Goal: Task Accomplishment & Management: Manage account settings

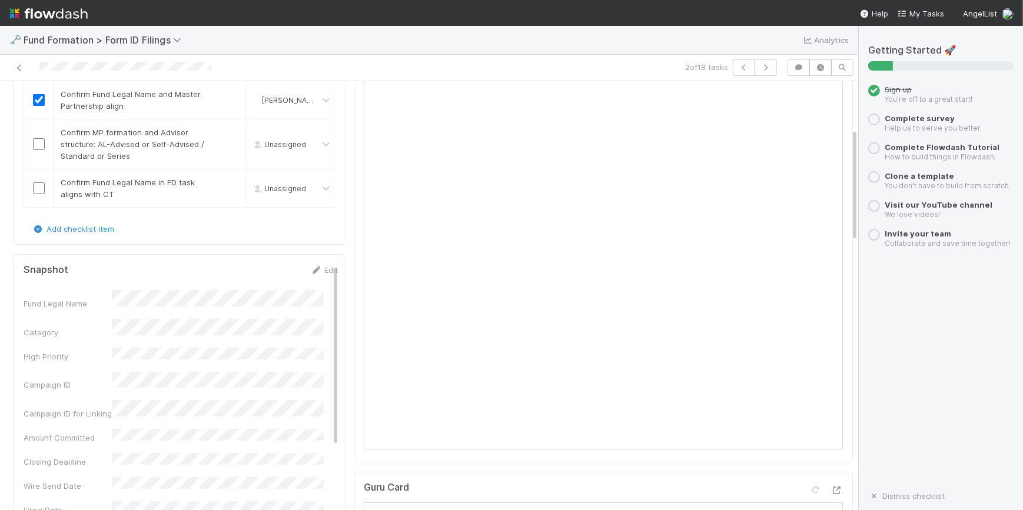
scroll to position [107, 0]
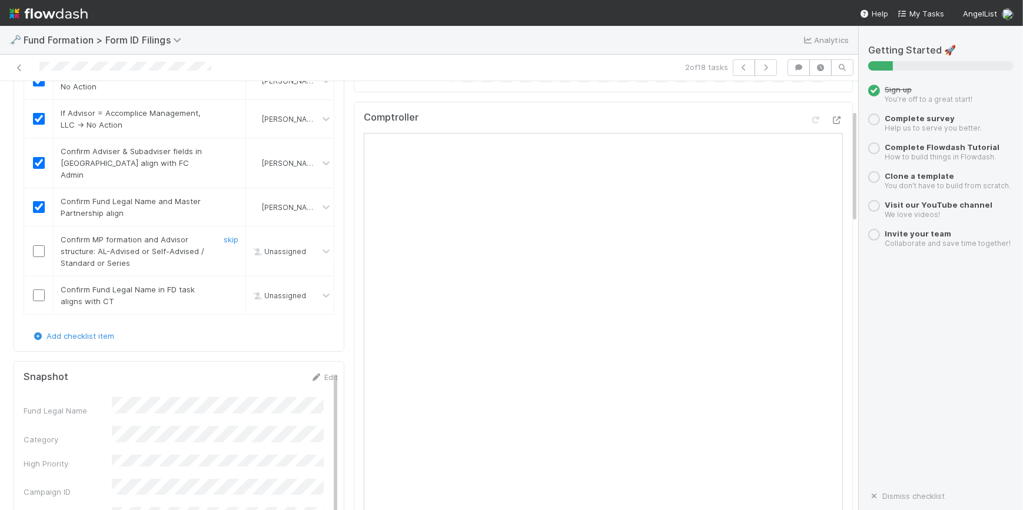
click at [38, 245] on input "checkbox" at bounding box center [39, 251] width 12 height 12
click at [36, 290] on input "checkbox" at bounding box center [39, 296] width 12 height 12
click at [38, 245] on input "checkbox" at bounding box center [39, 251] width 12 height 12
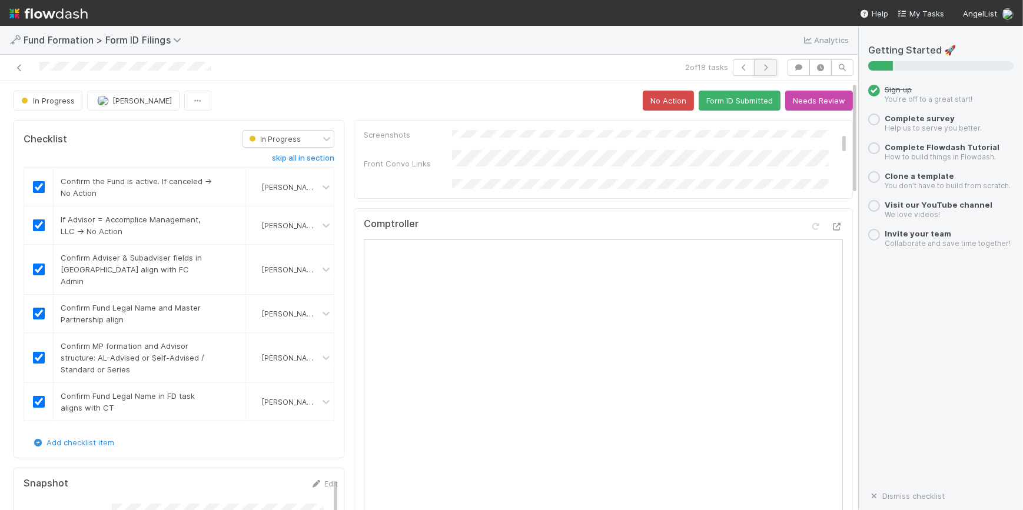
click at [760, 64] on icon "button" at bounding box center [766, 67] width 12 height 7
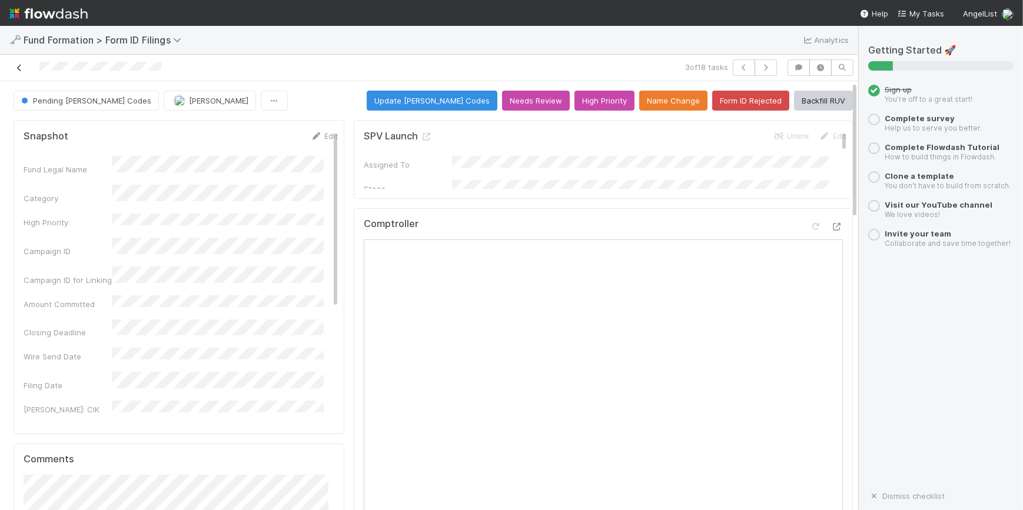
click at [22, 64] on icon at bounding box center [20, 68] width 12 height 8
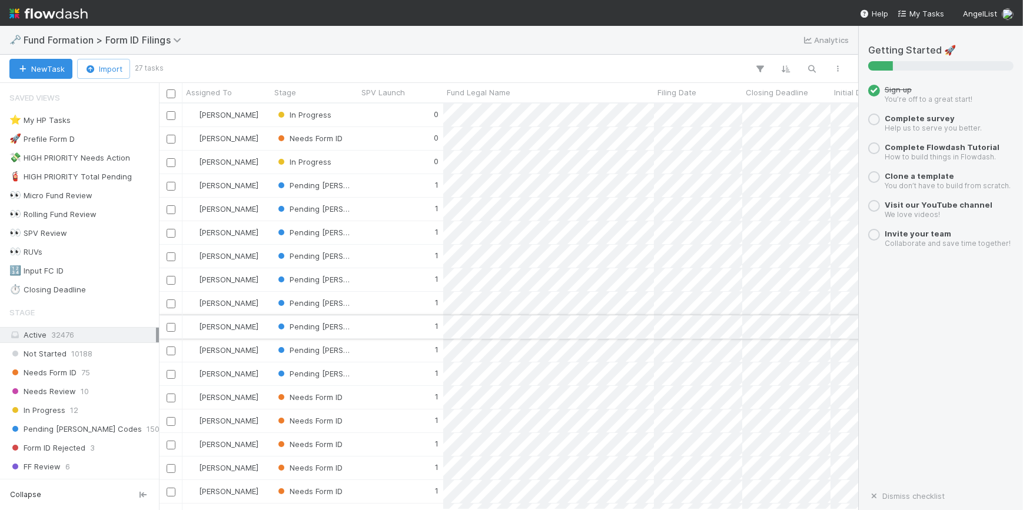
scroll to position [398, 691]
click at [380, 143] on div "0" at bounding box center [400, 138] width 85 height 23
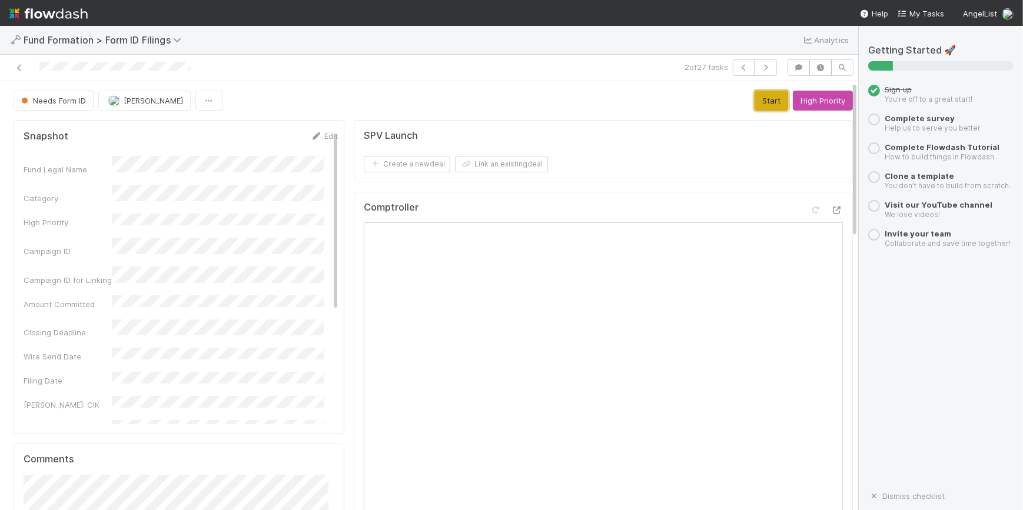
click at [758, 98] on button "Start" at bounding box center [772, 101] width 34 height 20
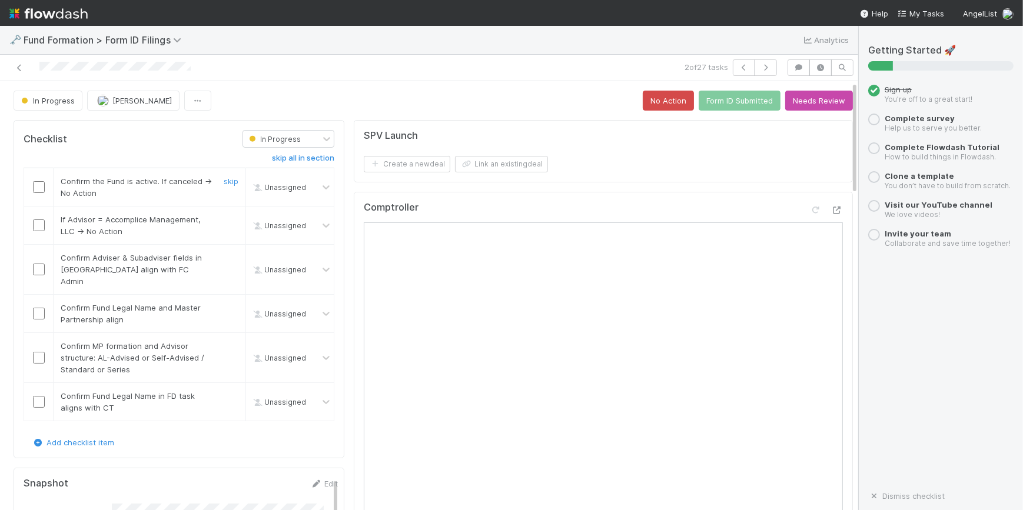
click at [41, 190] on input "checkbox" at bounding box center [39, 187] width 12 height 12
click at [39, 225] on input "checkbox" at bounding box center [39, 226] width 12 height 12
click at [41, 264] on input "checkbox" at bounding box center [39, 270] width 12 height 12
click at [35, 308] on input "checkbox" at bounding box center [39, 314] width 12 height 12
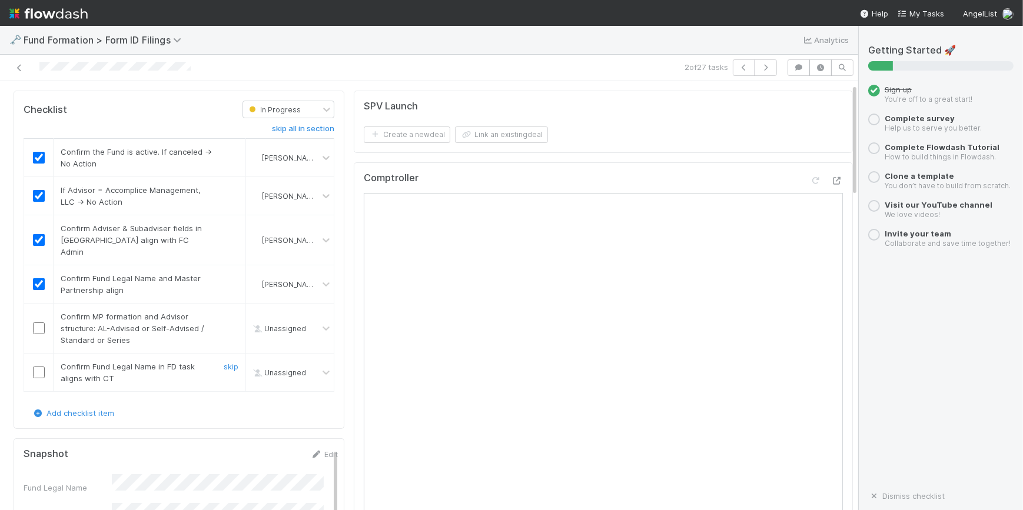
scroll to position [53, 0]
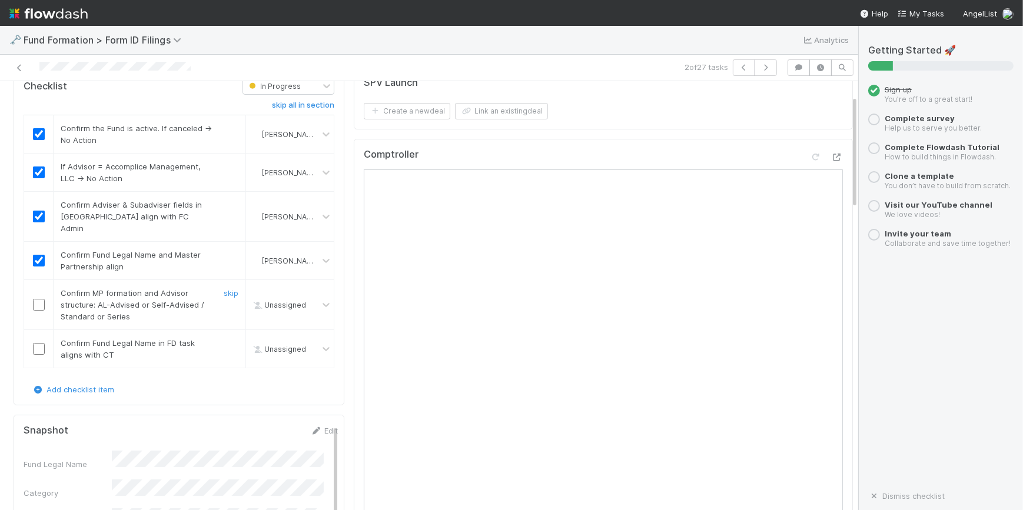
click at [39, 299] on input "checkbox" at bounding box center [39, 305] width 12 height 12
click at [36, 343] on input "checkbox" at bounding box center [39, 349] width 12 height 12
click at [759, 73] on button "button" at bounding box center [766, 67] width 22 height 16
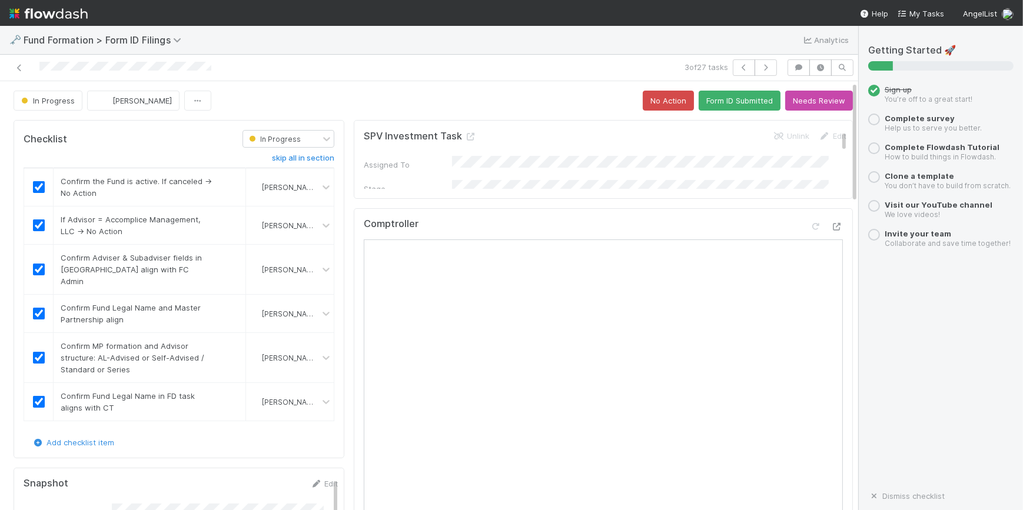
click at [12, 63] on div at bounding box center [200, 67] width 391 height 16
click at [17, 70] on icon at bounding box center [20, 68] width 12 height 8
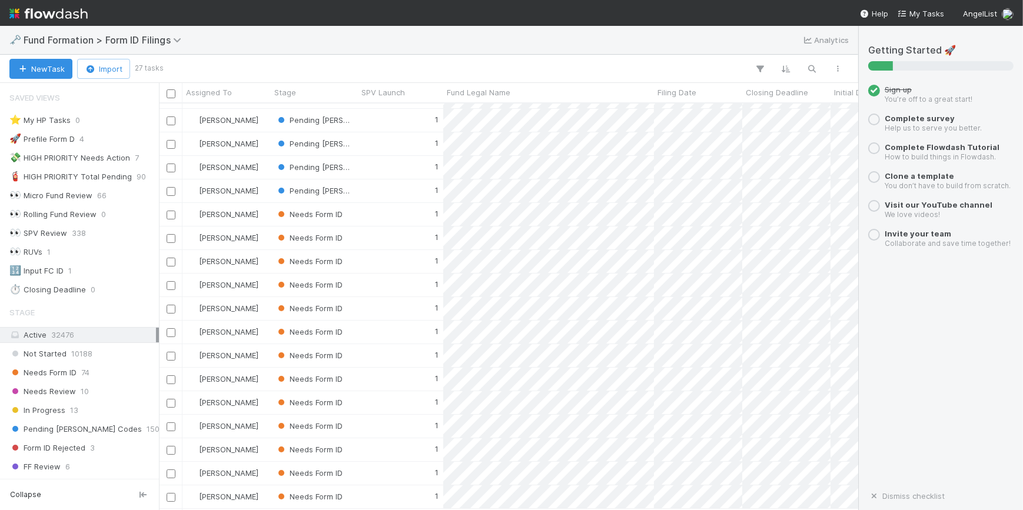
scroll to position [131, 0]
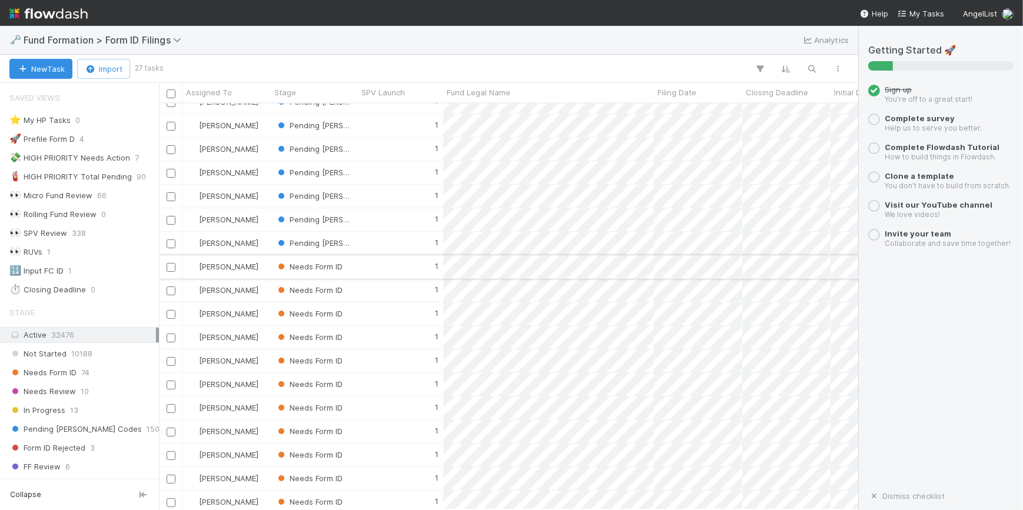
click at [377, 267] on div "1" at bounding box center [400, 266] width 85 height 23
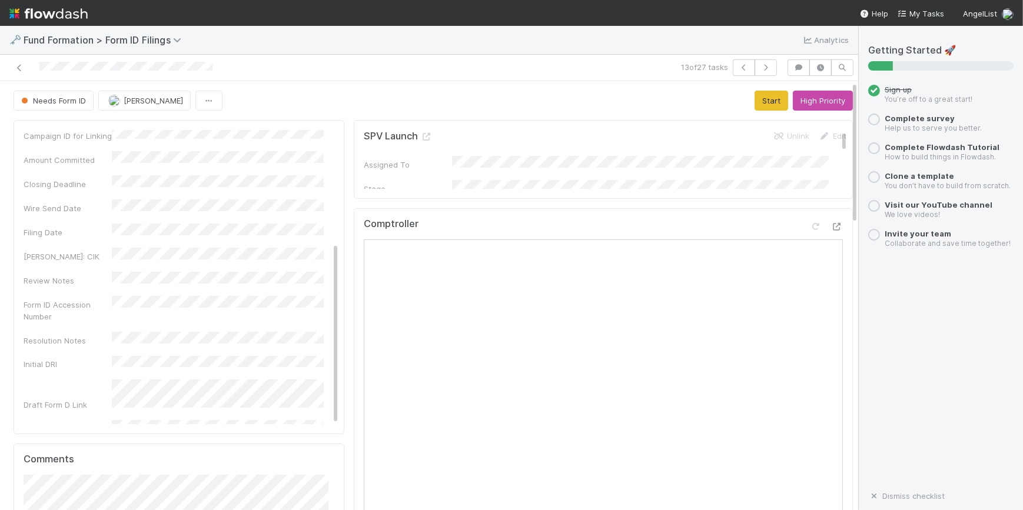
scroll to position [127, 0]
click at [758, 99] on button "Start" at bounding box center [772, 101] width 34 height 20
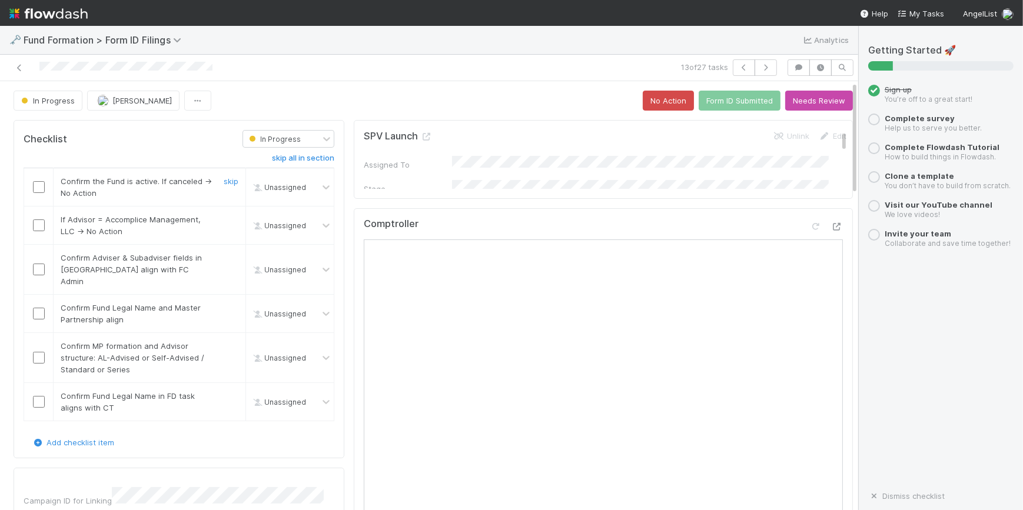
click at [36, 188] on input "checkbox" at bounding box center [39, 187] width 12 height 12
click at [39, 225] on input "checkbox" at bounding box center [39, 226] width 12 height 12
click at [31, 264] on div at bounding box center [38, 270] width 29 height 12
click at [34, 264] on input "checkbox" at bounding box center [39, 270] width 12 height 12
click at [38, 308] on input "checkbox" at bounding box center [39, 314] width 12 height 12
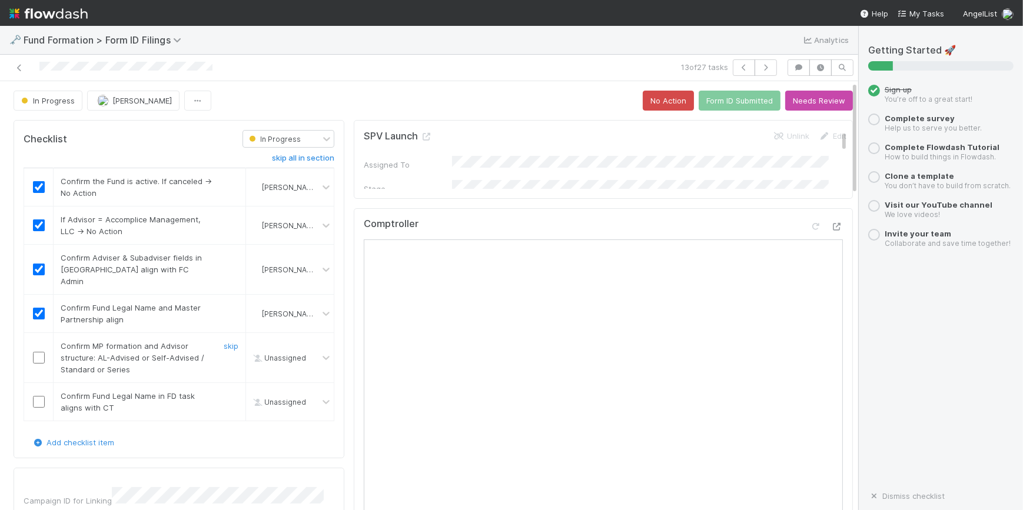
click at [38, 352] on input "checkbox" at bounding box center [39, 358] width 12 height 12
click at [35, 396] on input "checkbox" at bounding box center [39, 402] width 12 height 12
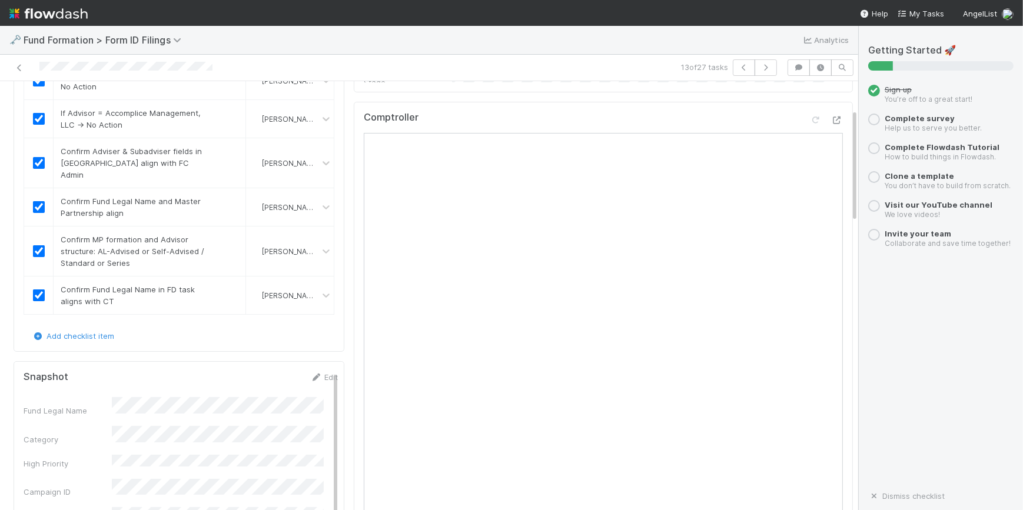
scroll to position [0, 0]
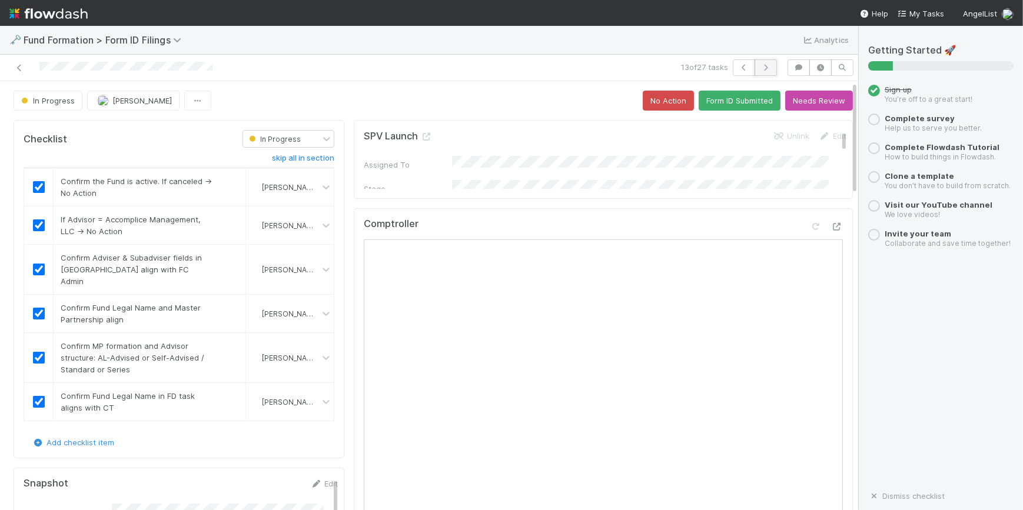
click at [755, 70] on button "button" at bounding box center [766, 67] width 22 height 16
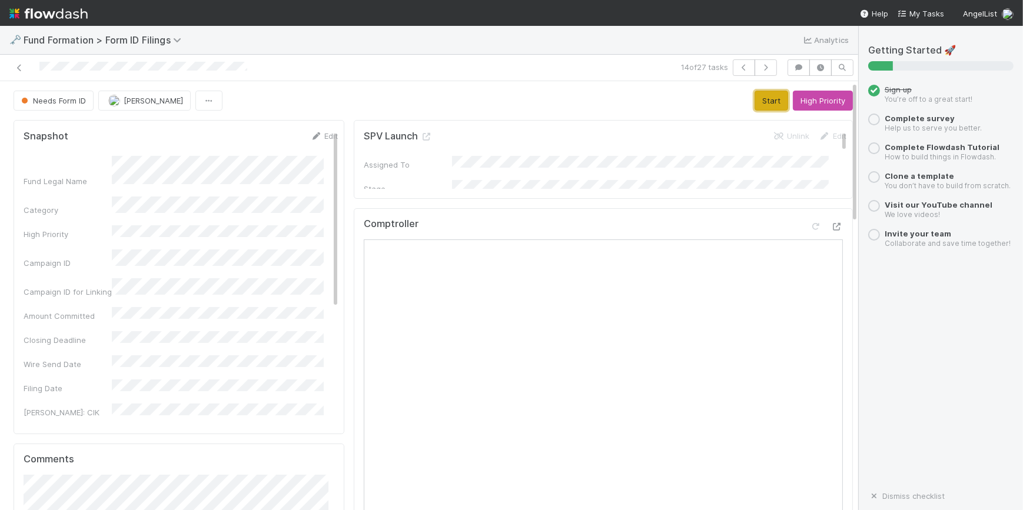
drag, startPoint x: 741, startPoint y: 99, endPoint x: 730, endPoint y: 108, distance: 14.6
click at [755, 99] on button "Start" at bounding box center [772, 101] width 34 height 20
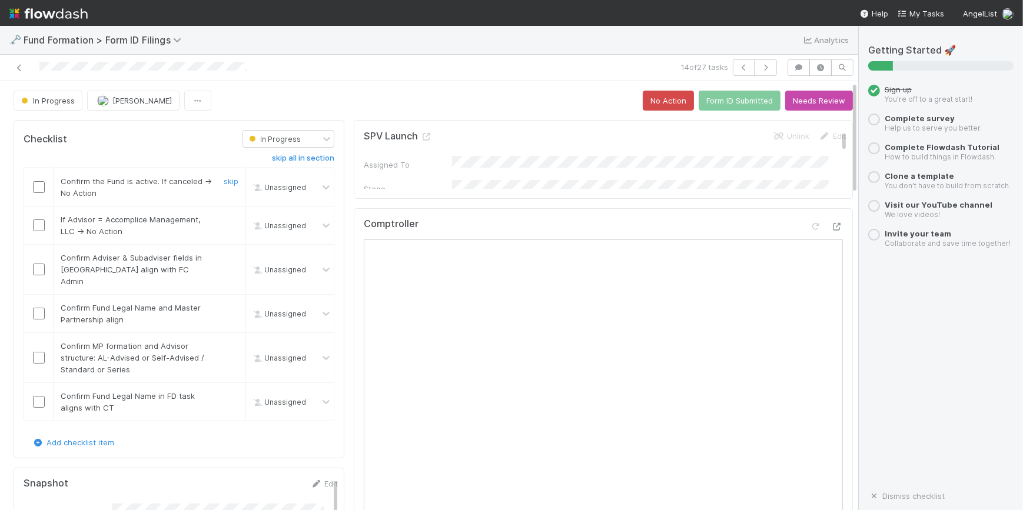
click at [40, 185] on input "checkbox" at bounding box center [39, 187] width 12 height 12
click at [39, 225] on input "checkbox" at bounding box center [39, 226] width 12 height 12
click at [45, 270] on td at bounding box center [38, 270] width 29 height 50
click at [42, 264] on input "checkbox" at bounding box center [39, 270] width 12 height 12
click at [44, 308] on input "checkbox" at bounding box center [39, 314] width 12 height 12
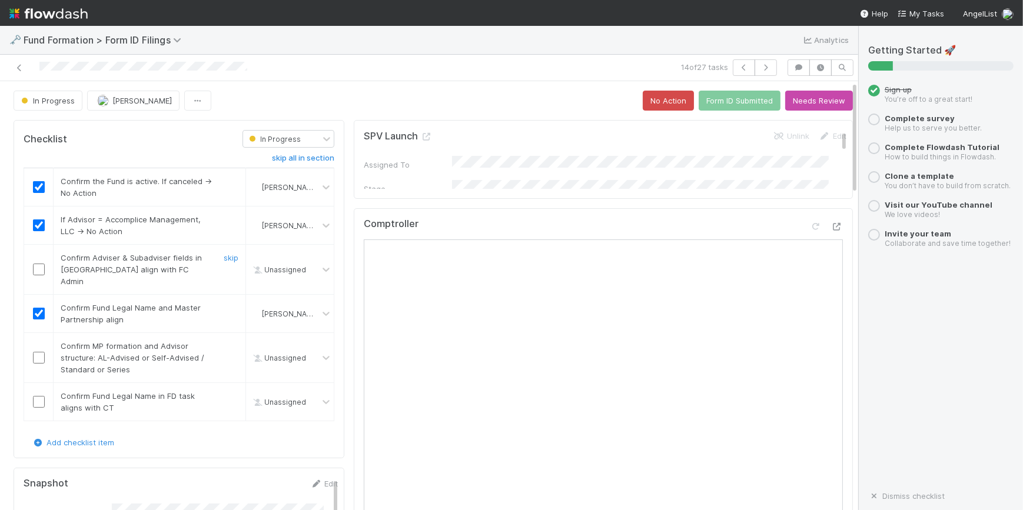
click at [36, 264] on input "checkbox" at bounding box center [39, 270] width 12 height 12
click at [41, 352] on input "checkbox" at bounding box center [39, 358] width 12 height 12
click at [41, 396] on input "checkbox" at bounding box center [39, 402] width 12 height 12
click at [763, 67] on icon "button" at bounding box center [766, 67] width 12 height 7
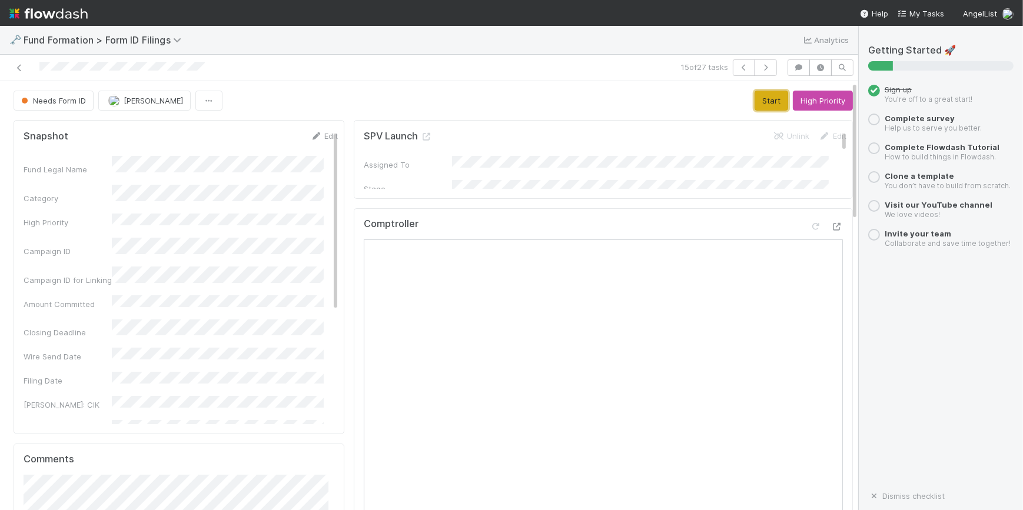
click at [755, 98] on button "Start" at bounding box center [772, 101] width 34 height 20
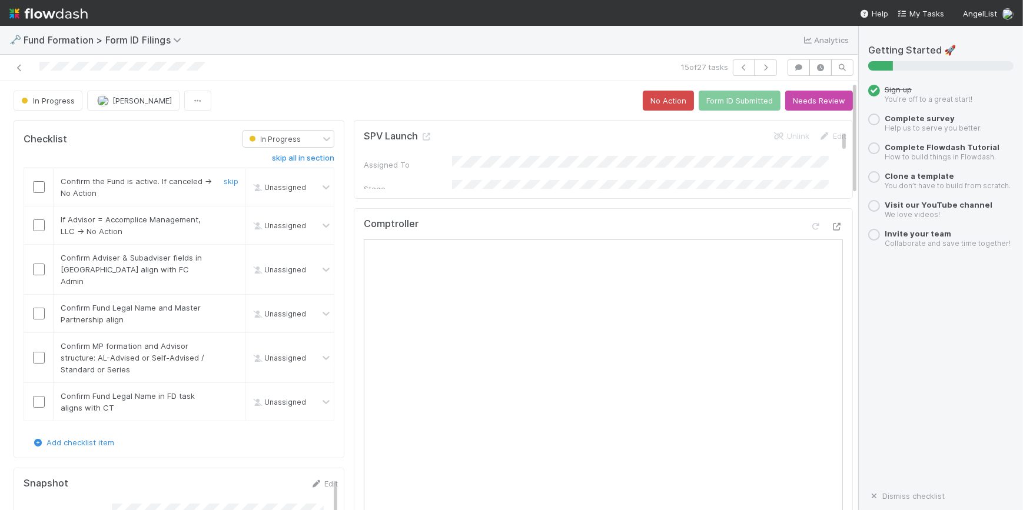
click at [39, 188] on input "checkbox" at bounding box center [39, 187] width 12 height 12
click at [40, 222] on input "checkbox" at bounding box center [39, 226] width 12 height 12
click at [35, 271] on td at bounding box center [38, 270] width 29 height 50
click at [35, 264] on input "checkbox" at bounding box center [39, 270] width 12 height 12
click at [35, 308] on input "checkbox" at bounding box center [39, 314] width 12 height 12
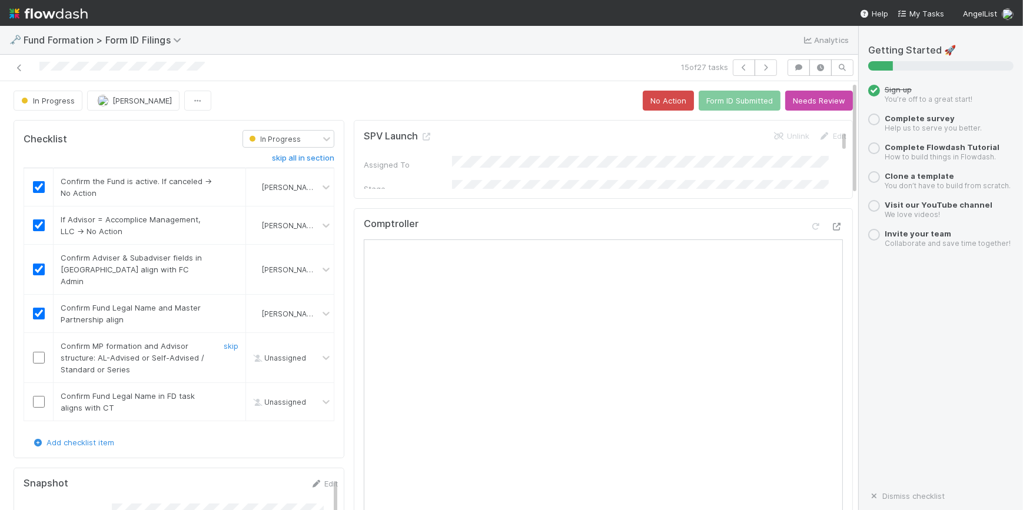
click at [42, 352] on input "checkbox" at bounding box center [39, 358] width 12 height 12
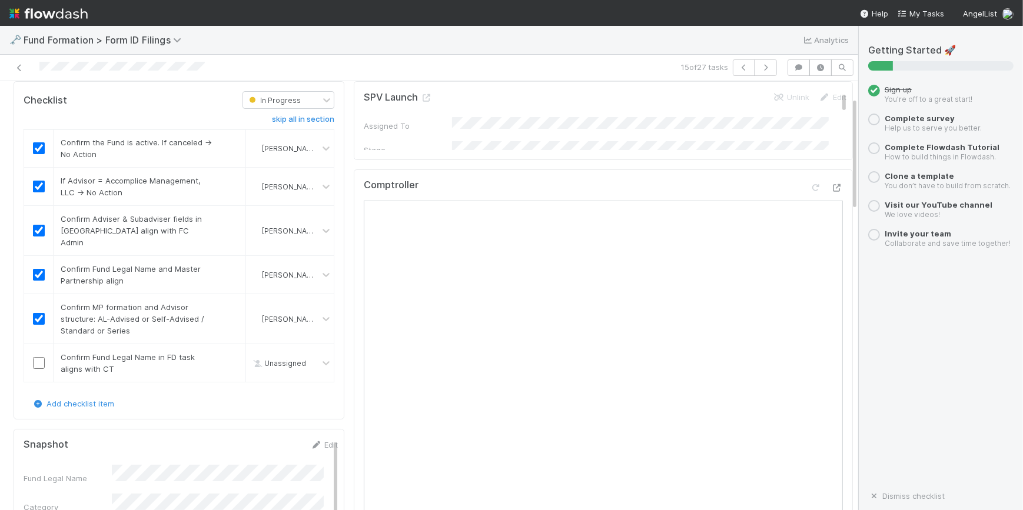
scroll to position [107, 0]
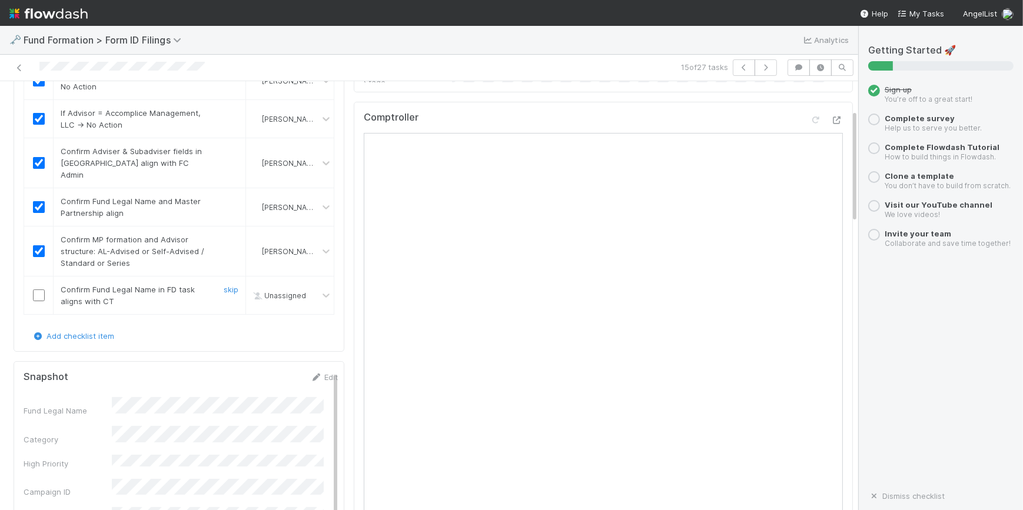
click at [39, 290] on input "checkbox" at bounding box center [39, 296] width 12 height 12
click at [764, 64] on icon "button" at bounding box center [766, 67] width 12 height 7
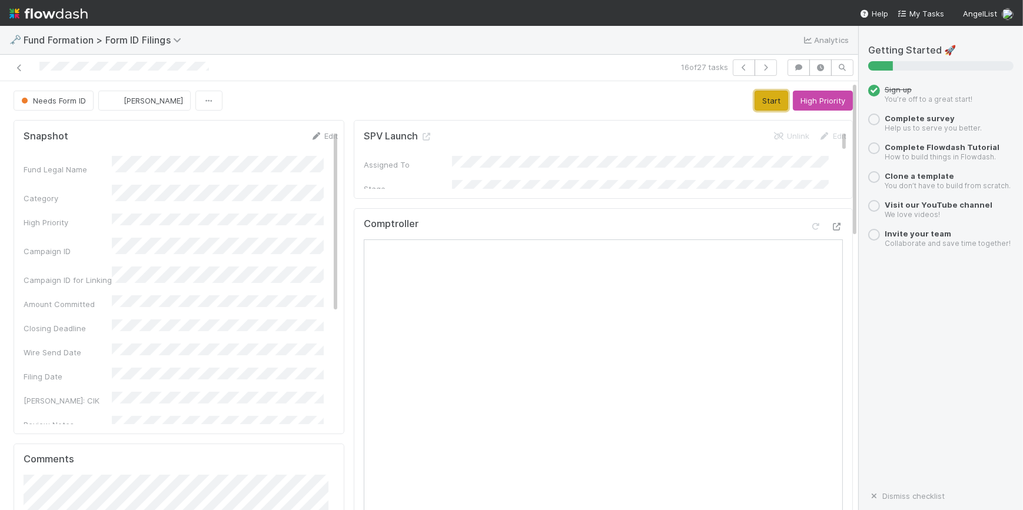
click at [758, 97] on button "Start" at bounding box center [772, 101] width 34 height 20
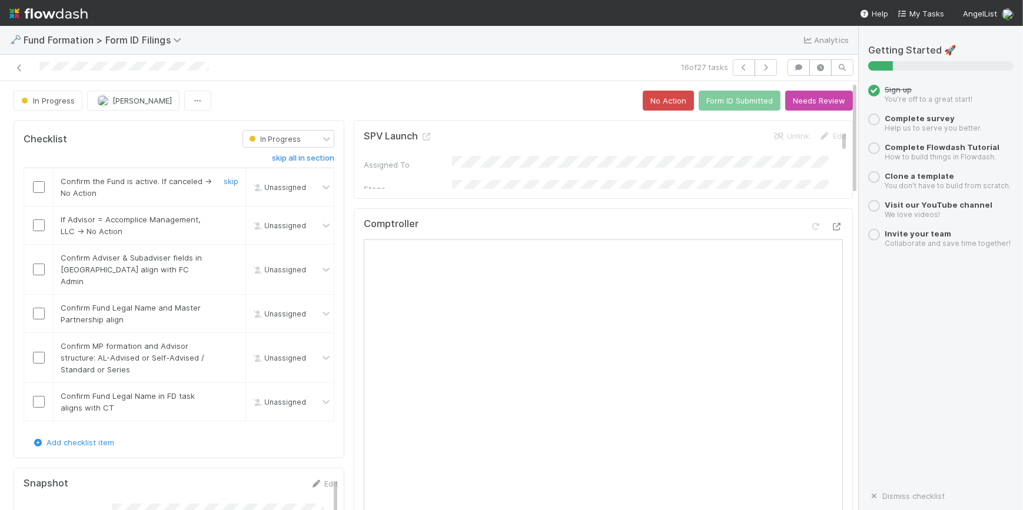
click at [45, 188] on div at bounding box center [38, 187] width 29 height 12
click at [35, 191] on input "checkbox" at bounding box center [39, 187] width 12 height 12
click at [38, 227] on input "checkbox" at bounding box center [39, 226] width 12 height 12
click at [41, 264] on input "checkbox" at bounding box center [39, 270] width 12 height 12
checkbox input "true"
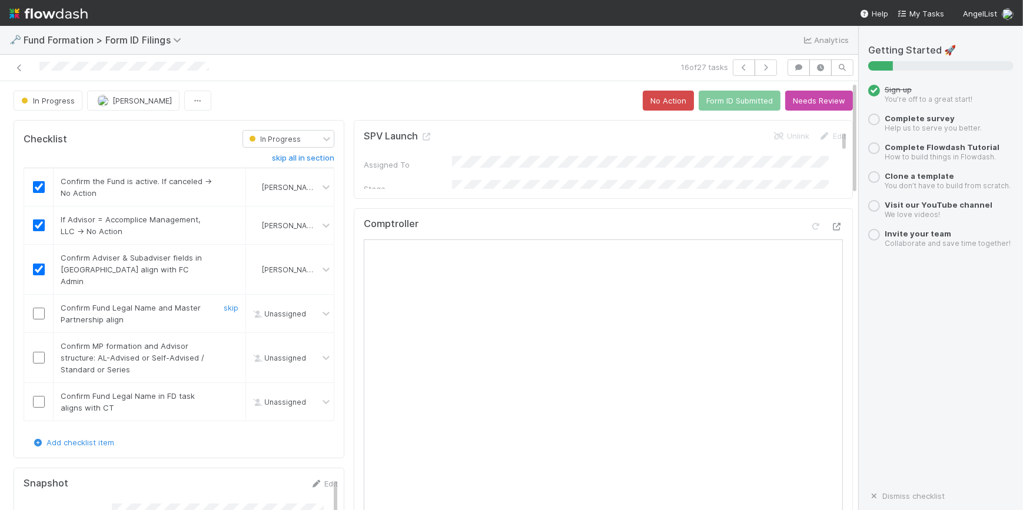
click at [46, 314] on td at bounding box center [38, 314] width 29 height 38
click at [37, 308] on input "checkbox" at bounding box center [39, 314] width 12 height 12
click at [39, 352] on input "checkbox" at bounding box center [39, 358] width 12 height 12
click at [41, 396] on input "checkbox" at bounding box center [39, 402] width 12 height 12
click at [760, 65] on icon "button" at bounding box center [766, 67] width 12 height 7
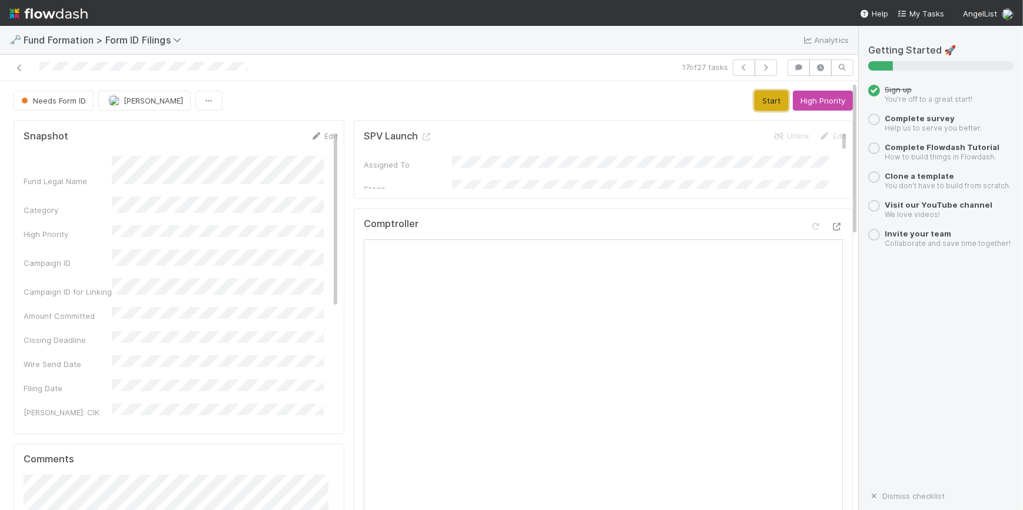
click at [758, 104] on button "Start" at bounding box center [772, 101] width 34 height 20
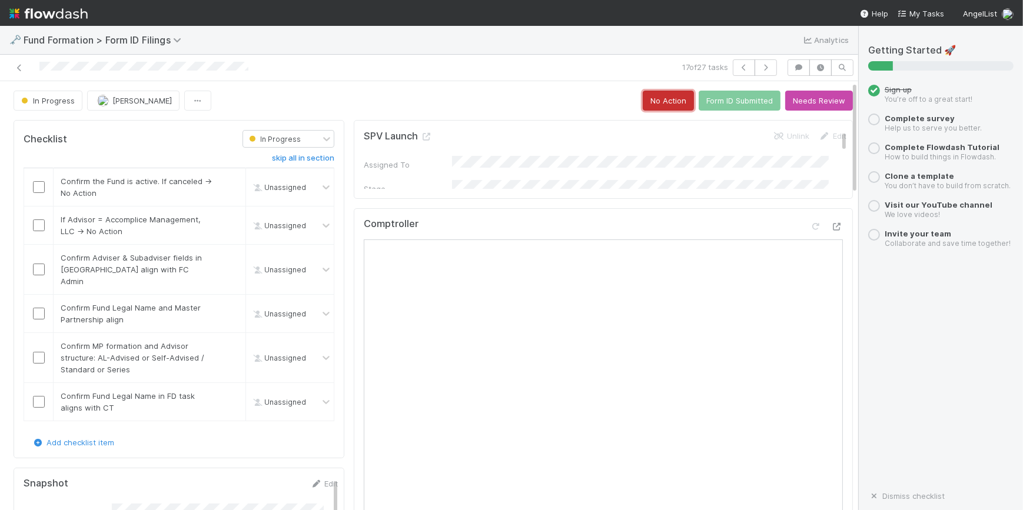
click at [653, 100] on button "No Action" at bounding box center [668, 101] width 51 height 20
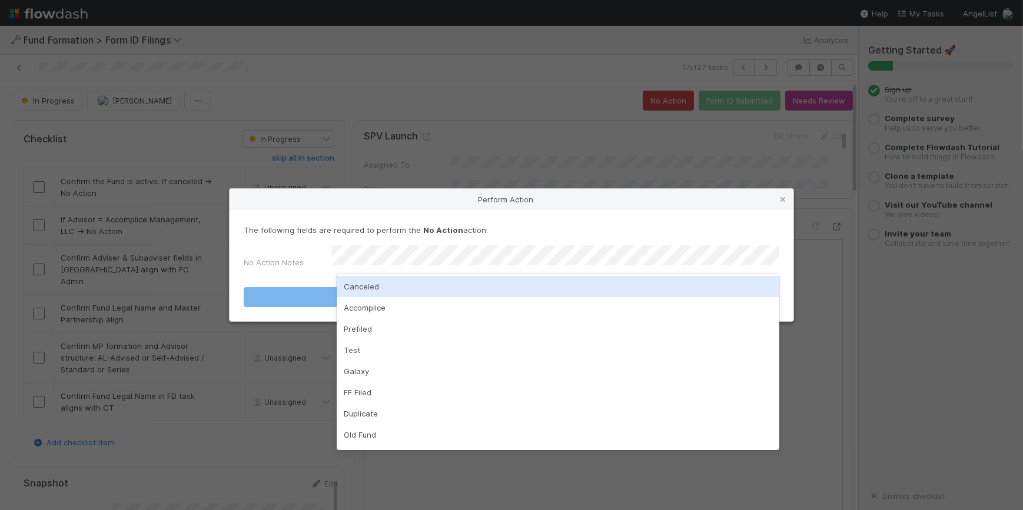
click at [465, 288] on div "Canceled" at bounding box center [558, 286] width 443 height 21
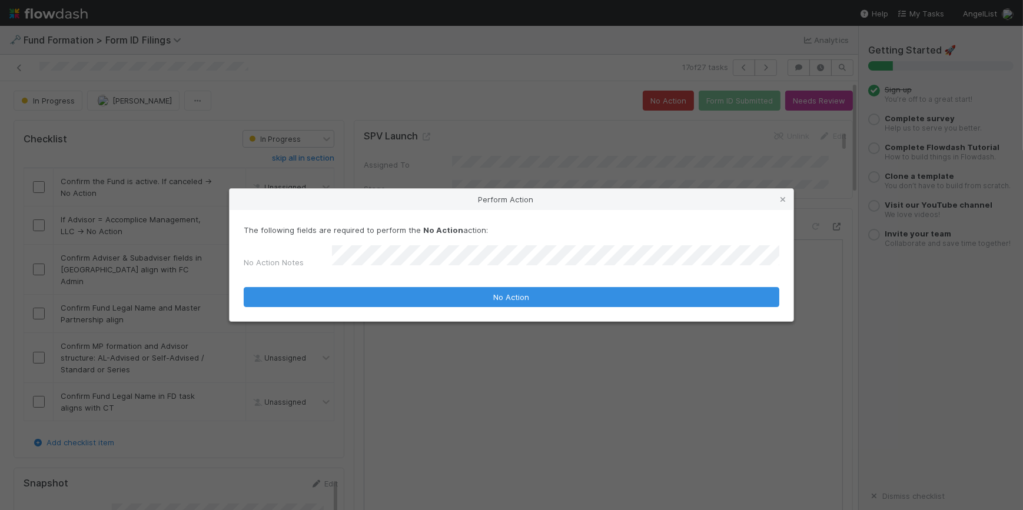
click at [471, 304] on div "The following fields are required to perform the No Action action: No Action No…" at bounding box center [512, 265] width 564 height 111
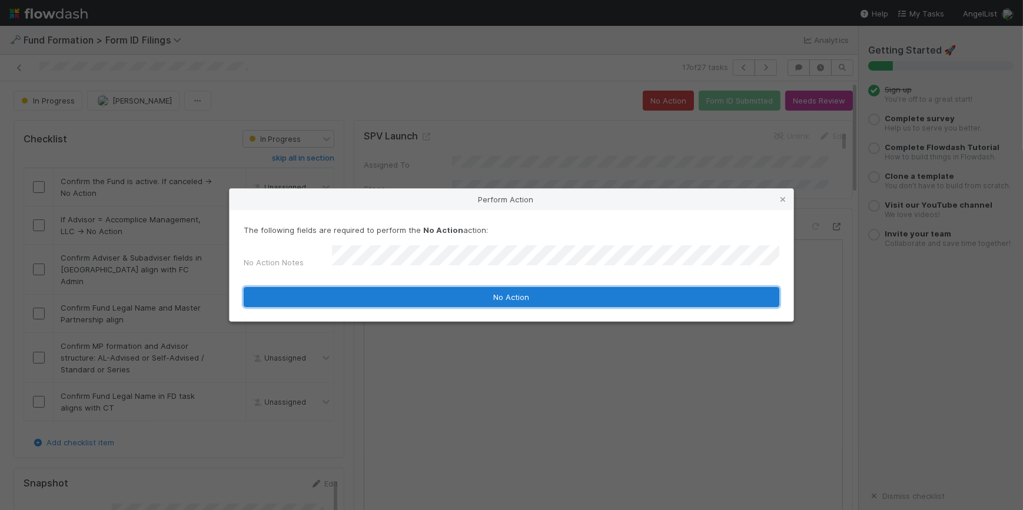
click at [473, 300] on button "No Action" at bounding box center [512, 297] width 536 height 20
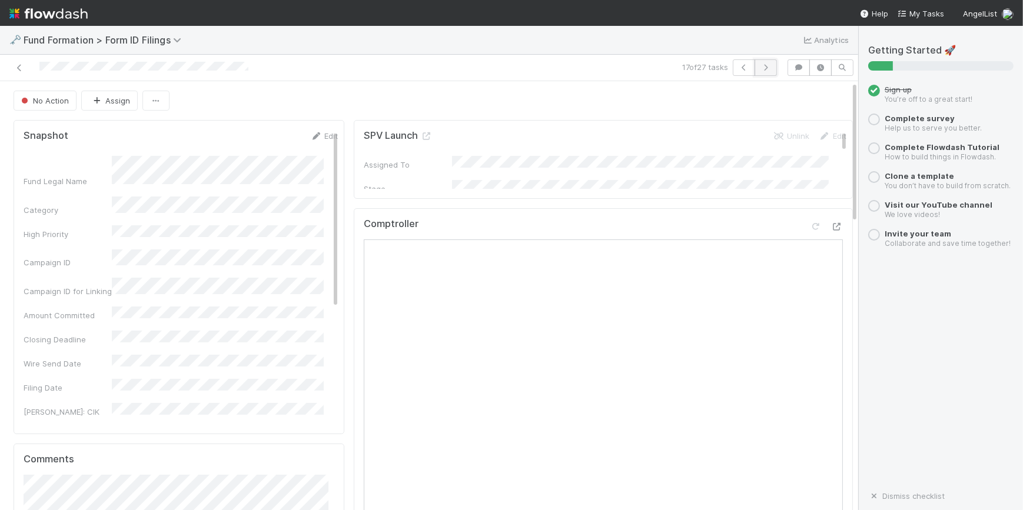
click at [763, 70] on icon "button" at bounding box center [766, 67] width 12 height 7
click at [755, 94] on button "Start" at bounding box center [772, 101] width 34 height 20
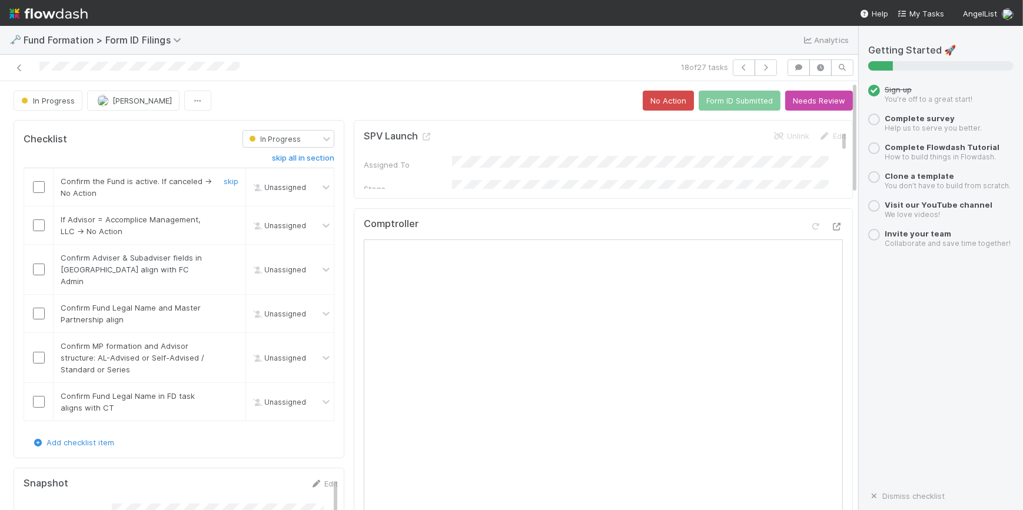
click at [37, 181] on input "checkbox" at bounding box center [39, 187] width 12 height 12
click at [41, 227] on input "checkbox" at bounding box center [39, 226] width 12 height 12
click at [40, 265] on input "checkbox" at bounding box center [39, 270] width 12 height 12
click at [40, 309] on td at bounding box center [38, 314] width 29 height 38
click at [39, 308] on input "checkbox" at bounding box center [39, 314] width 12 height 12
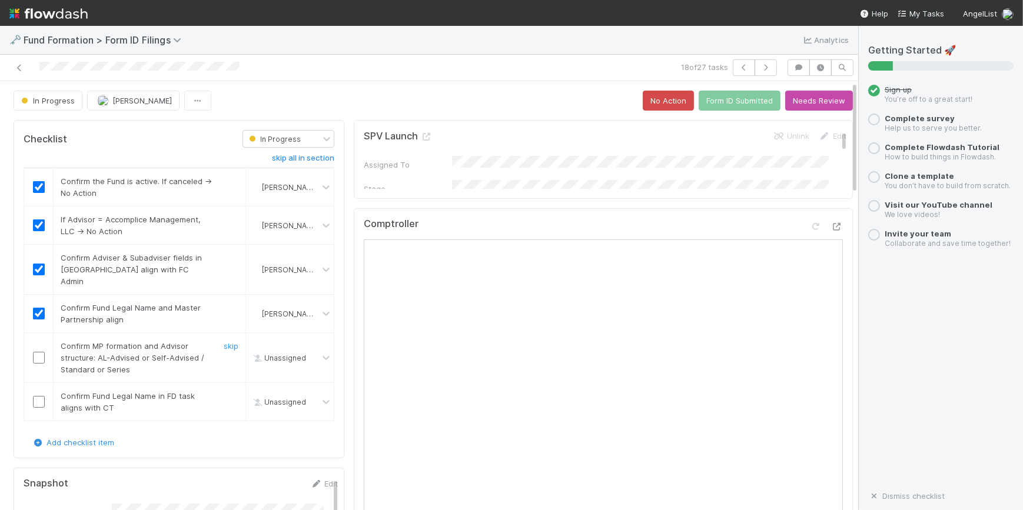
click at [39, 352] on input "checkbox" at bounding box center [39, 358] width 12 height 12
click at [37, 396] on input "checkbox" at bounding box center [39, 402] width 12 height 12
click at [756, 72] on button "button" at bounding box center [766, 67] width 22 height 16
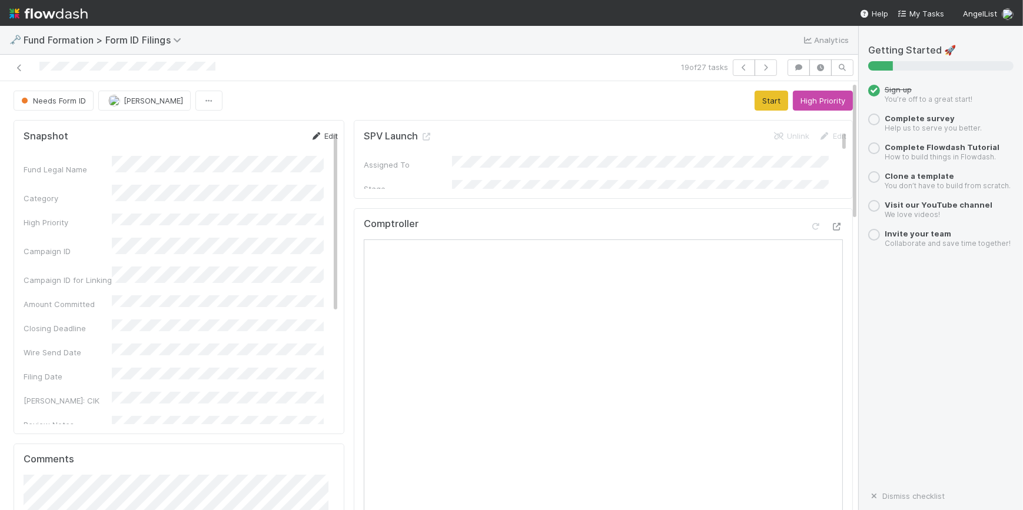
click at [310, 138] on icon at bounding box center [316, 136] width 12 height 8
click at [258, 130] on button "Save" at bounding box center [275, 140] width 34 height 20
click at [758, 104] on button "Start" at bounding box center [772, 101] width 34 height 20
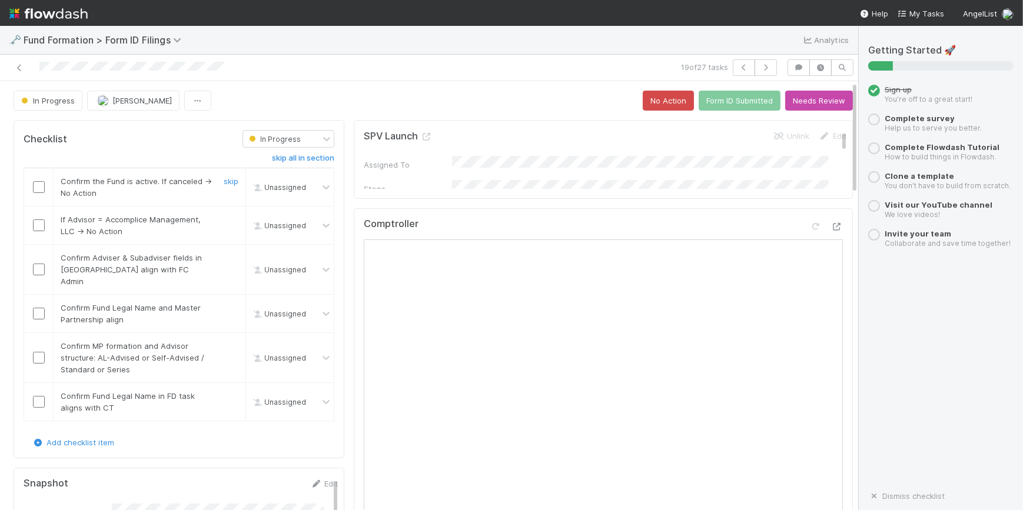
click at [42, 187] on input "checkbox" at bounding box center [39, 187] width 12 height 12
click at [41, 224] on input "checkbox" at bounding box center [39, 226] width 12 height 12
click at [41, 264] on input "checkbox" at bounding box center [39, 270] width 12 height 12
click at [34, 308] on input "checkbox" at bounding box center [39, 314] width 12 height 12
click at [40, 353] on td at bounding box center [38, 358] width 29 height 50
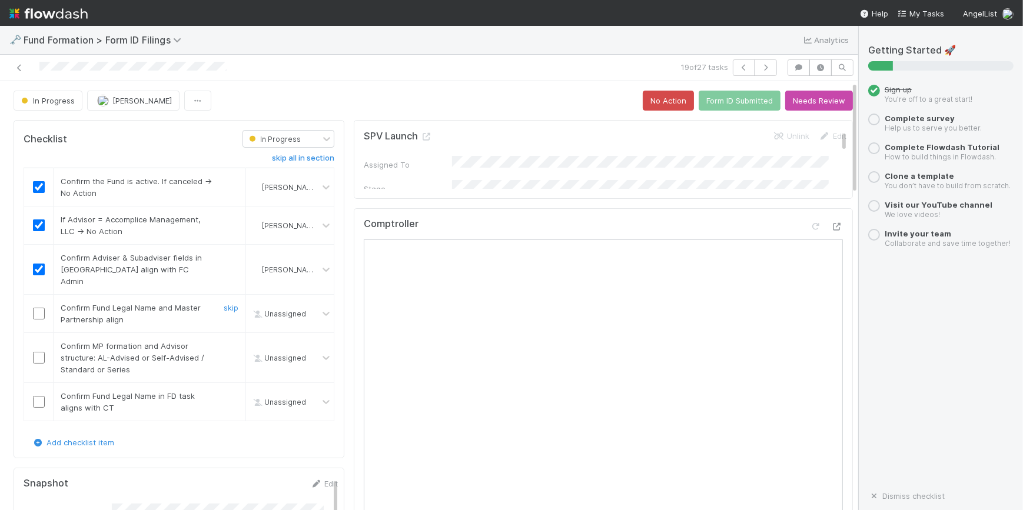
click at [40, 308] on input "checkbox" at bounding box center [39, 314] width 12 height 12
click at [36, 352] on input "checkbox" at bounding box center [39, 358] width 12 height 12
click at [36, 396] on input "checkbox" at bounding box center [39, 402] width 12 height 12
click at [766, 64] on button "button" at bounding box center [766, 67] width 22 height 16
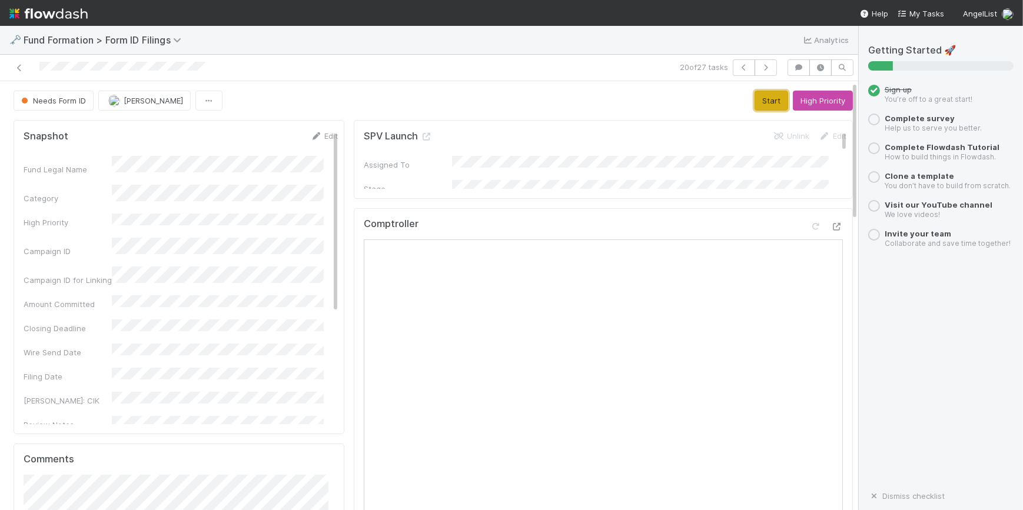
click at [761, 101] on button "Start" at bounding box center [772, 101] width 34 height 20
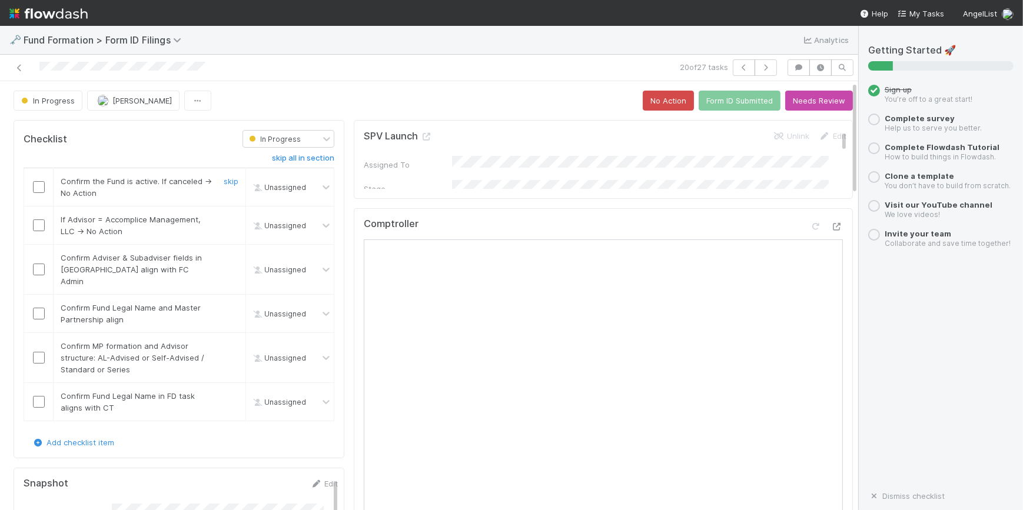
click at [38, 182] on input "checkbox" at bounding box center [39, 187] width 12 height 12
click at [34, 230] on input "checkbox" at bounding box center [39, 226] width 12 height 12
click at [38, 265] on input "checkbox" at bounding box center [39, 270] width 12 height 12
click at [38, 308] on input "checkbox" at bounding box center [39, 314] width 12 height 12
click at [39, 308] on input "checkbox" at bounding box center [39, 314] width 12 height 12
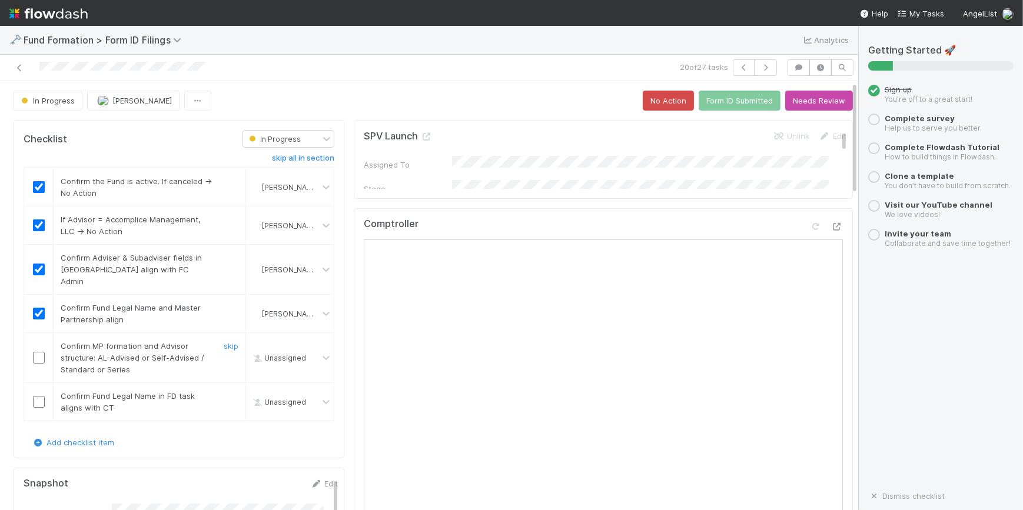
click at [39, 352] on input "checkbox" at bounding box center [39, 358] width 12 height 12
click at [41, 396] on input "checkbox" at bounding box center [39, 402] width 12 height 12
click at [759, 61] on button "button" at bounding box center [766, 67] width 22 height 16
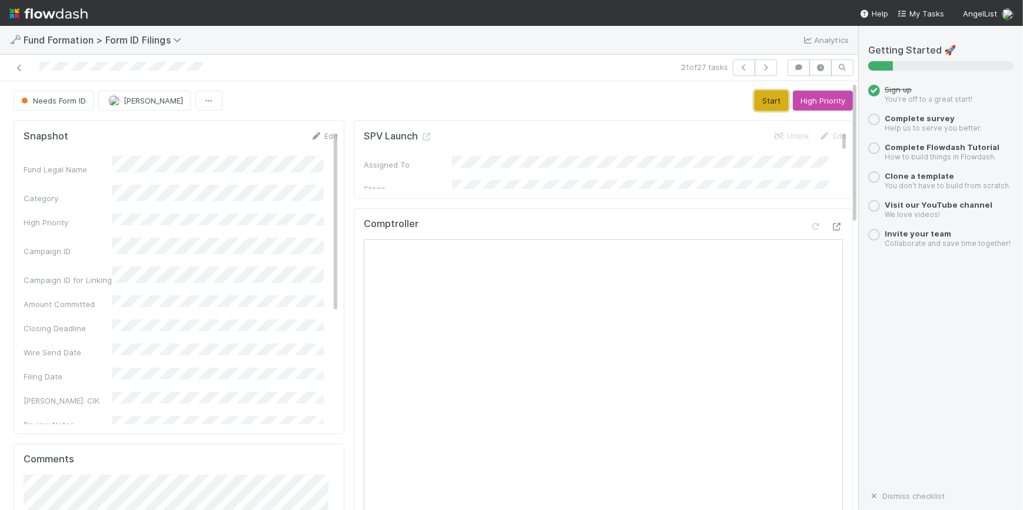
click at [755, 99] on button "Start" at bounding box center [772, 101] width 34 height 20
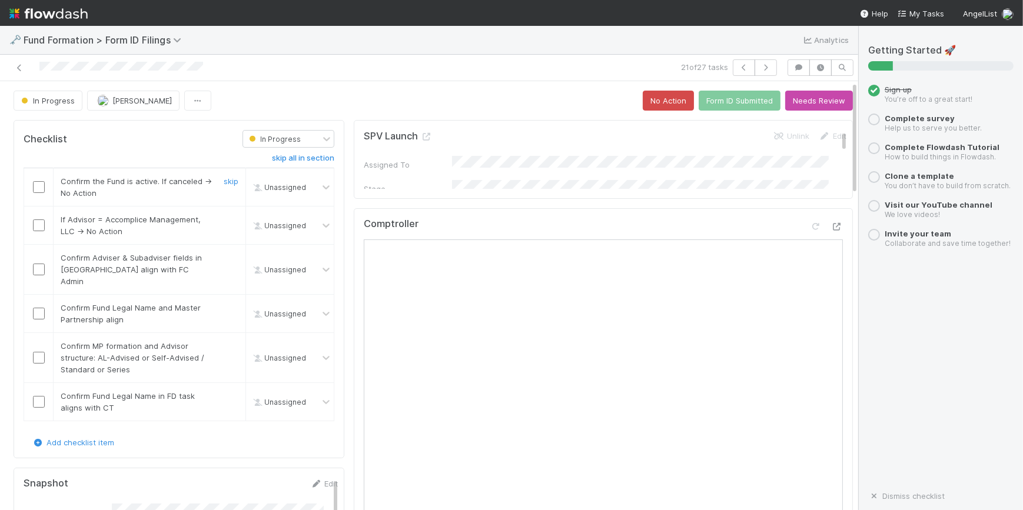
click at [35, 185] on input "checkbox" at bounding box center [39, 187] width 12 height 12
click at [37, 227] on input "checkbox" at bounding box center [39, 226] width 12 height 12
click at [41, 265] on input "checkbox" at bounding box center [39, 270] width 12 height 12
click at [43, 308] on input "checkbox" at bounding box center [39, 314] width 12 height 12
click at [38, 230] on input "checkbox" at bounding box center [39, 226] width 12 height 12
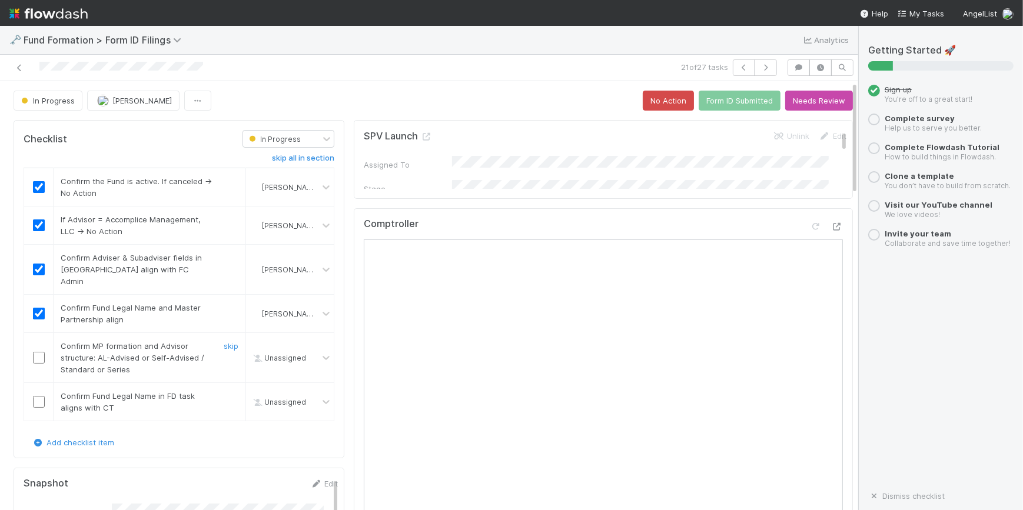
click at [42, 352] on input "checkbox" at bounding box center [39, 358] width 12 height 12
click at [41, 396] on input "checkbox" at bounding box center [39, 402] width 12 height 12
click at [755, 68] on button "button" at bounding box center [766, 67] width 22 height 16
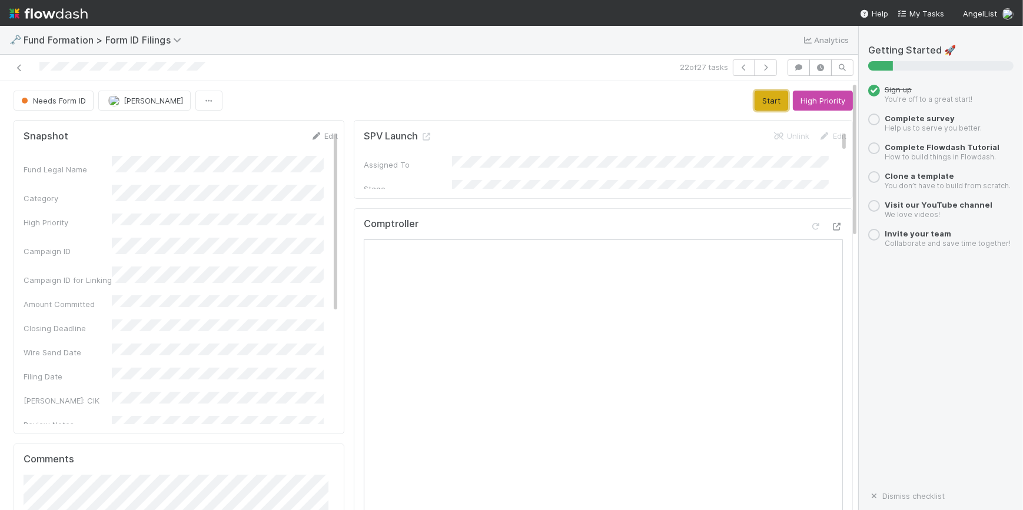
click at [771, 108] on button "Start" at bounding box center [772, 101] width 34 height 20
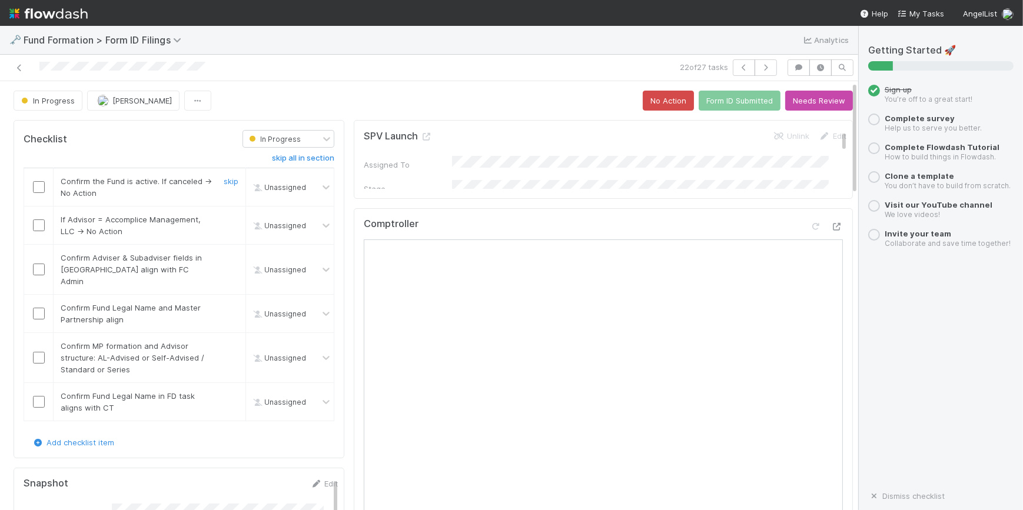
click at [36, 185] on input "checkbox" at bounding box center [39, 187] width 12 height 12
click at [39, 227] on input "checkbox" at bounding box center [39, 226] width 12 height 12
click at [37, 268] on td at bounding box center [38, 270] width 29 height 50
click at [38, 265] on input "checkbox" at bounding box center [39, 270] width 12 height 12
click at [37, 308] on input "checkbox" at bounding box center [39, 314] width 12 height 12
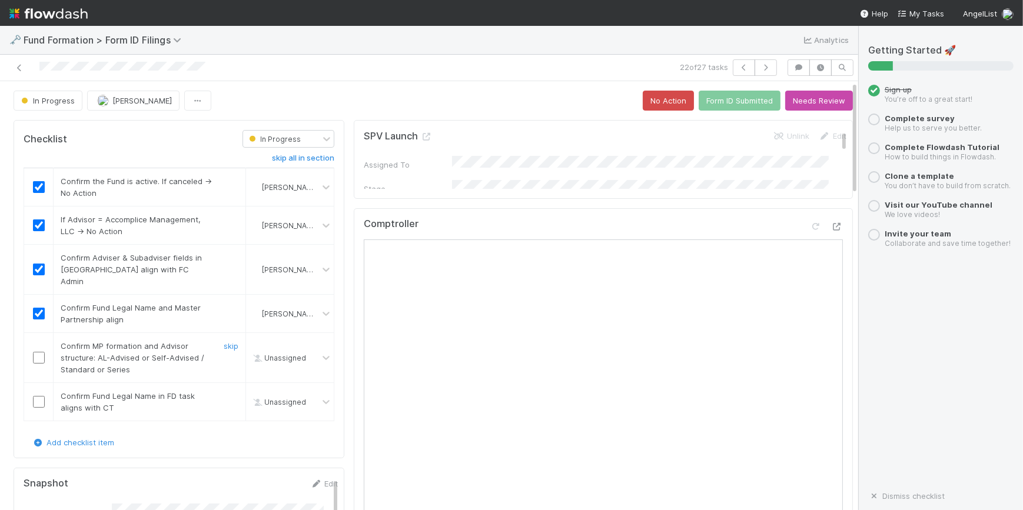
click at [39, 352] on input "checkbox" at bounding box center [39, 358] width 12 height 12
click at [38, 396] on input "checkbox" at bounding box center [39, 402] width 12 height 12
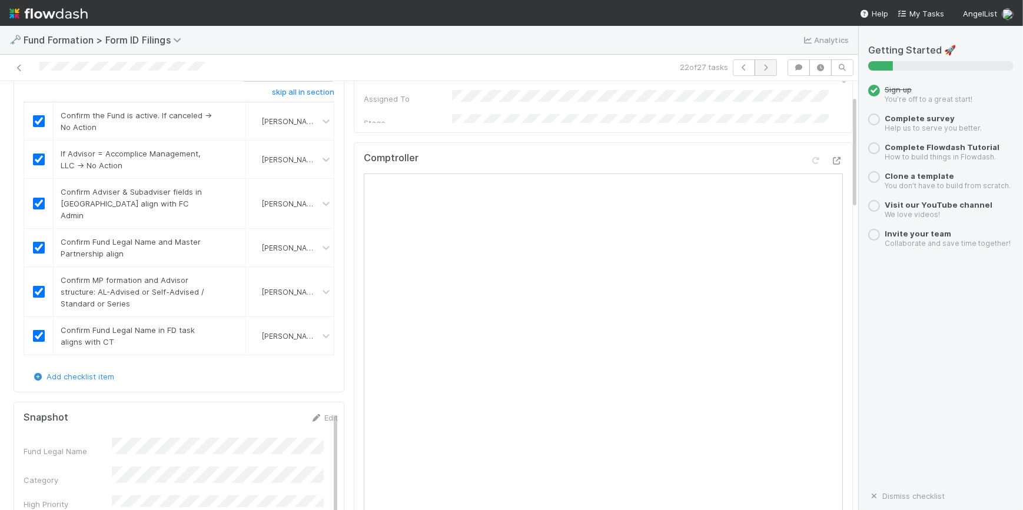
scroll to position [53, 0]
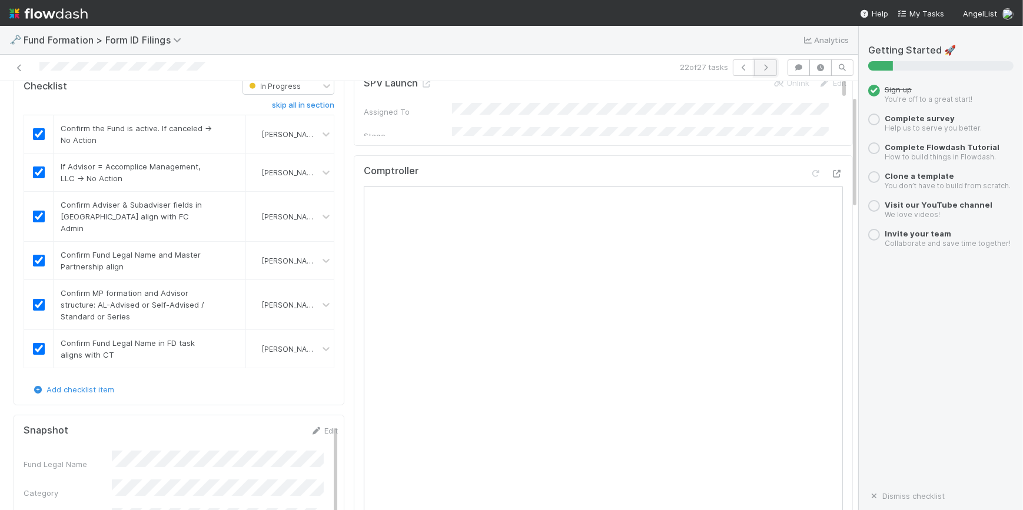
click at [755, 63] on button "button" at bounding box center [766, 67] width 22 height 16
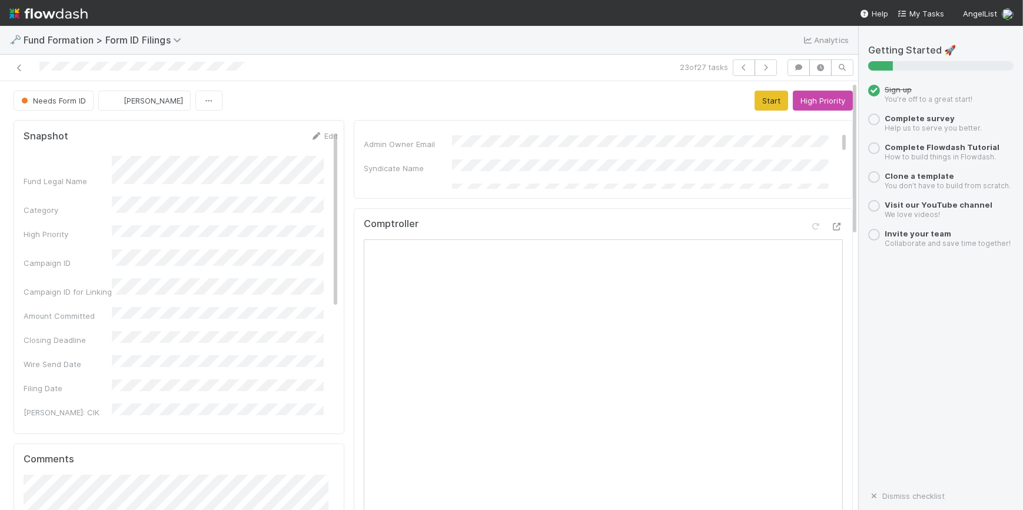
scroll to position [321, 0]
click at [755, 107] on button "Start" at bounding box center [772, 101] width 34 height 20
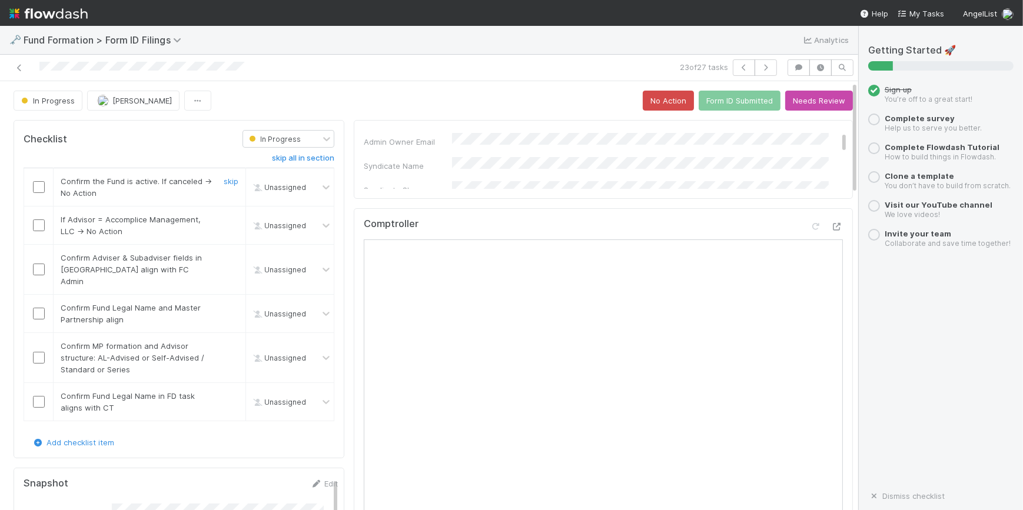
click at [41, 187] on input "checkbox" at bounding box center [39, 187] width 12 height 12
click at [36, 228] on input "checkbox" at bounding box center [39, 226] width 12 height 12
click at [37, 264] on input "checkbox" at bounding box center [39, 270] width 12 height 12
click at [40, 308] on input "checkbox" at bounding box center [39, 314] width 12 height 12
click at [41, 352] on input "checkbox" at bounding box center [39, 358] width 12 height 12
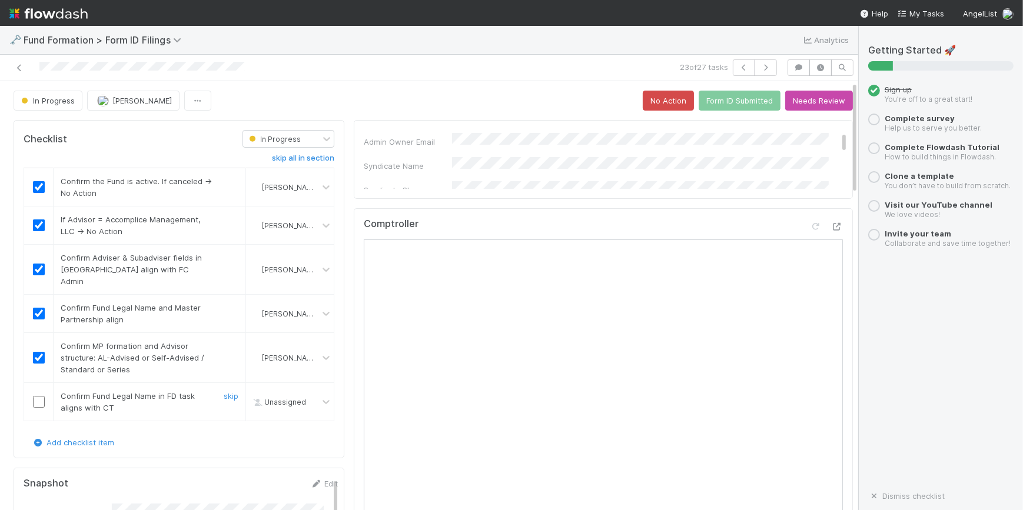
click at [39, 396] on input "checkbox" at bounding box center [39, 402] width 12 height 12
click at [760, 68] on icon "button" at bounding box center [766, 67] width 12 height 7
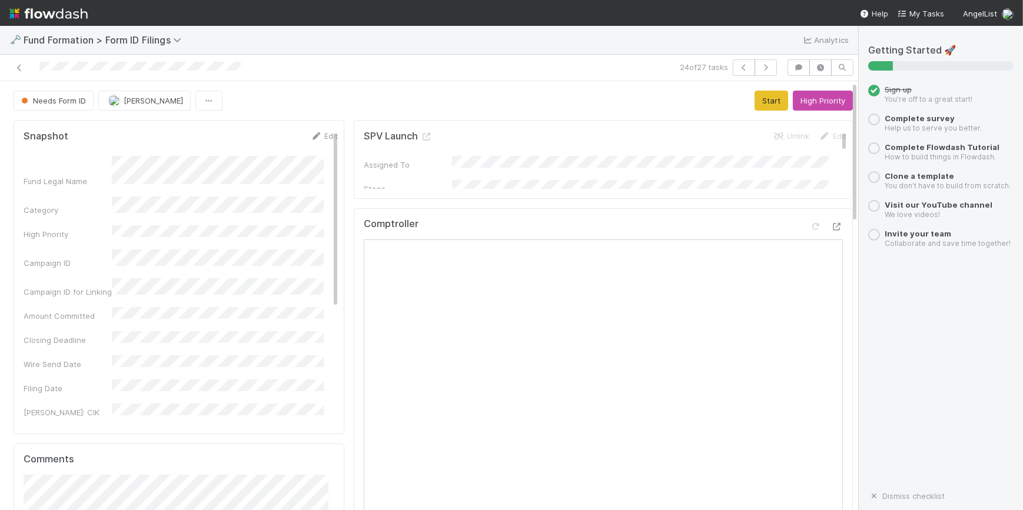
click at [759, 94] on button "Start" at bounding box center [772, 101] width 34 height 20
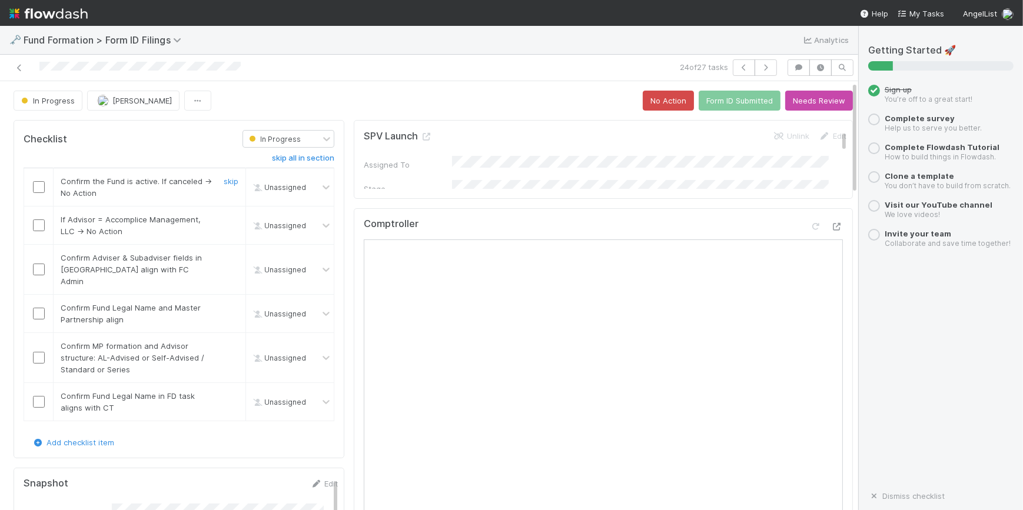
click at [39, 187] on input "checkbox" at bounding box center [39, 187] width 12 height 12
click at [38, 224] on input "checkbox" at bounding box center [39, 226] width 12 height 12
click at [38, 264] on input "checkbox" at bounding box center [39, 270] width 12 height 12
click at [38, 308] on input "checkbox" at bounding box center [39, 314] width 12 height 12
click at [42, 352] on input "checkbox" at bounding box center [39, 358] width 12 height 12
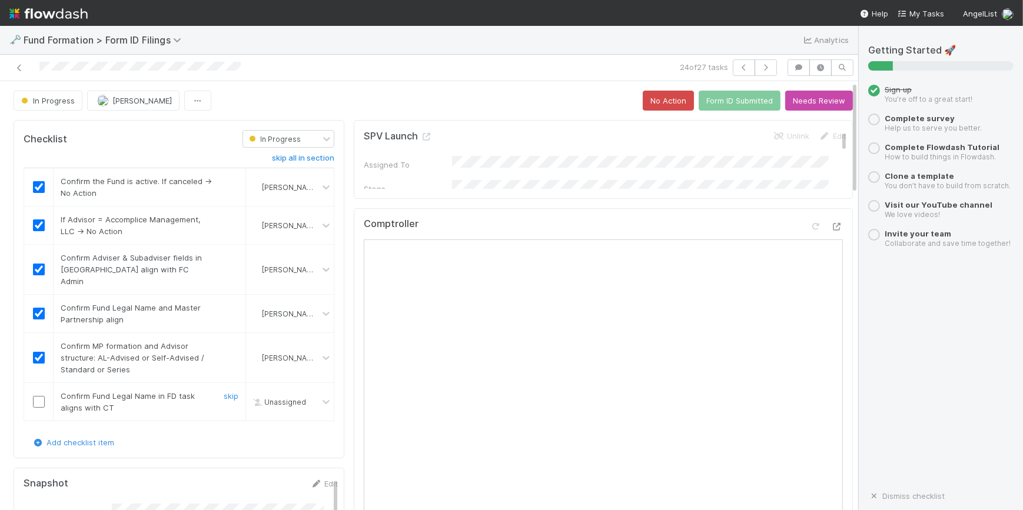
click at [40, 396] on input "checkbox" at bounding box center [39, 402] width 12 height 12
click at [763, 65] on icon "button" at bounding box center [766, 67] width 12 height 7
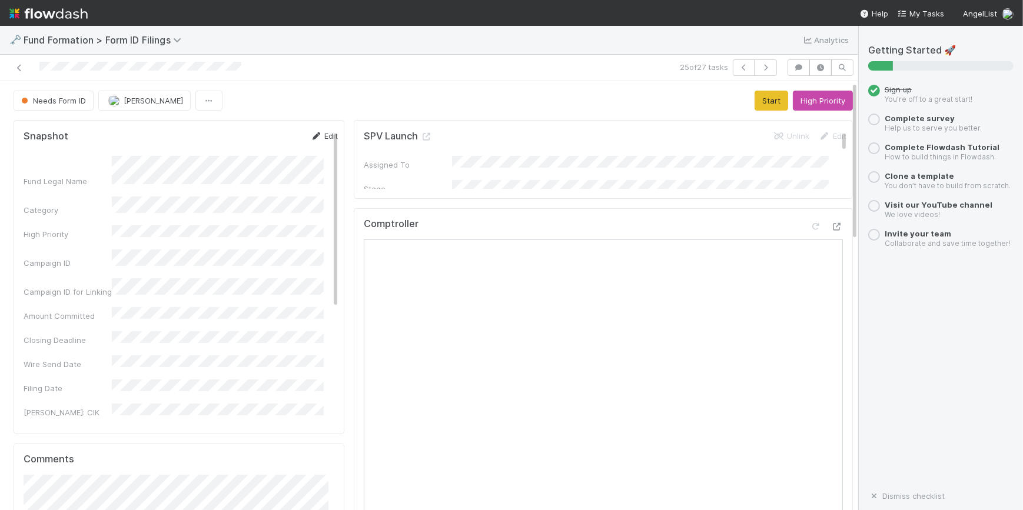
click at [312, 131] on link "Edit" at bounding box center [324, 135] width 28 height 9
click at [297, 136] on button "Cancel" at bounding box center [317, 140] width 41 height 20
click at [735, 100] on div "Needs Form ID [PERSON_NAME] Start High Priority" at bounding box center [433, 101] width 839 height 20
click at [755, 100] on button "Start" at bounding box center [772, 101] width 34 height 20
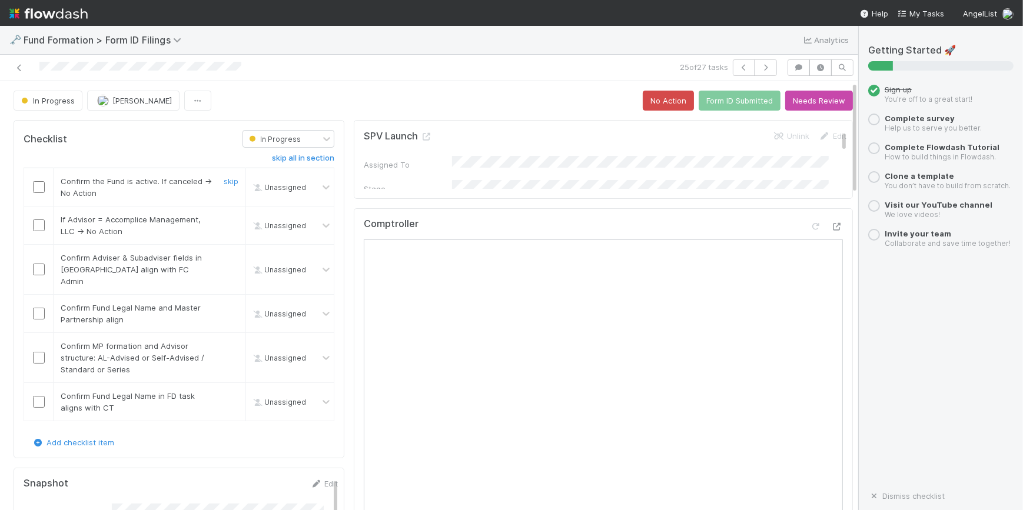
click at [29, 185] on div at bounding box center [38, 187] width 29 height 12
click at [36, 188] on input "checkbox" at bounding box center [39, 187] width 12 height 12
click at [35, 221] on input "checkbox" at bounding box center [39, 226] width 12 height 12
checkbox input "true"
click at [41, 266] on input "checkbox" at bounding box center [39, 270] width 12 height 12
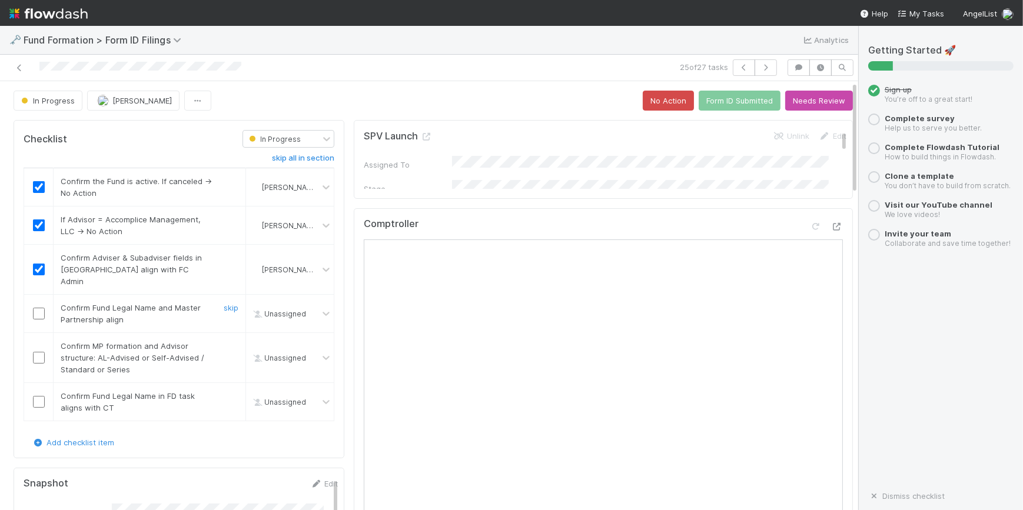
click at [41, 308] on input "checkbox" at bounding box center [39, 314] width 12 height 12
click at [38, 352] on input "checkbox" at bounding box center [39, 358] width 12 height 12
click at [41, 396] on input "checkbox" at bounding box center [39, 402] width 12 height 12
click at [761, 67] on icon "button" at bounding box center [766, 67] width 12 height 7
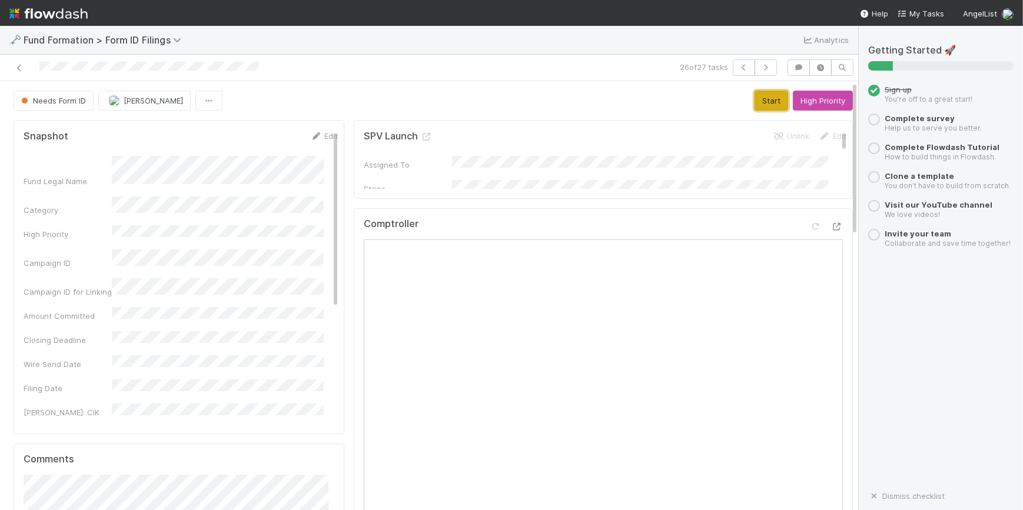
click at [755, 106] on button "Start" at bounding box center [772, 101] width 34 height 20
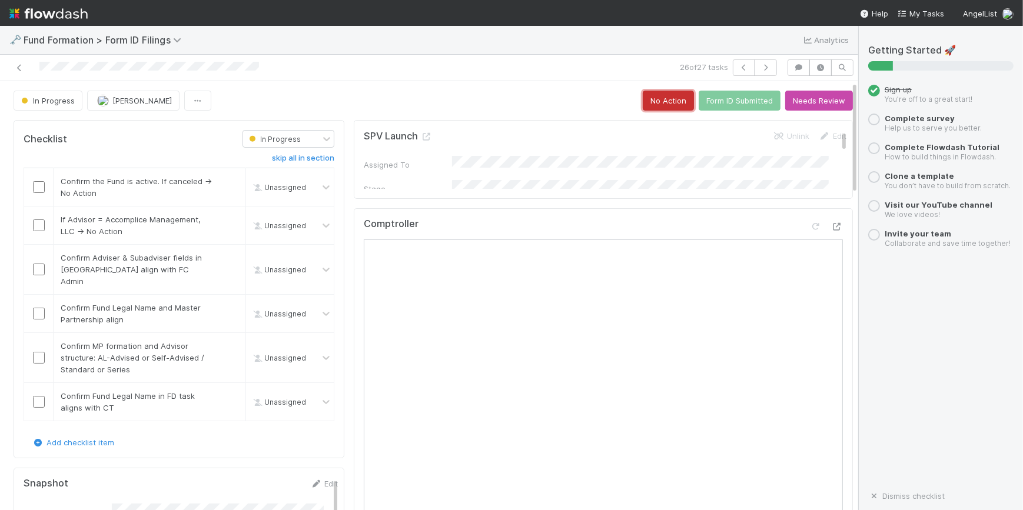
click at [664, 105] on button "No Action" at bounding box center [668, 101] width 51 height 20
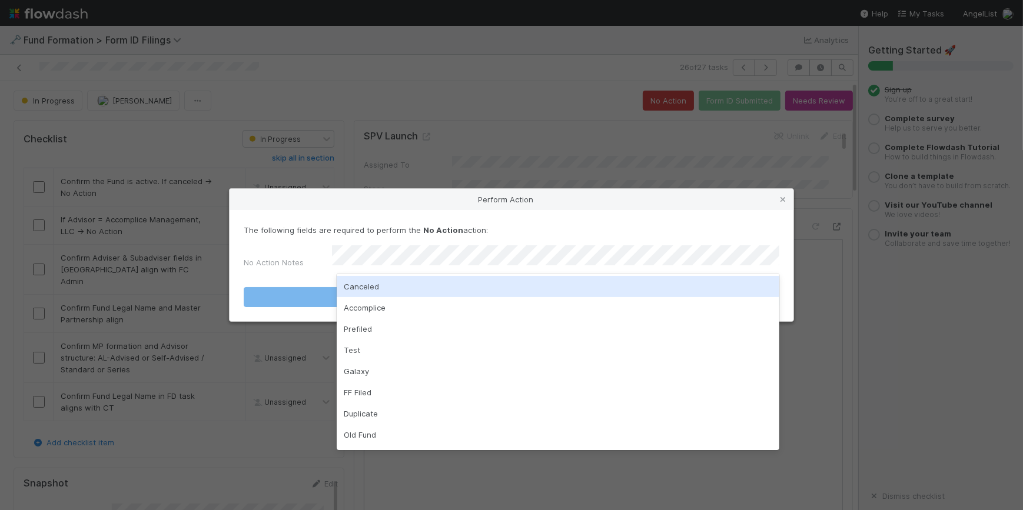
click at [493, 280] on div "Canceled" at bounding box center [558, 286] width 443 height 21
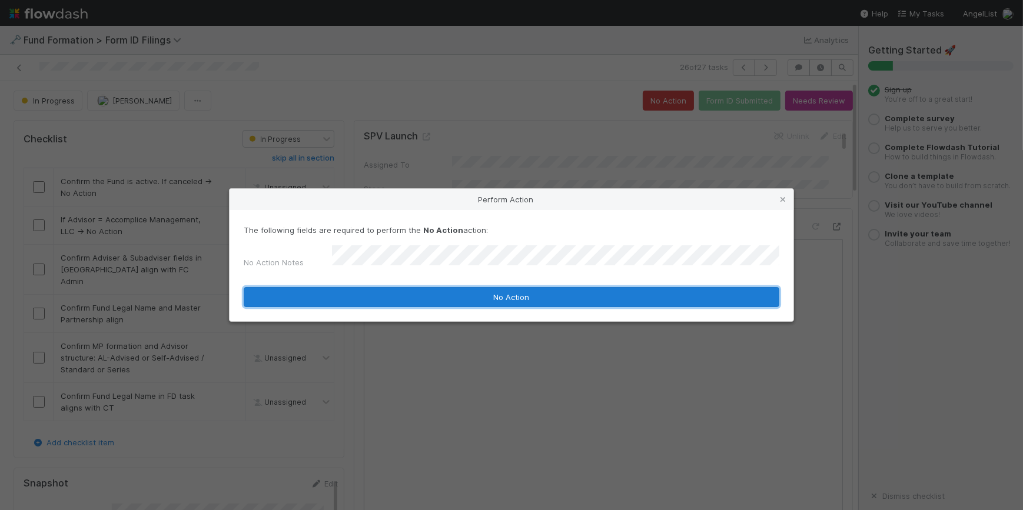
click at [494, 288] on button "No Action" at bounding box center [512, 297] width 536 height 20
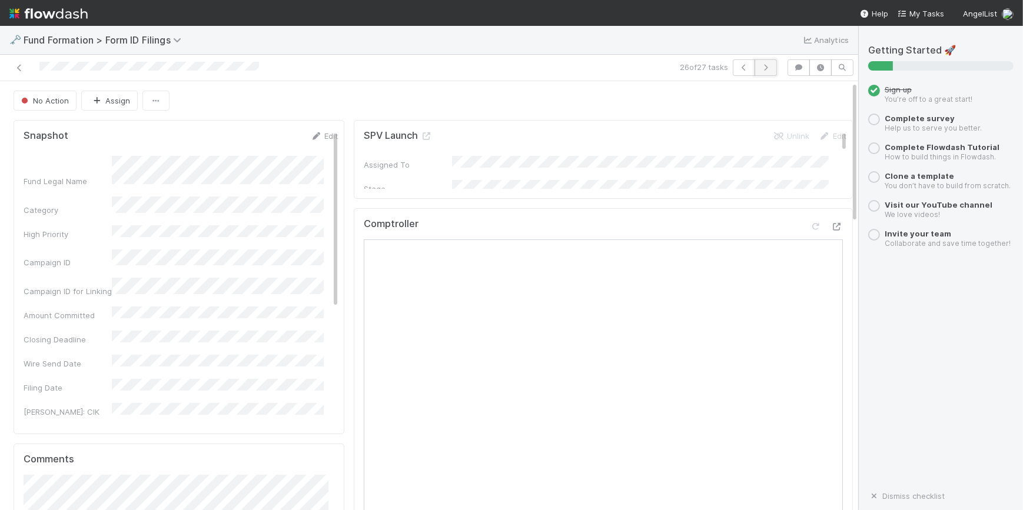
click at [756, 72] on button "button" at bounding box center [766, 67] width 22 height 16
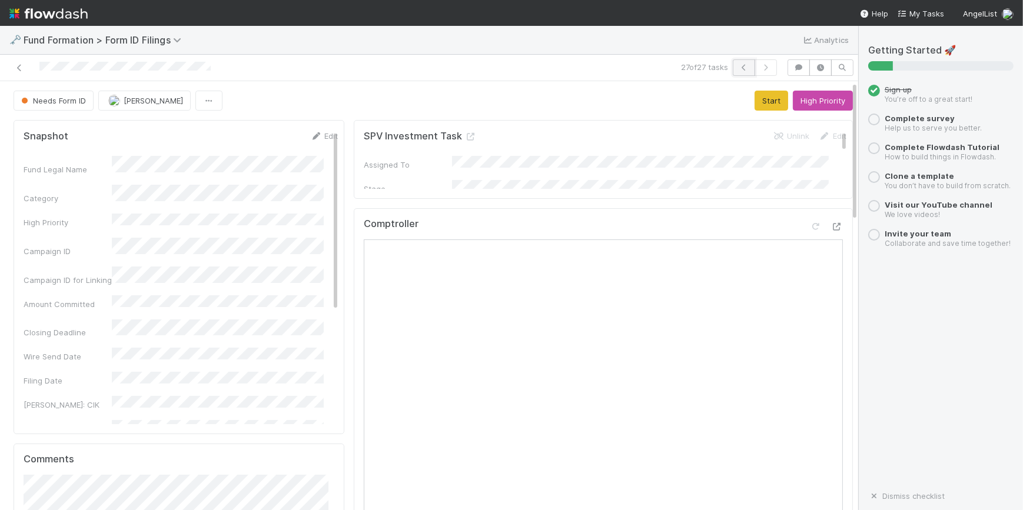
click at [739, 68] on icon "button" at bounding box center [744, 67] width 12 height 7
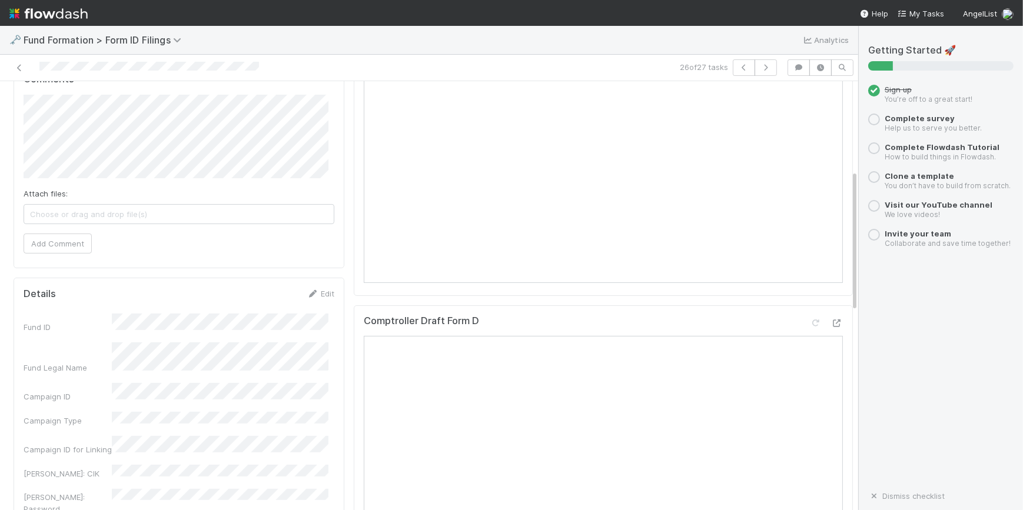
scroll to position [267, 0]
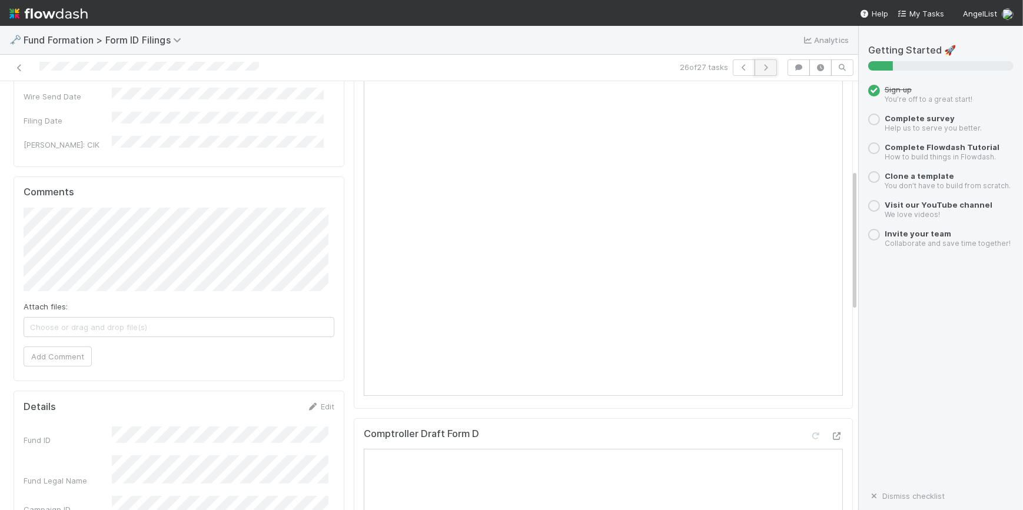
click at [762, 69] on icon "button" at bounding box center [766, 67] width 12 height 7
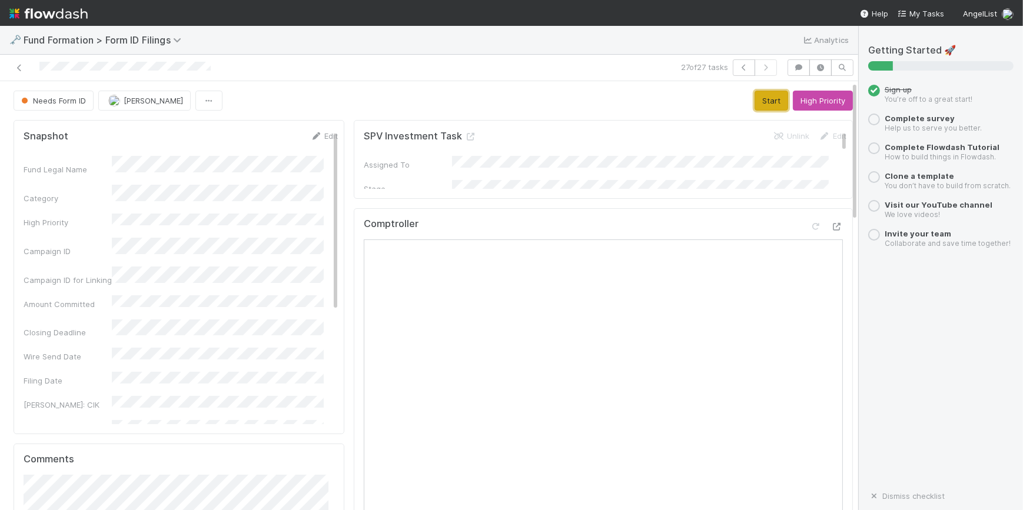
click at [760, 100] on button "Start" at bounding box center [772, 101] width 34 height 20
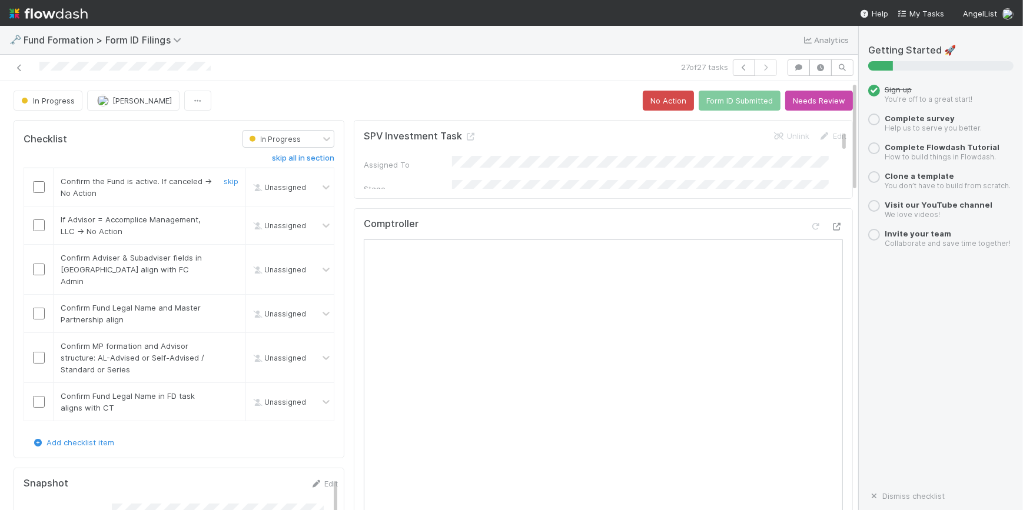
click at [43, 190] on input "checkbox" at bounding box center [39, 187] width 12 height 12
click at [42, 231] on td at bounding box center [38, 226] width 29 height 38
click at [35, 229] on input "checkbox" at bounding box center [39, 226] width 12 height 12
click at [35, 264] on input "checkbox" at bounding box center [39, 270] width 12 height 12
click at [42, 308] on input "checkbox" at bounding box center [39, 314] width 12 height 12
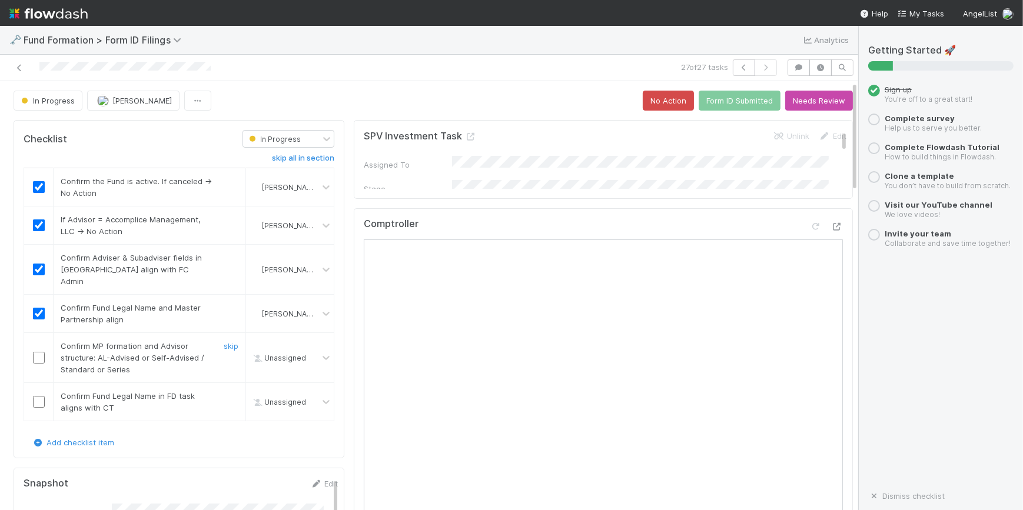
click at [35, 352] on input "checkbox" at bounding box center [39, 358] width 12 height 12
click at [41, 396] on input "checkbox" at bounding box center [39, 402] width 12 height 12
click at [22, 69] on icon at bounding box center [20, 68] width 12 height 8
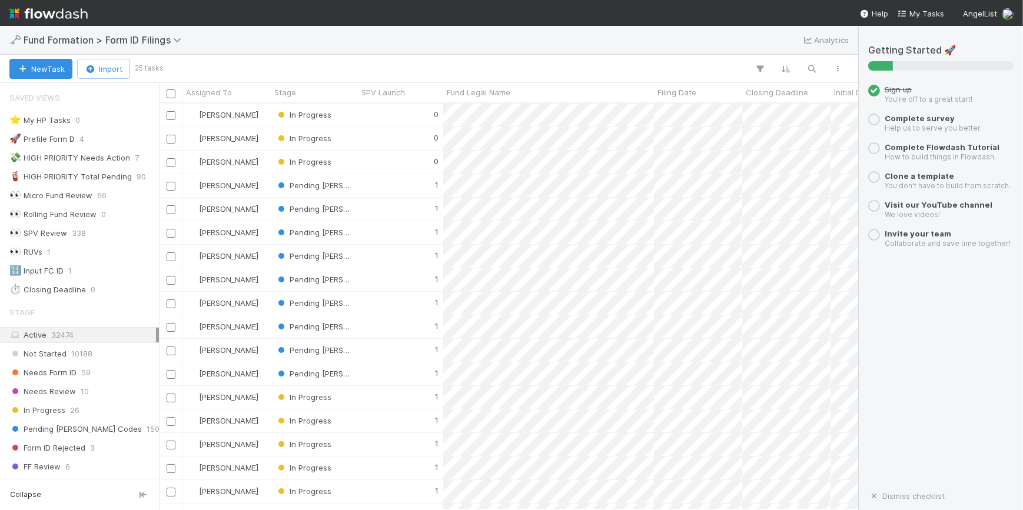
drag, startPoint x: 61, startPoint y: 276, endPoint x: 467, endPoint y: 6, distance: 487.8
click at [467, 6] on nav "Help My Tasks AngelList" at bounding box center [511, 13] width 1023 height 26
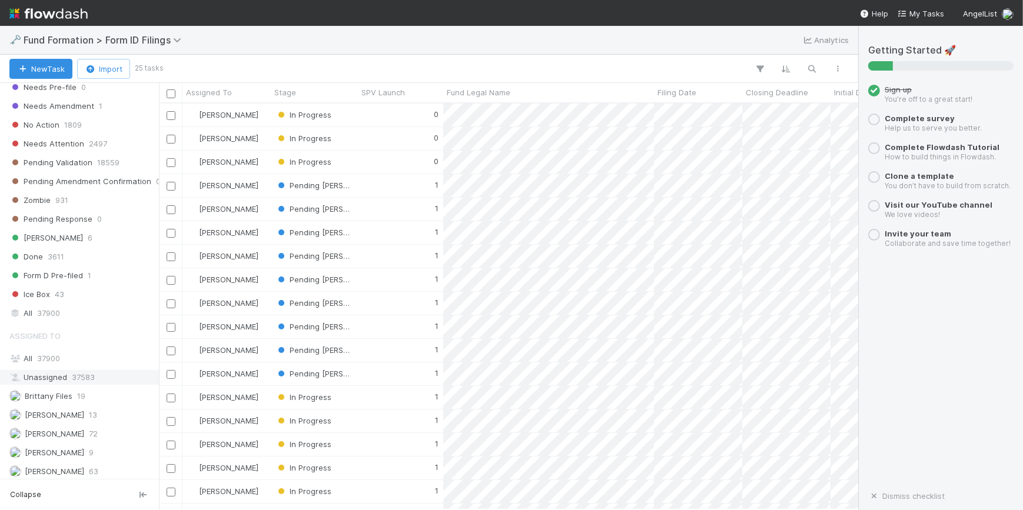
scroll to position [453, 0]
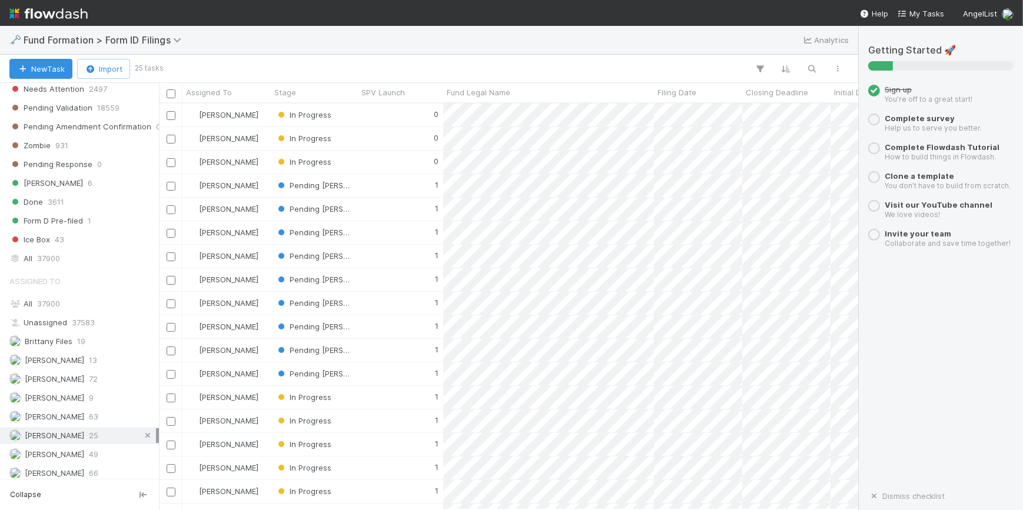
click at [142, 432] on icon at bounding box center [148, 436] width 12 height 8
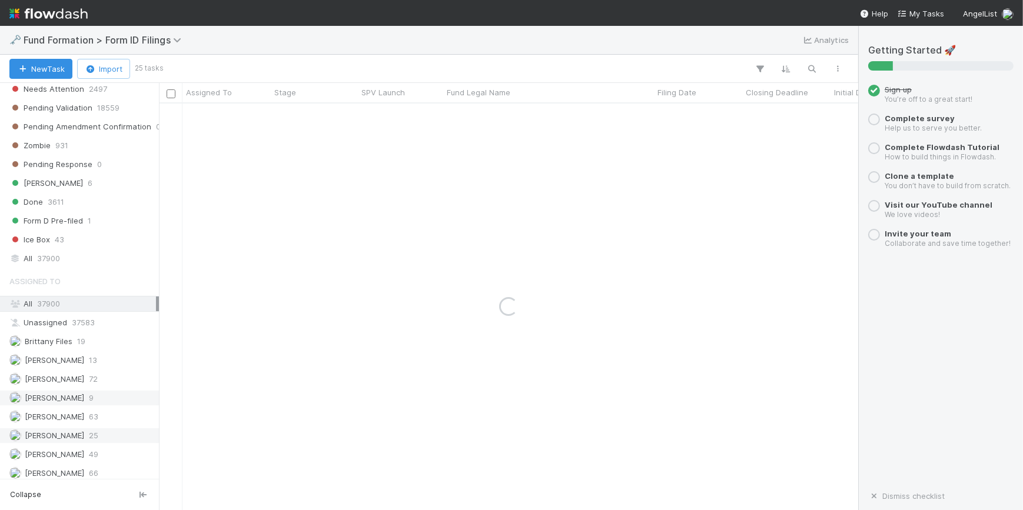
click at [84, 394] on span "[PERSON_NAME]" at bounding box center [54, 397] width 59 height 9
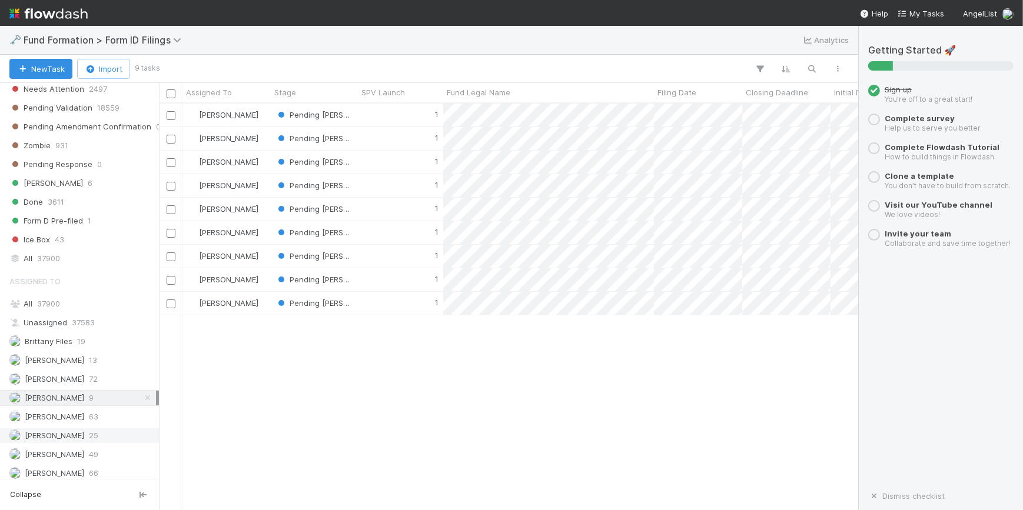
scroll to position [398, 691]
click at [142, 394] on icon at bounding box center [148, 398] width 12 height 8
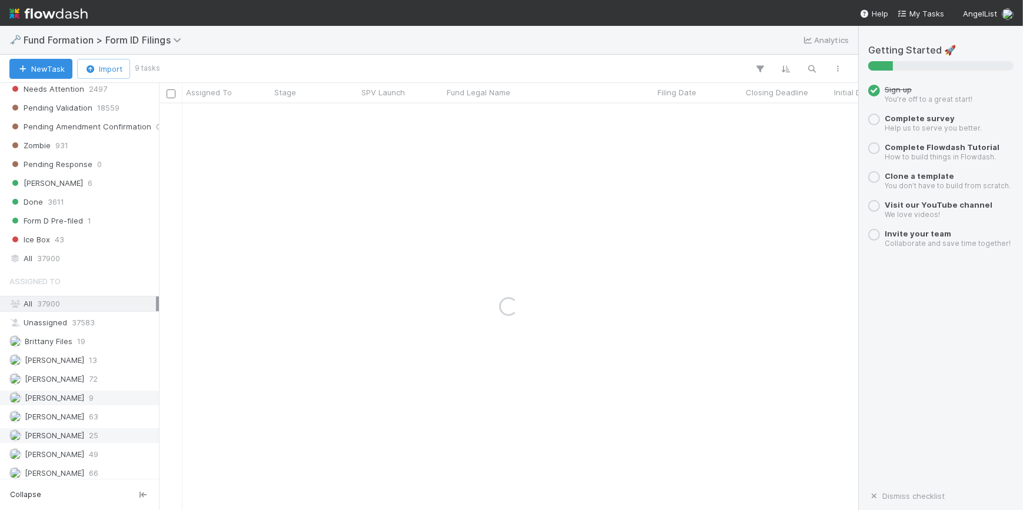
click at [100, 430] on div "[PERSON_NAME] 25" at bounding box center [82, 435] width 147 height 15
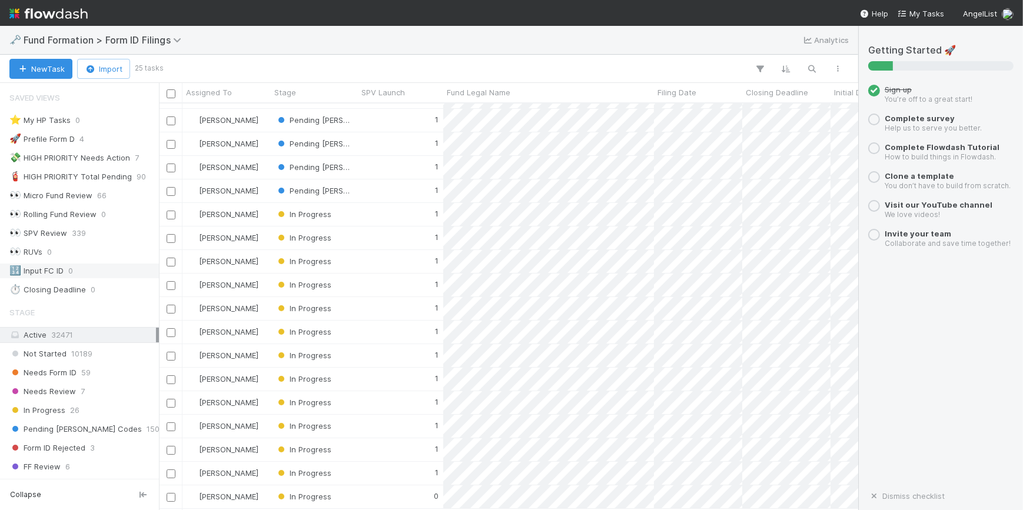
click at [52, 268] on div "🔢 Input FC ID" at bounding box center [36, 271] width 54 height 15
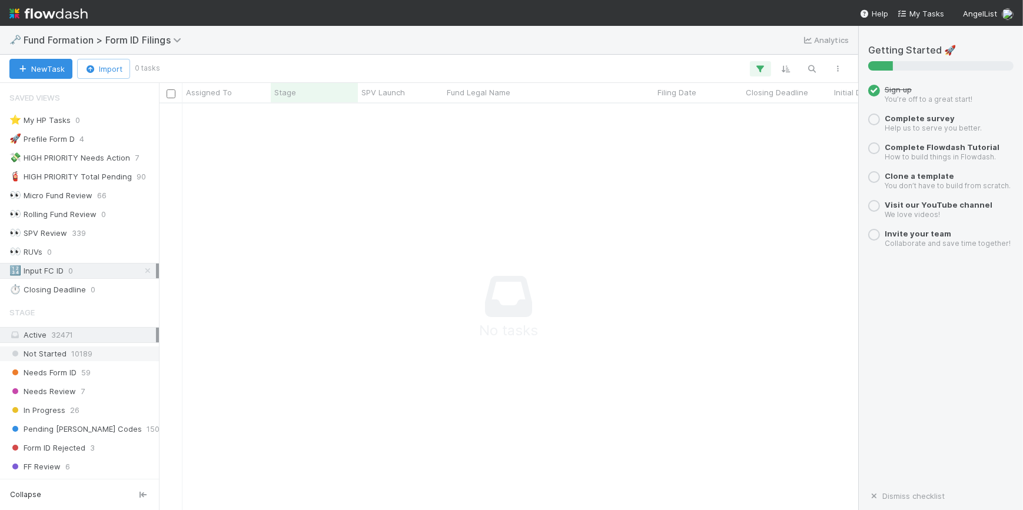
scroll to position [390, 691]
click at [75, 373] on span "Needs Form ID" at bounding box center [42, 373] width 67 height 15
click at [142, 275] on link at bounding box center [148, 271] width 12 height 15
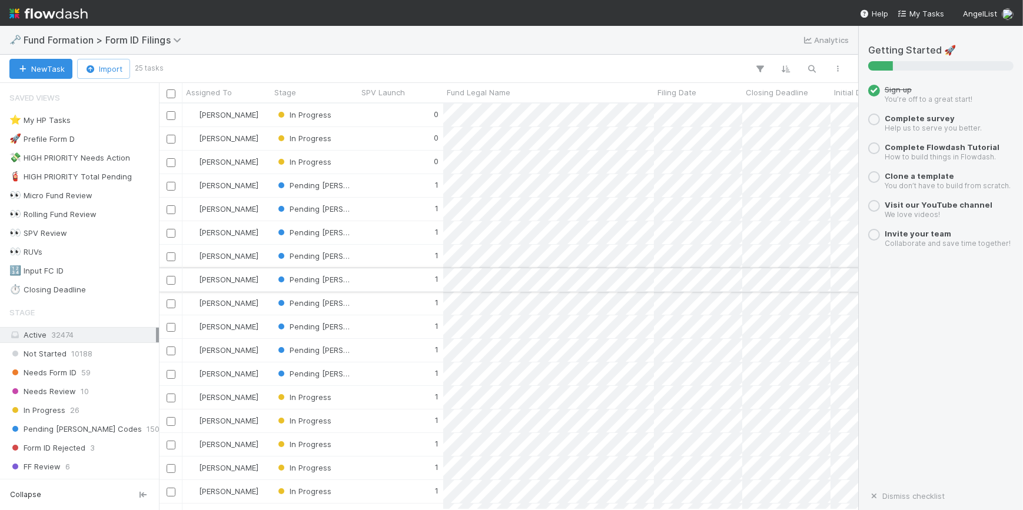
scroll to position [398, 691]
click at [99, 276] on div "🔢 Input FC ID 1" at bounding box center [82, 271] width 147 height 15
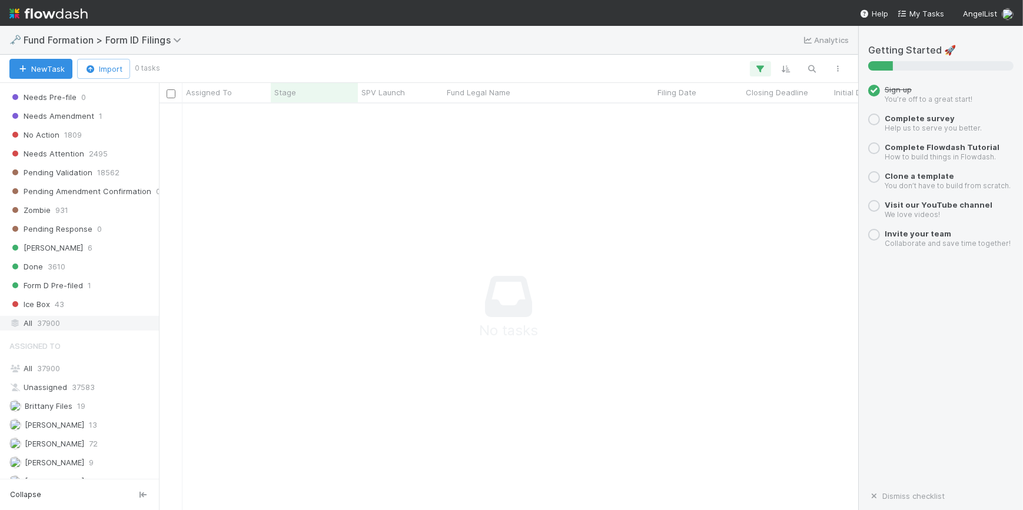
scroll to position [453, 0]
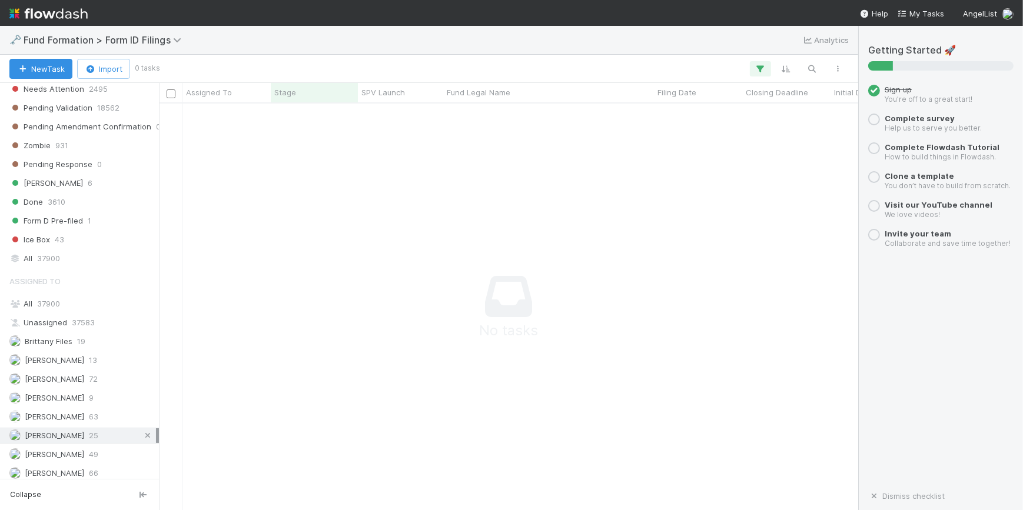
click at [143, 432] on icon at bounding box center [148, 436] width 12 height 8
click at [84, 395] on span "[PERSON_NAME]" at bounding box center [54, 397] width 59 height 9
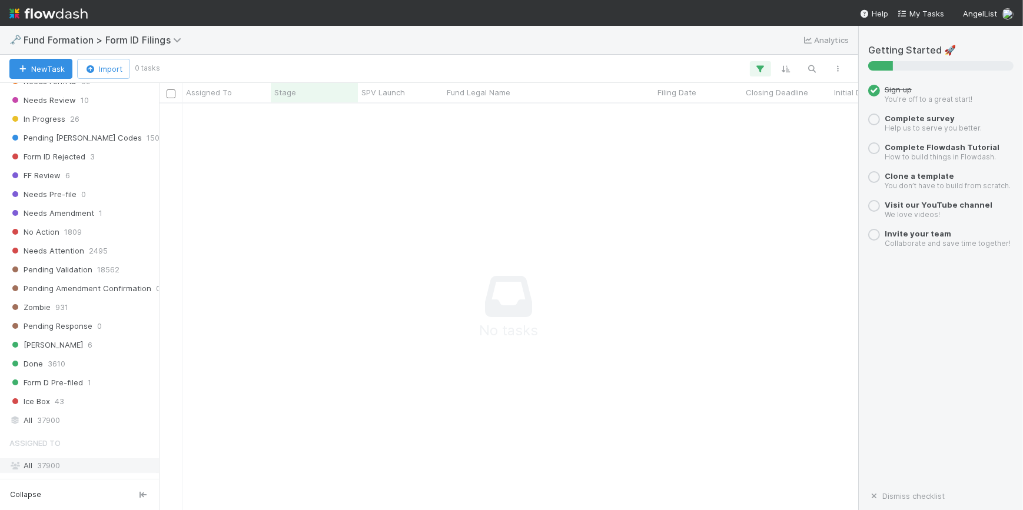
scroll to position [453, 0]
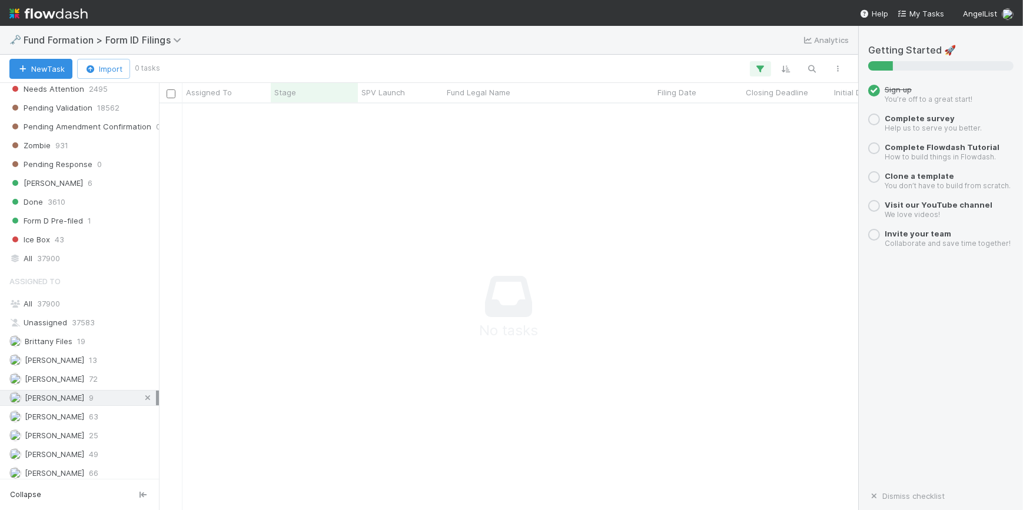
click at [142, 395] on icon at bounding box center [148, 398] width 12 height 8
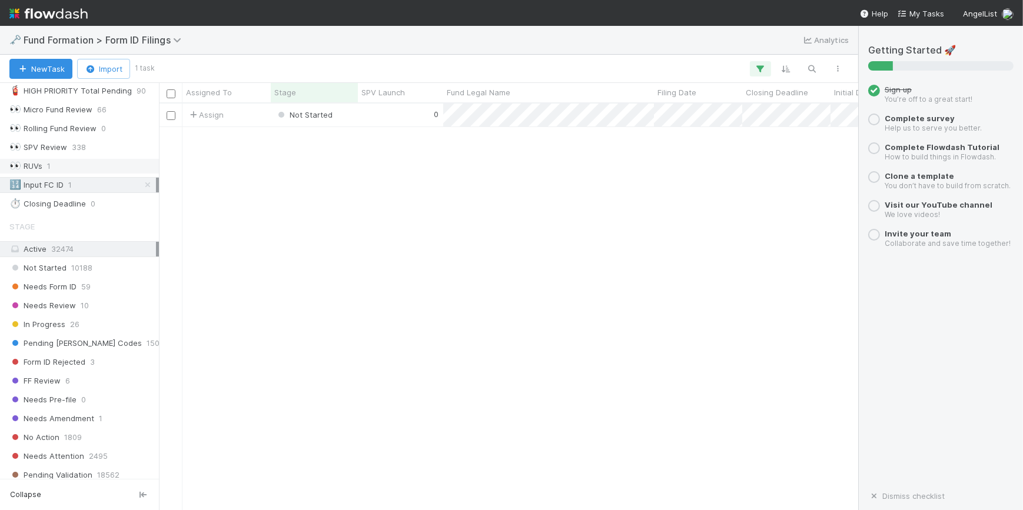
scroll to position [25, 0]
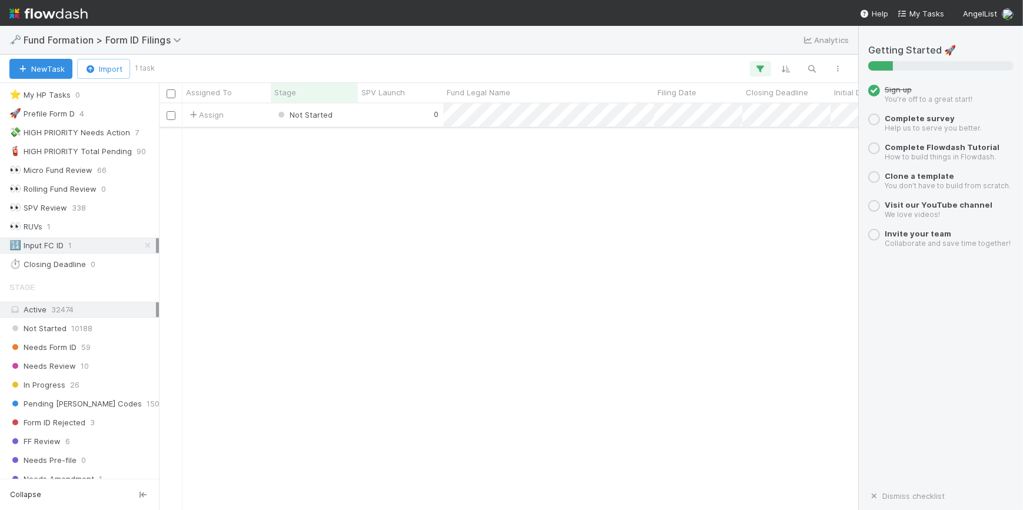
click at [383, 118] on div "0" at bounding box center [400, 115] width 85 height 23
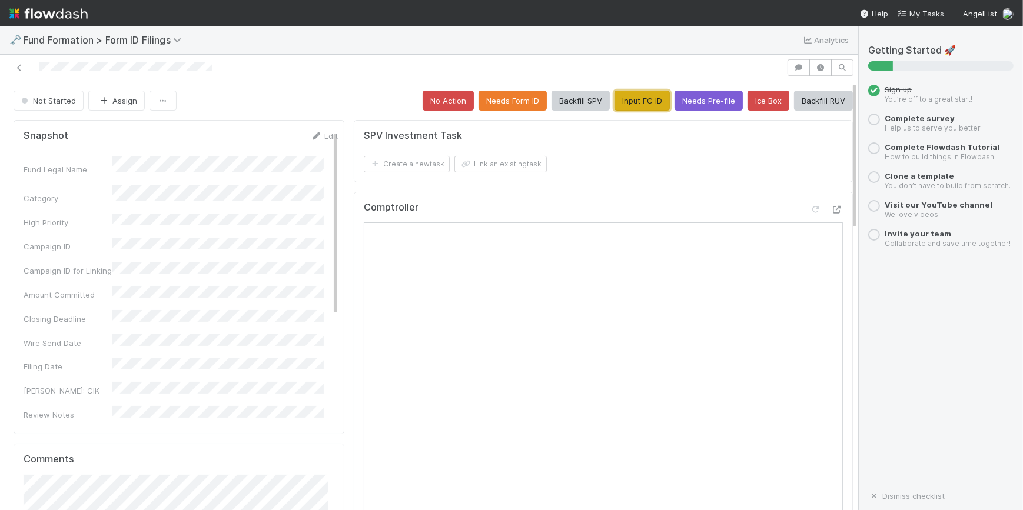
click at [614, 93] on button "Input FC ID" at bounding box center [641, 101] width 55 height 20
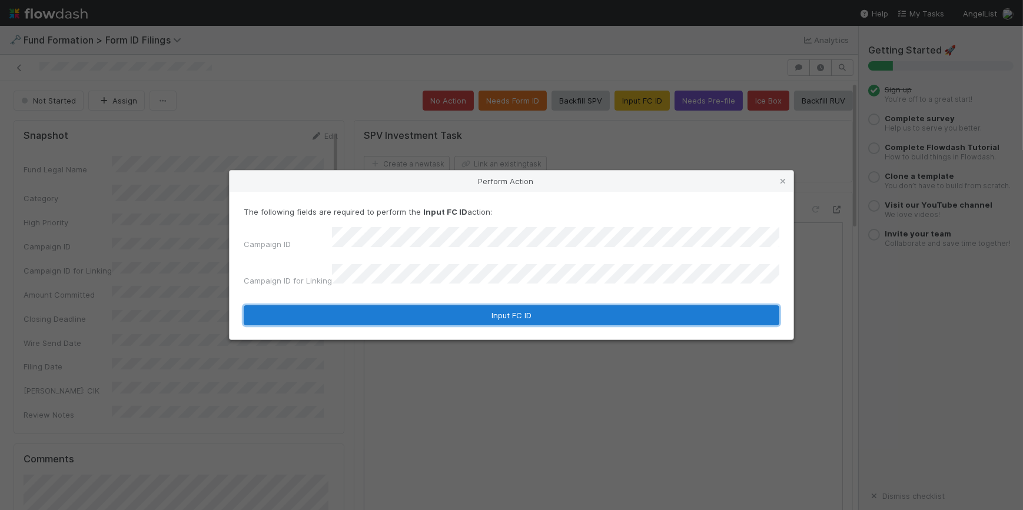
drag, startPoint x: 447, startPoint y: 310, endPoint x: 462, endPoint y: 312, distance: 15.4
click at [447, 311] on button "Input FC ID" at bounding box center [512, 315] width 536 height 20
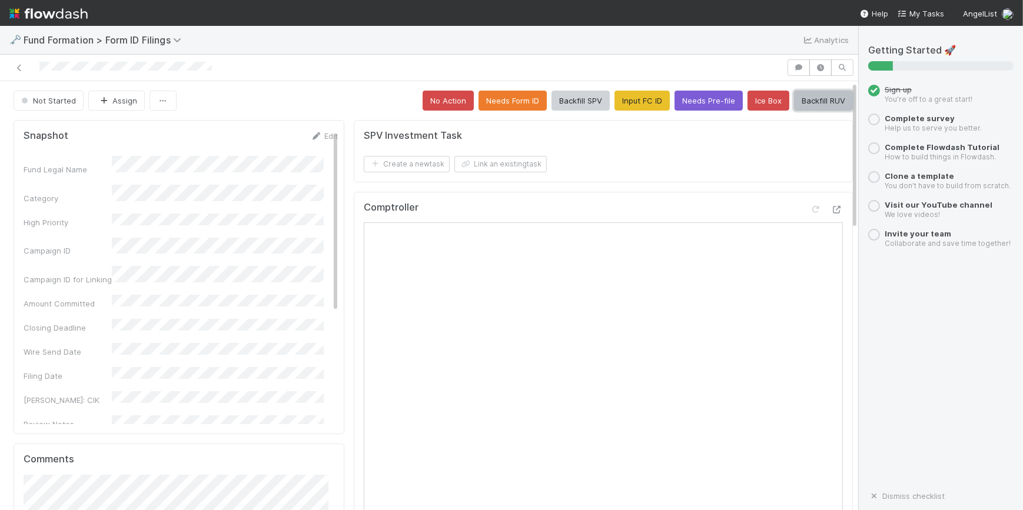
click at [799, 104] on button "Backfill RUV" at bounding box center [823, 101] width 59 height 20
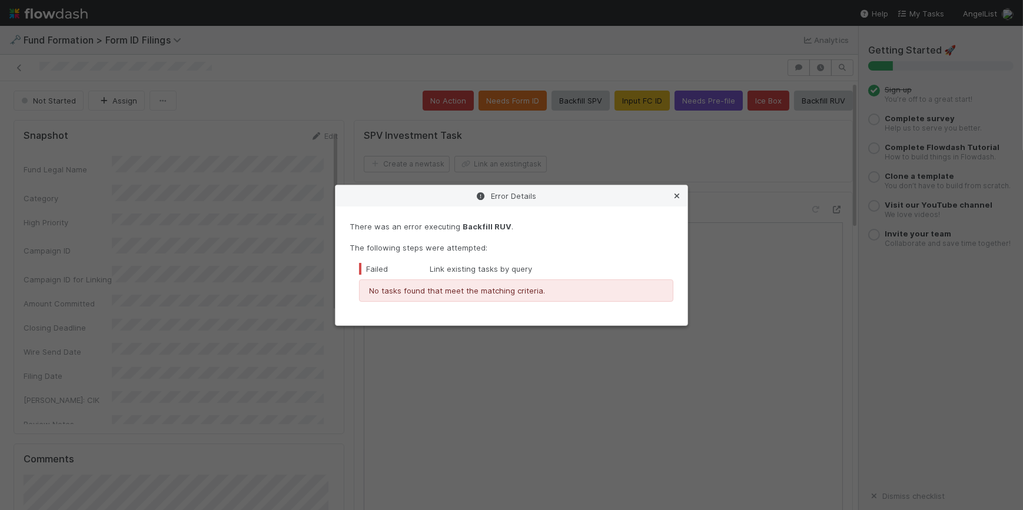
click at [675, 197] on icon at bounding box center [677, 196] width 12 height 8
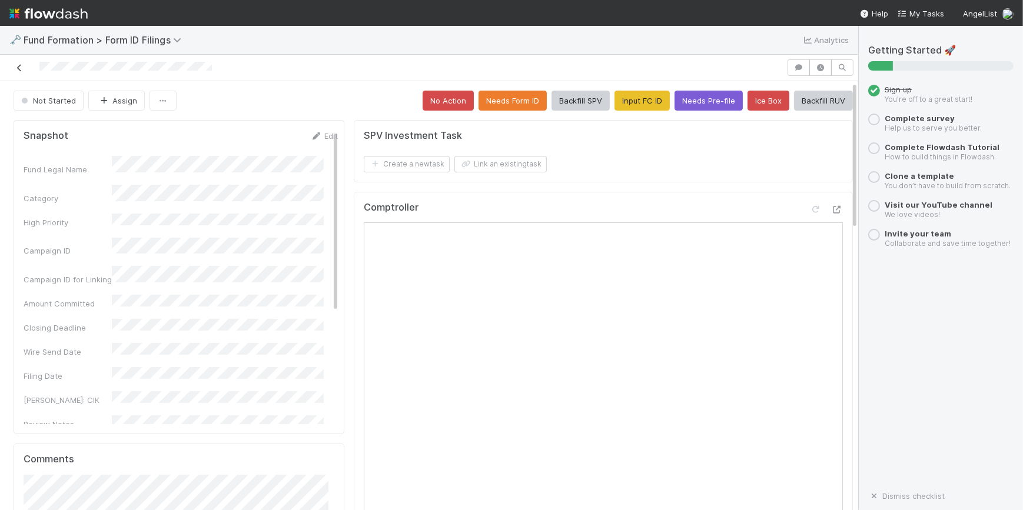
click at [17, 69] on icon at bounding box center [20, 68] width 12 height 8
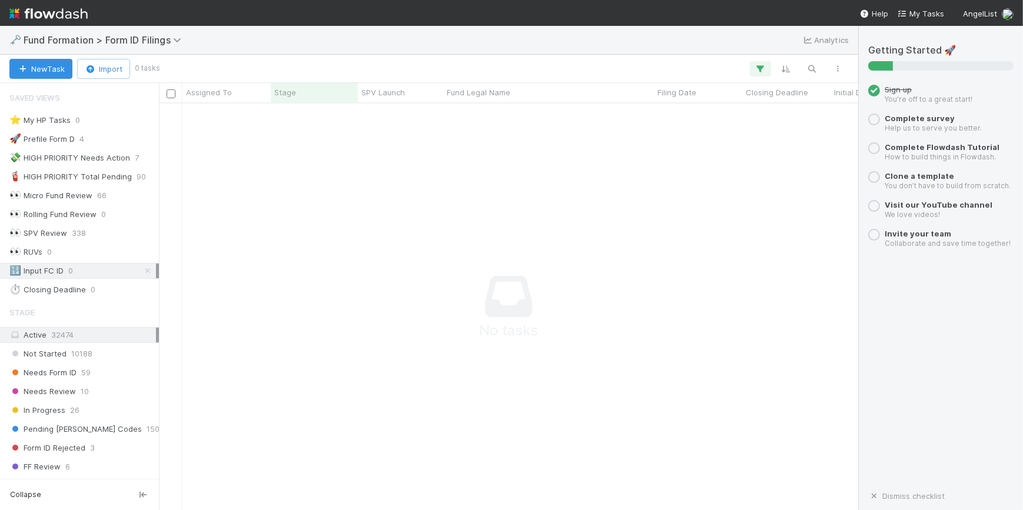
click at [99, 271] on div "🔢 Input FC ID 0" at bounding box center [82, 271] width 147 height 15
click at [88, 174] on div "🧯 HIGH PRIORITY Total Pending" at bounding box center [70, 177] width 122 height 15
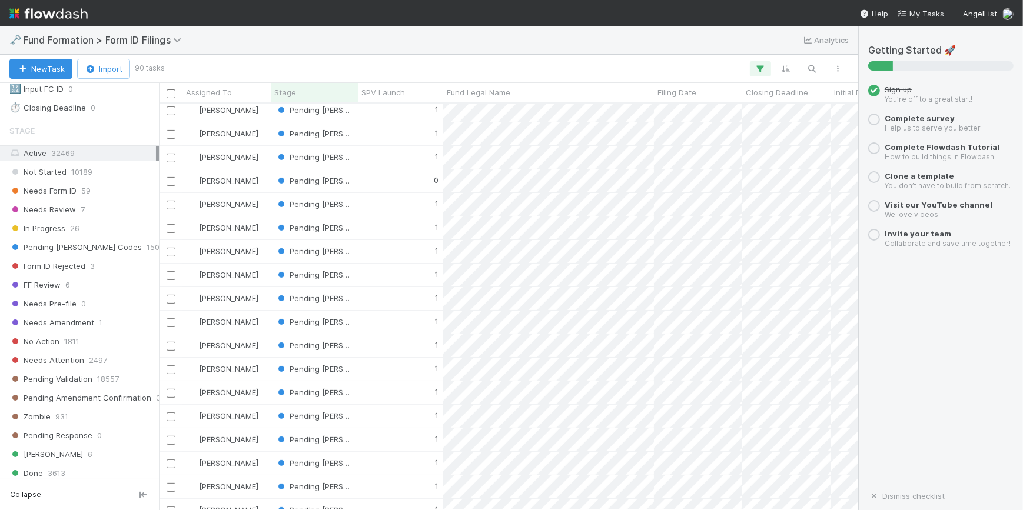
scroll to position [428, 0]
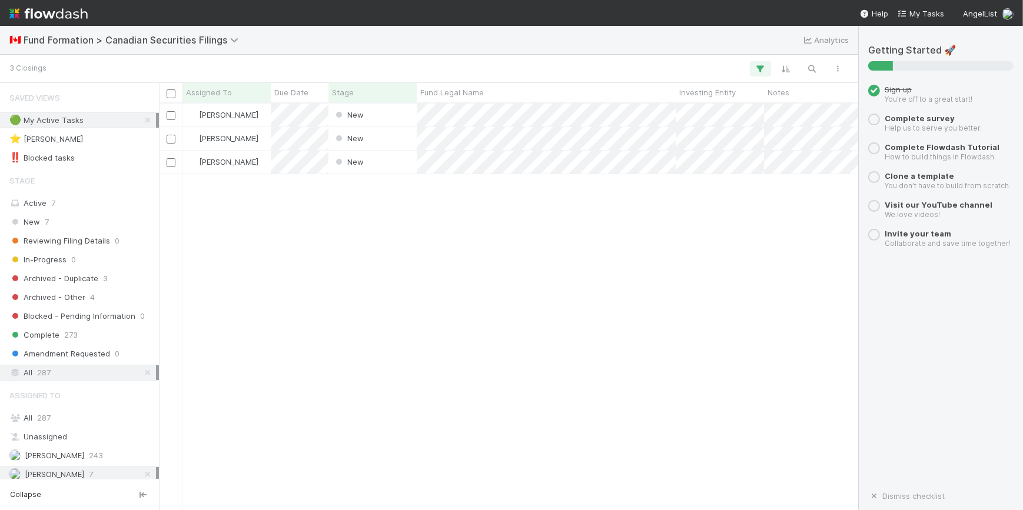
scroll to position [398, 691]
click at [406, 384] on div "Novia Bautista New 8/22/25, 7:30:08 PM 8/26/25, 2:12:02 PM Novia Bautista New 8…" at bounding box center [508, 307] width 699 height 406
click at [410, 118] on div "New" at bounding box center [372, 115] width 88 height 23
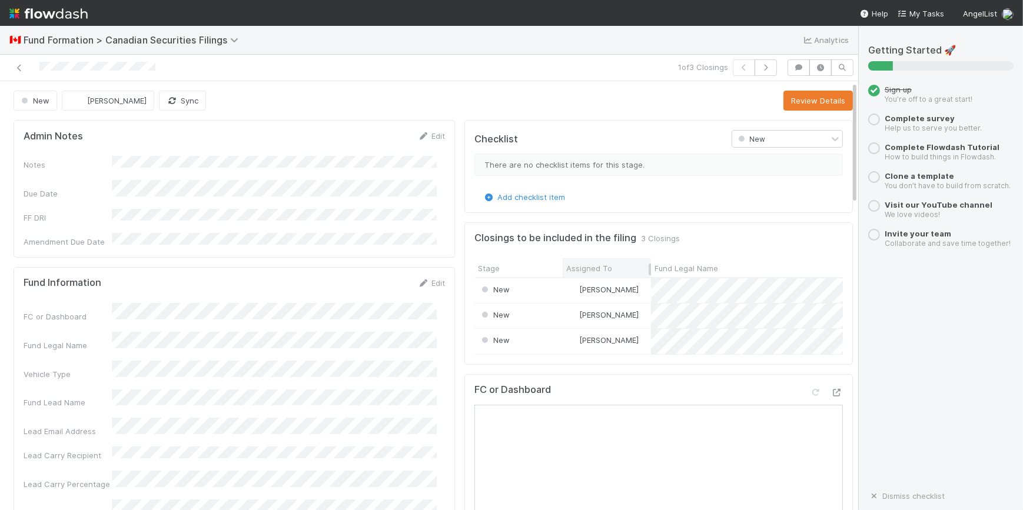
scroll to position [53, 0]
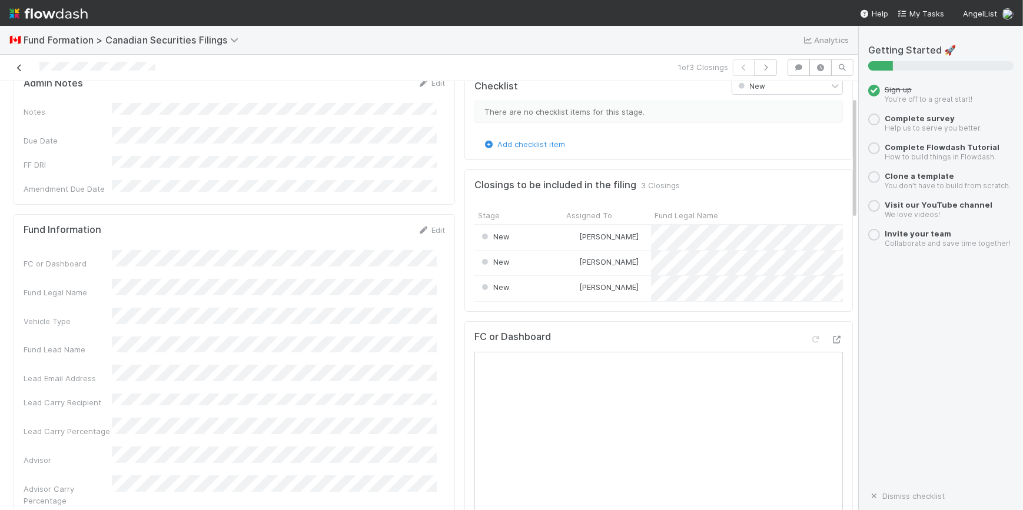
click at [16, 70] on icon at bounding box center [20, 68] width 12 height 8
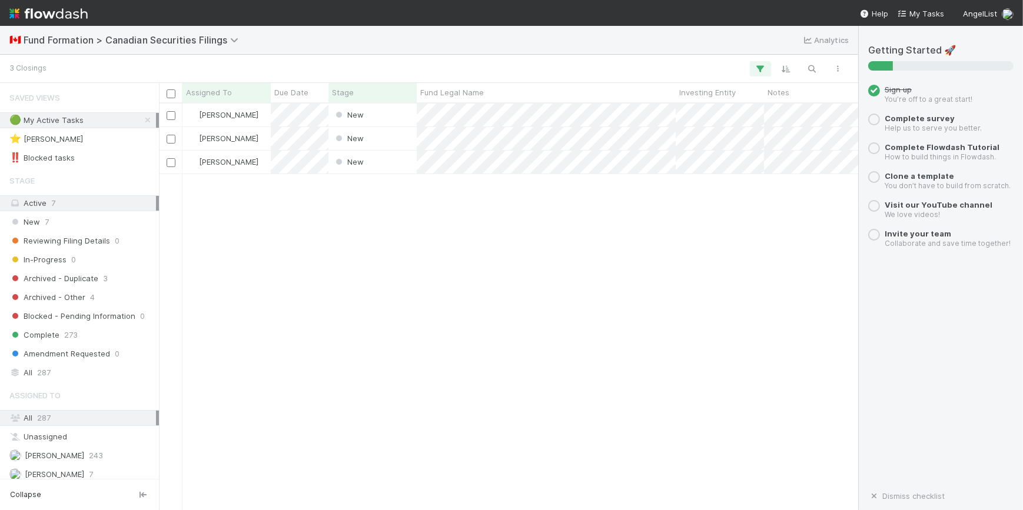
scroll to position [398, 691]
click at [379, 117] on div "New" at bounding box center [372, 115] width 88 height 23
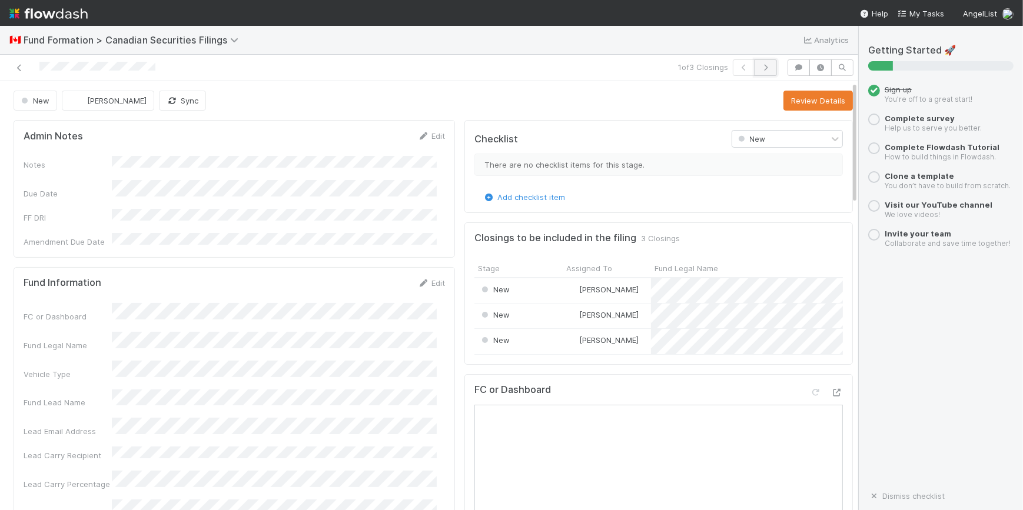
click at [763, 68] on icon "button" at bounding box center [766, 67] width 12 height 7
click at [764, 70] on button "button" at bounding box center [766, 67] width 22 height 16
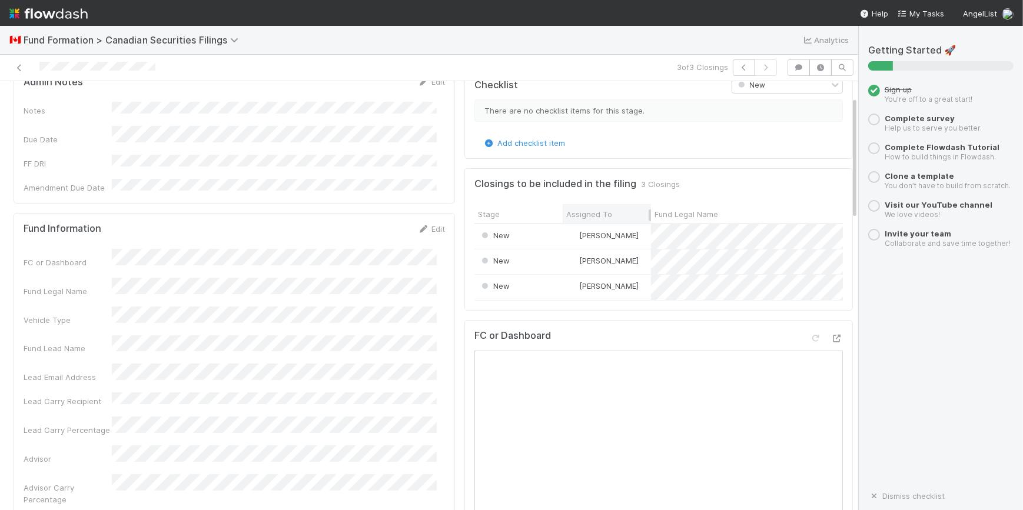
scroll to position [53, 0]
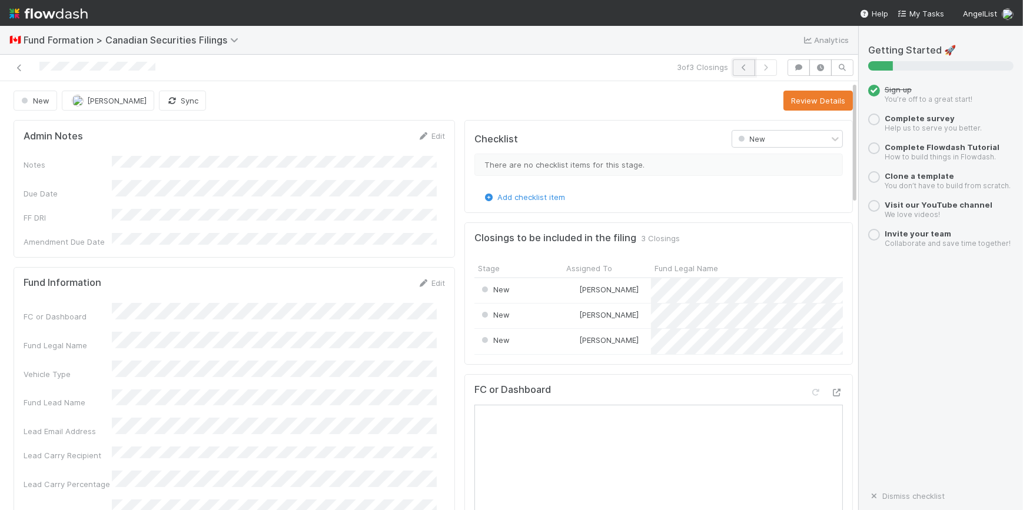
click at [738, 68] on icon "button" at bounding box center [744, 67] width 12 height 7
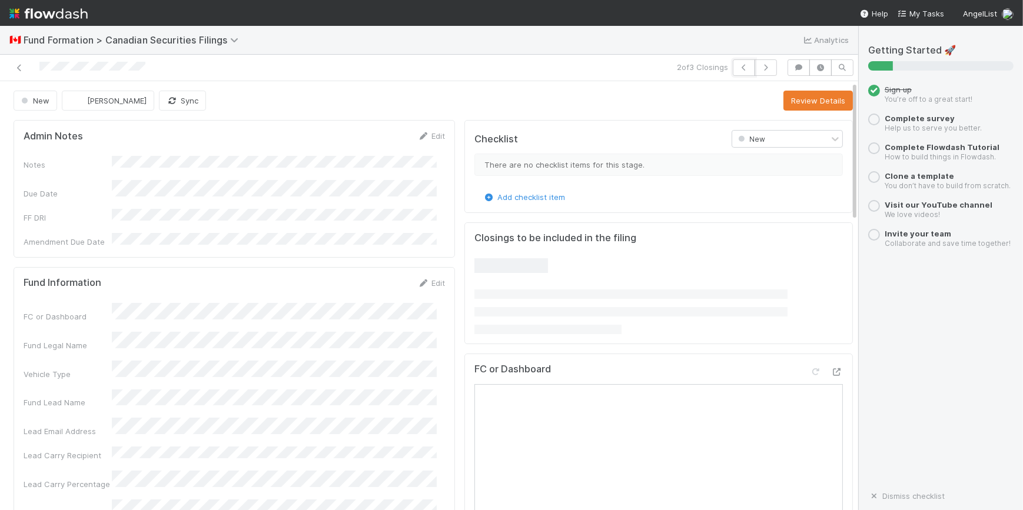
click at [738, 68] on icon "button" at bounding box center [744, 67] width 12 height 7
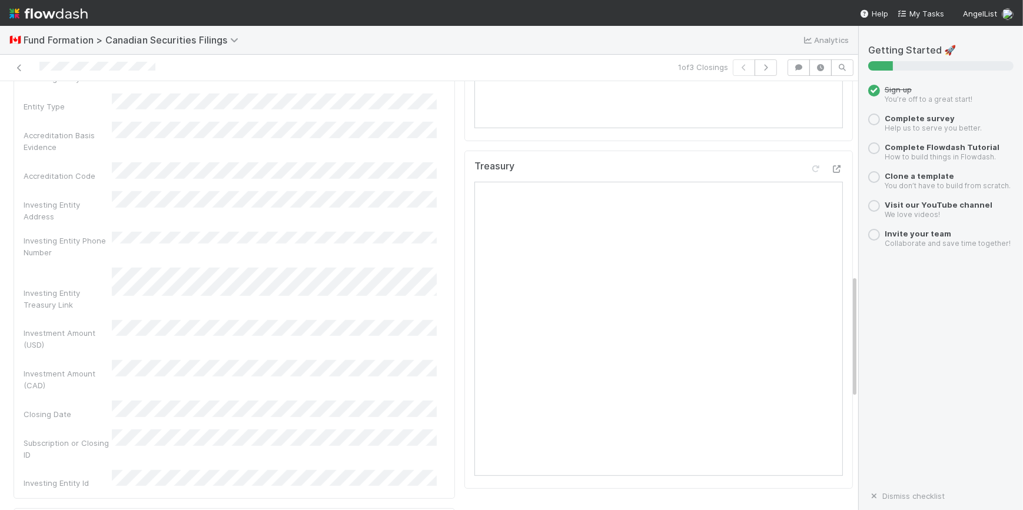
scroll to position [662, 0]
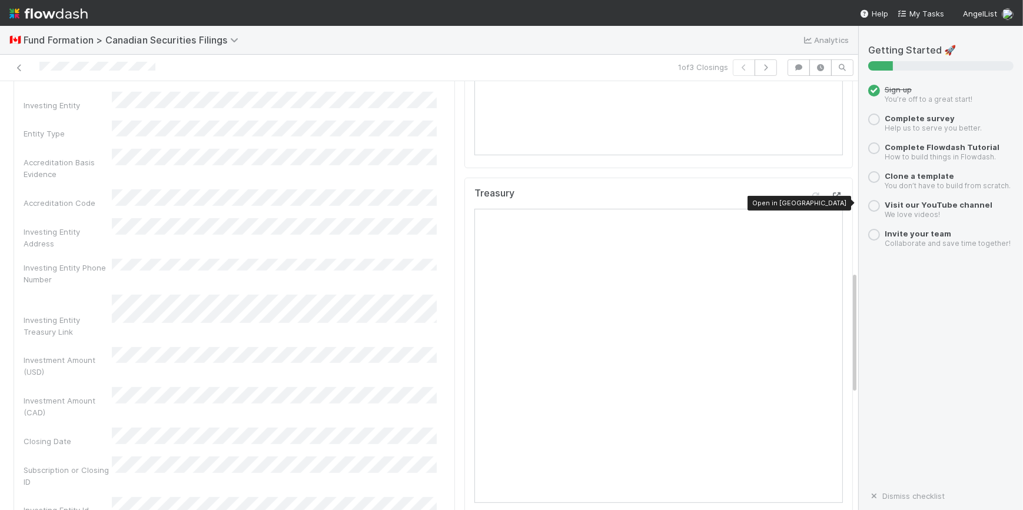
click at [831, 198] on icon at bounding box center [837, 196] width 12 height 8
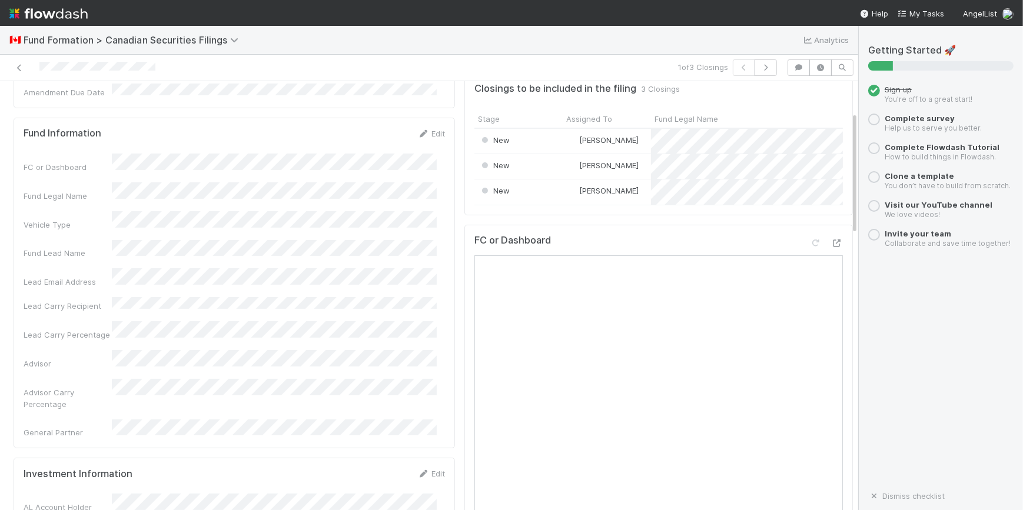
scroll to position [107, 0]
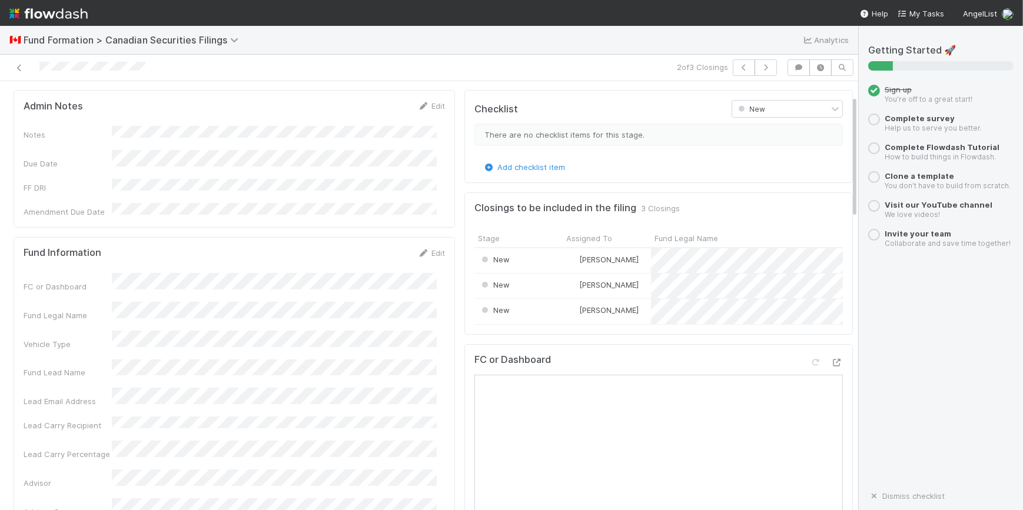
scroll to position [53, 0]
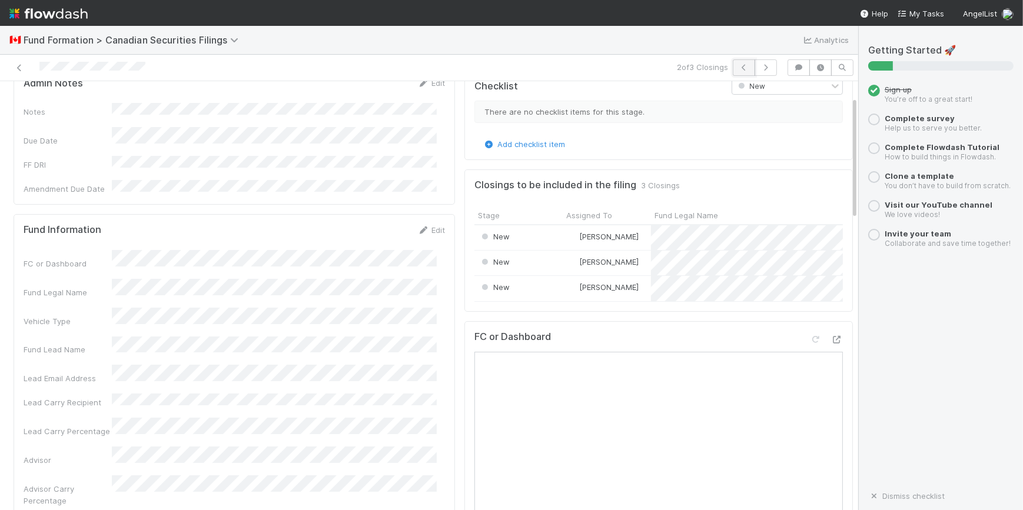
click at [738, 70] on icon "button" at bounding box center [744, 67] width 12 height 7
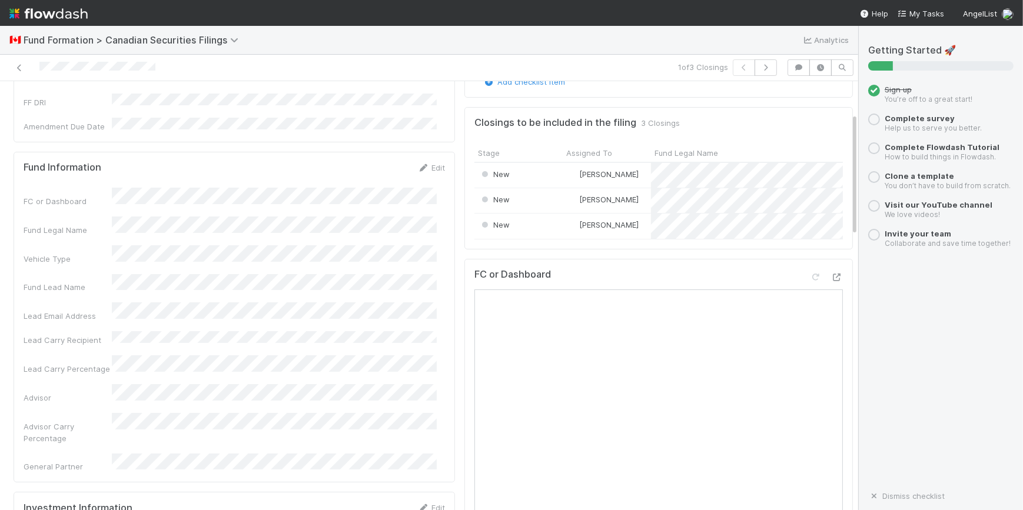
scroll to position [102, 0]
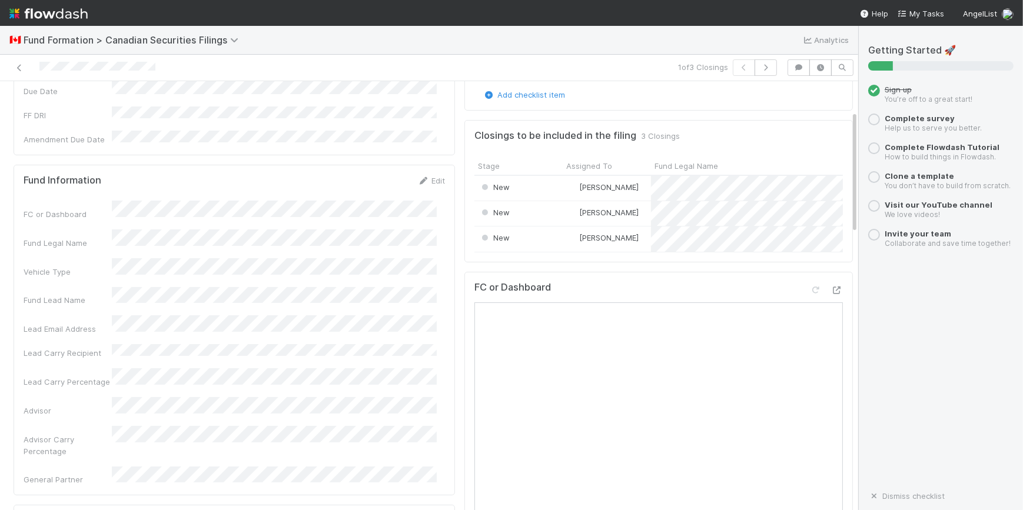
click at [878, 358] on div "Getting Started 🚀 Sign up You’re off to a great start! Complete survey Help us …" at bounding box center [940, 268] width 145 height 447
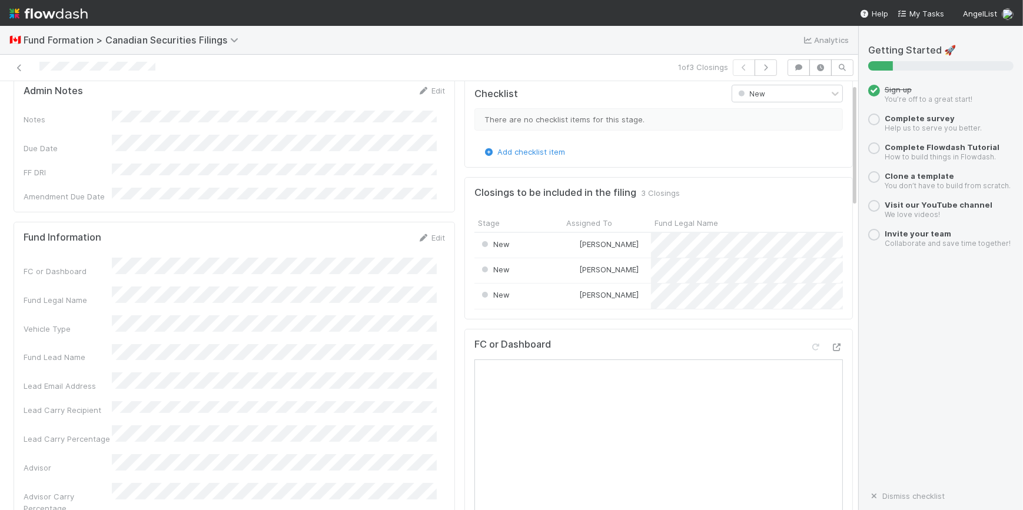
scroll to position [0, 0]
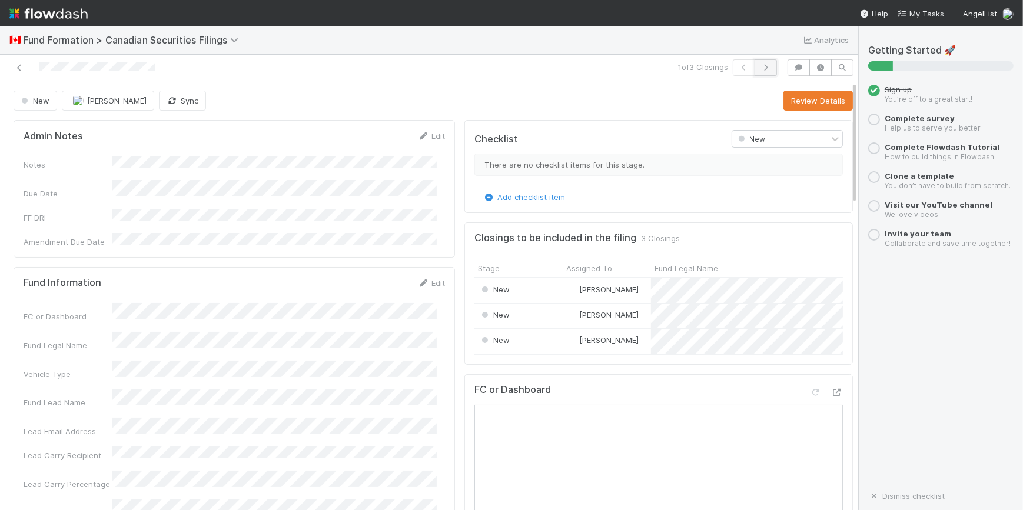
click at [760, 67] on icon "button" at bounding box center [766, 67] width 12 height 7
click at [798, 104] on button "Review Details" at bounding box center [817, 101] width 69 height 20
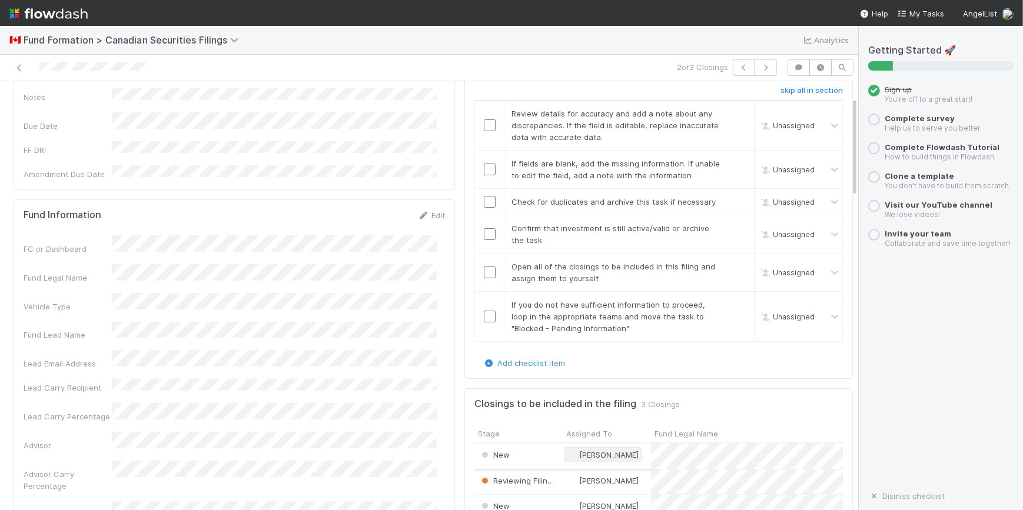
scroll to position [53, 0]
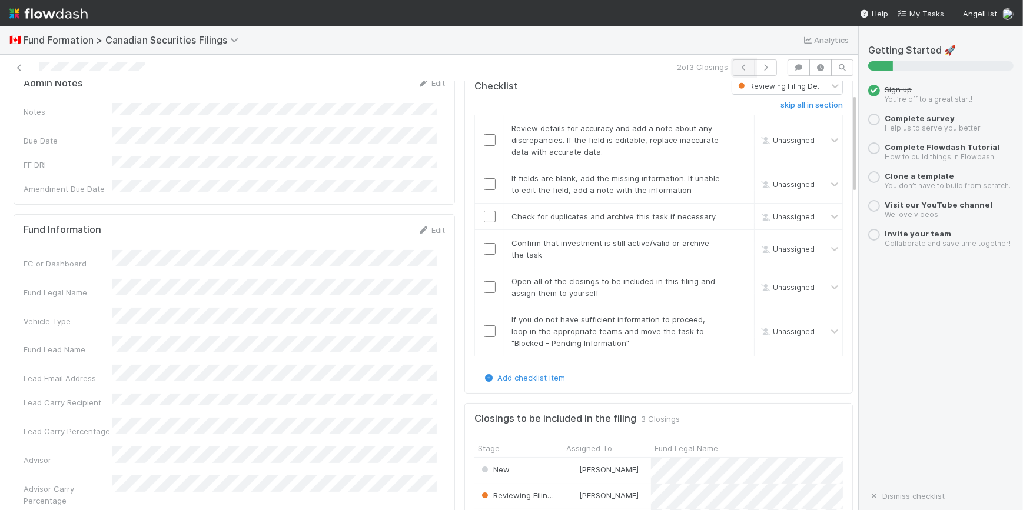
click at [733, 65] on button "button" at bounding box center [744, 67] width 22 height 16
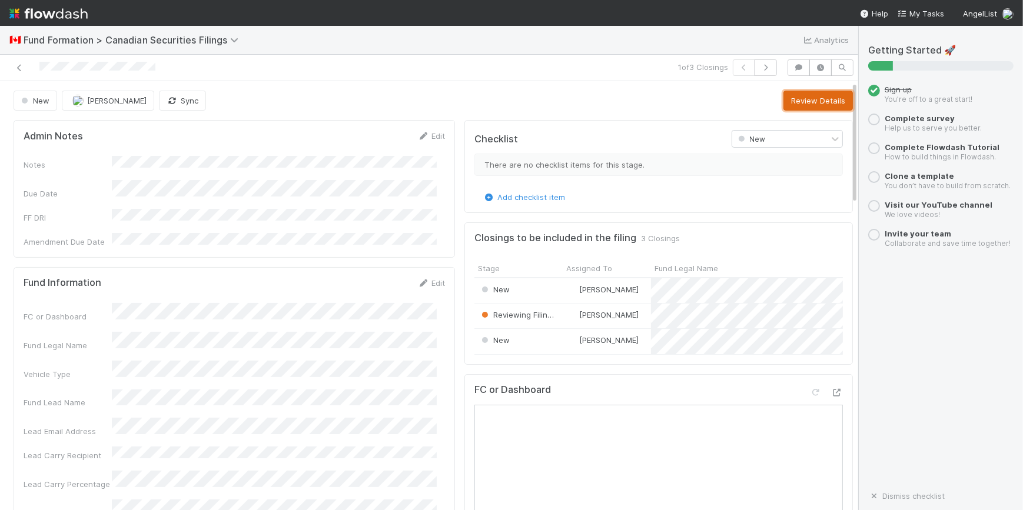
click at [784, 101] on button "Review Details" at bounding box center [817, 101] width 69 height 20
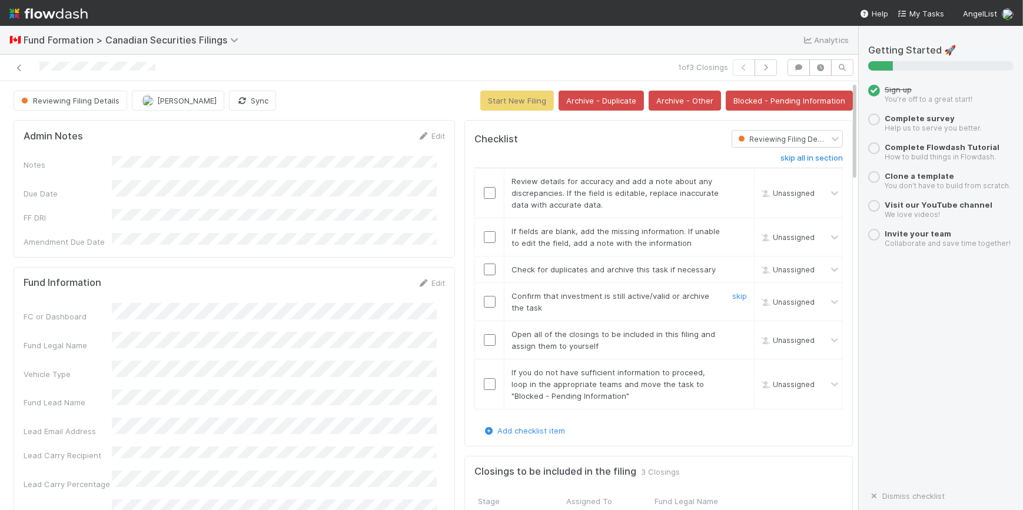
drag, startPoint x: 575, startPoint y: 311, endPoint x: 655, endPoint y: 306, distance: 80.2
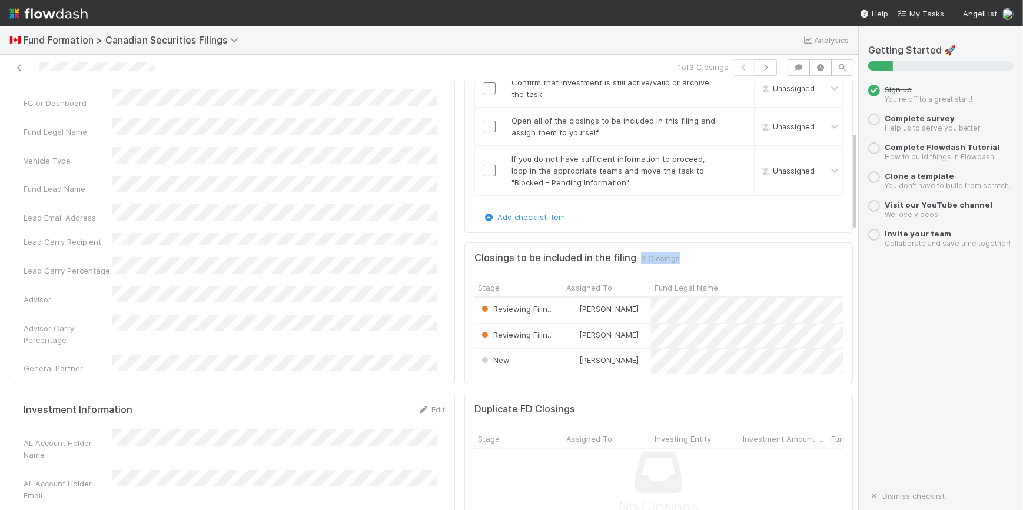
drag, startPoint x: 632, startPoint y: 255, endPoint x: 681, endPoint y: 255, distance: 48.9
click at [681, 255] on div "Closings to be included in the filing 3 Closings" at bounding box center [658, 259] width 368 height 12
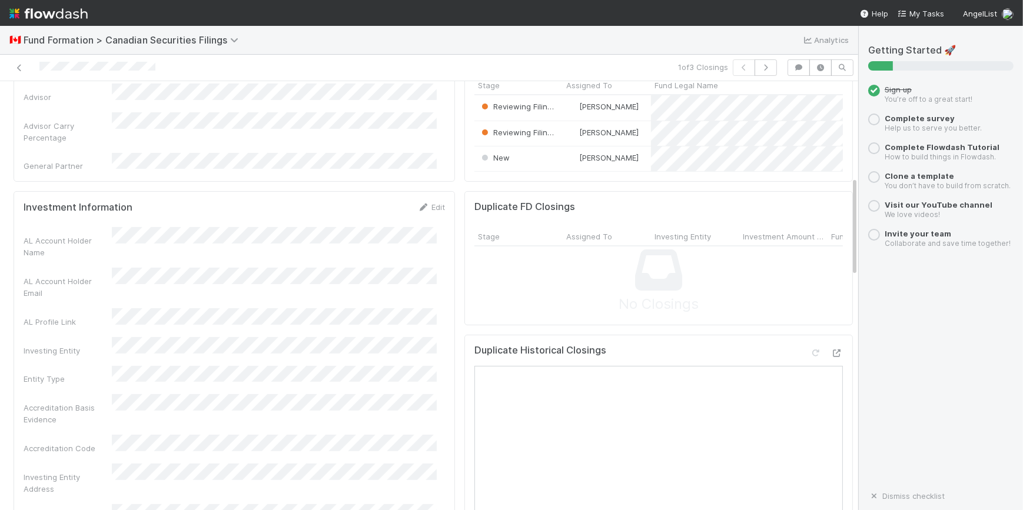
scroll to position [428, 0]
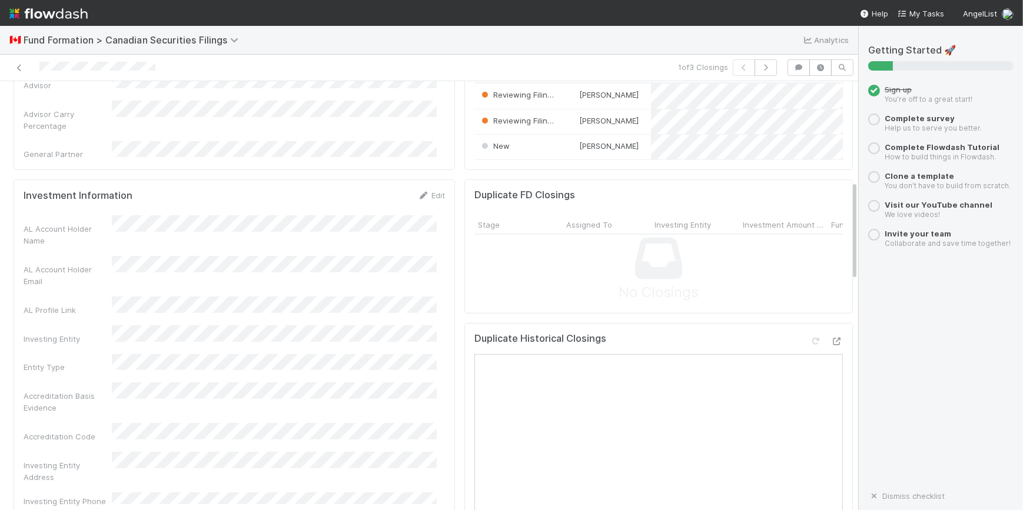
click at [260, 325] on div "Investing Entity" at bounding box center [234, 334] width 421 height 19
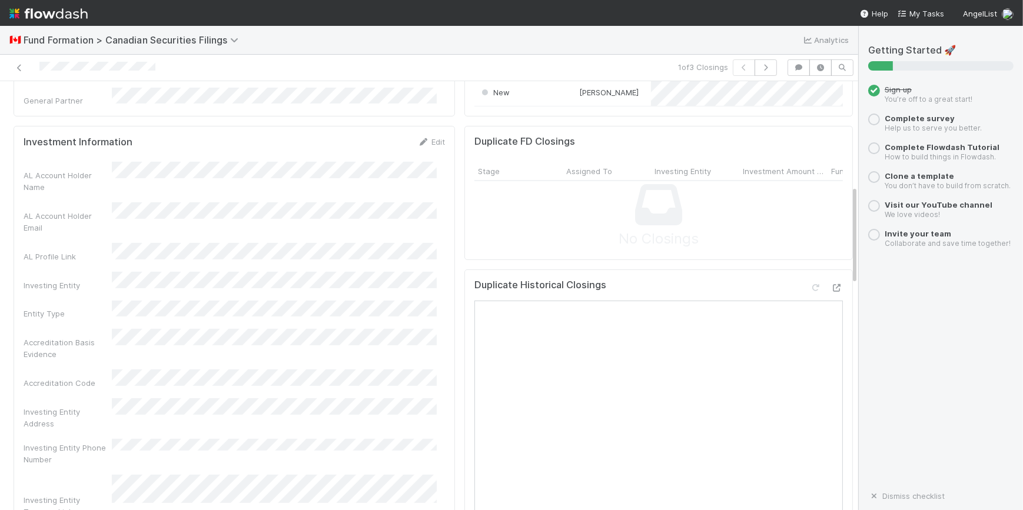
scroll to position [321, 0]
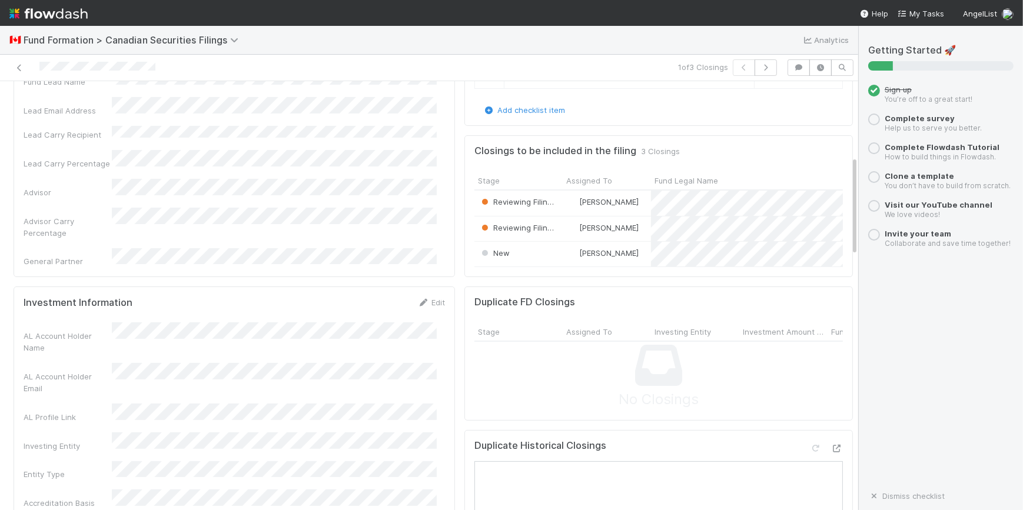
click at [649, 152] on span "3 Closings" at bounding box center [660, 151] width 39 height 12
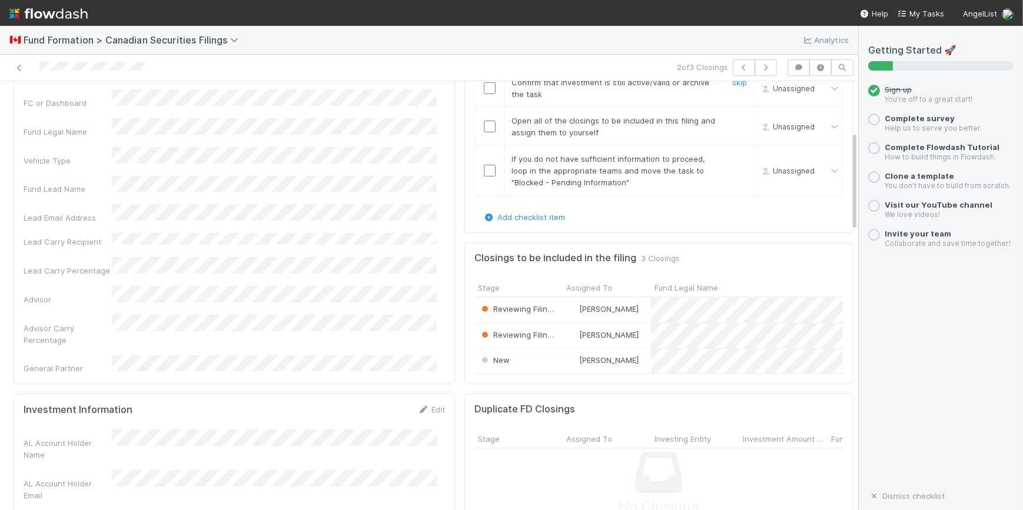
scroll to position [53, 0]
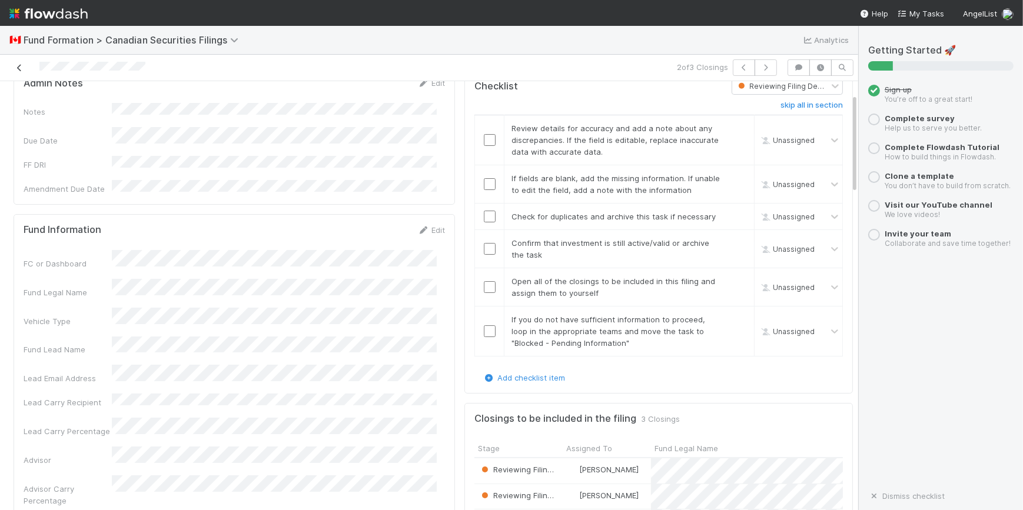
click at [18, 69] on icon at bounding box center [20, 68] width 12 height 8
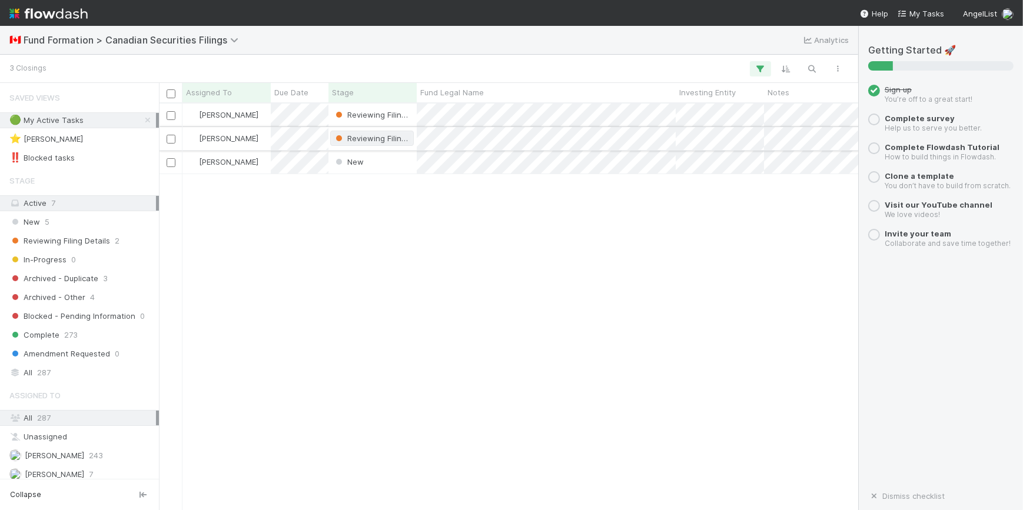
scroll to position [398, 691]
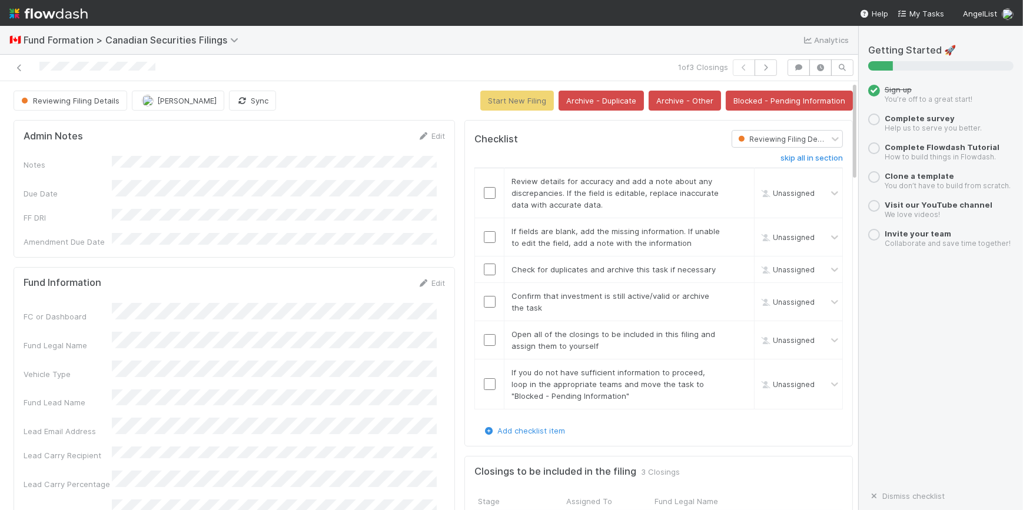
click at [638, 128] on div "Checklist Reviewing Filing Details skip all in section Review details for accur…" at bounding box center [658, 283] width 388 height 327
click at [22, 70] on icon at bounding box center [20, 68] width 12 height 8
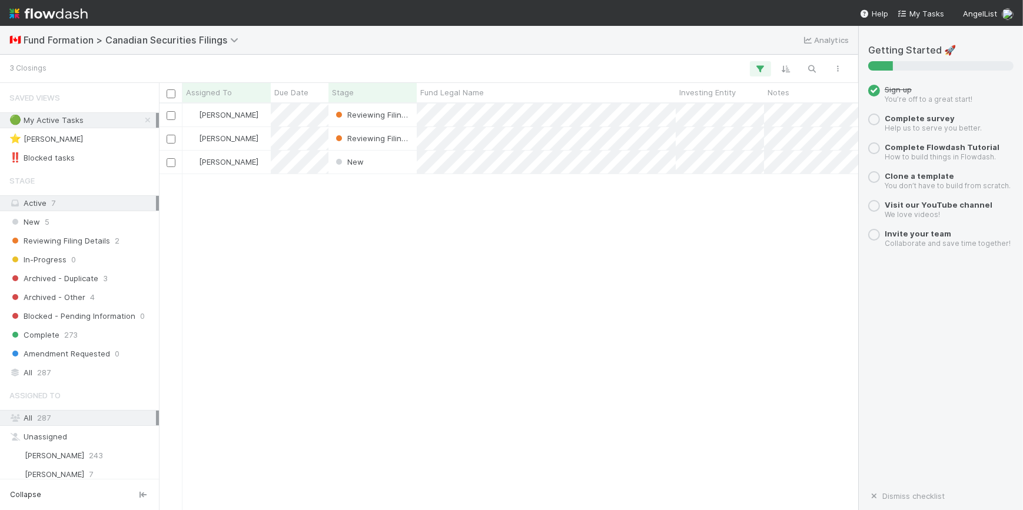
scroll to position [398, 691]
click at [529, 228] on div "Novia Bautista Reviewing Filing Details 8/22/25, 7:30:08 PM 8/26/25, 2:32:26 PM…" at bounding box center [508, 307] width 699 height 406
click at [458, 486] on div "Novia Bautista Reviewing Filing Details 8/22/25, 7:30:08 PM 8/26/25, 2:32:26 PM…" at bounding box center [508, 307] width 699 height 406
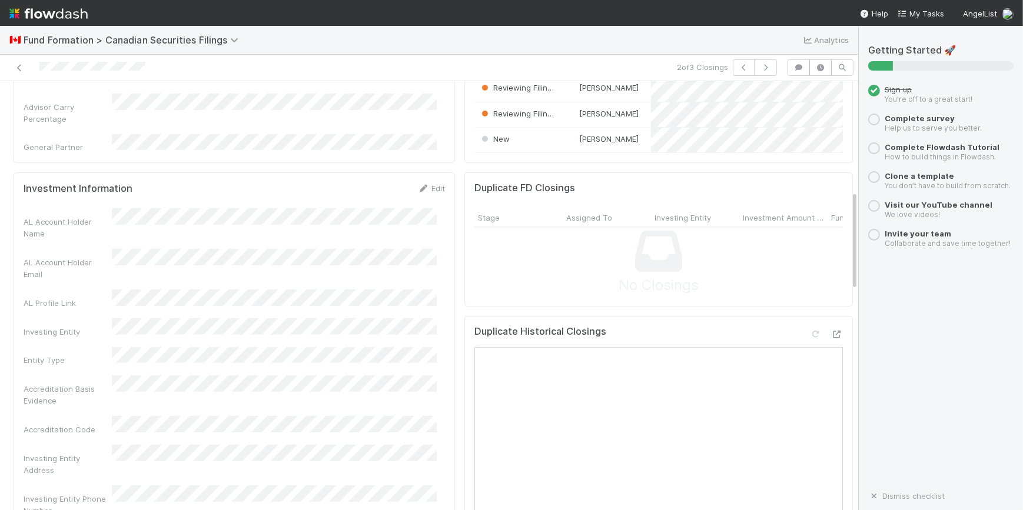
scroll to position [428, 0]
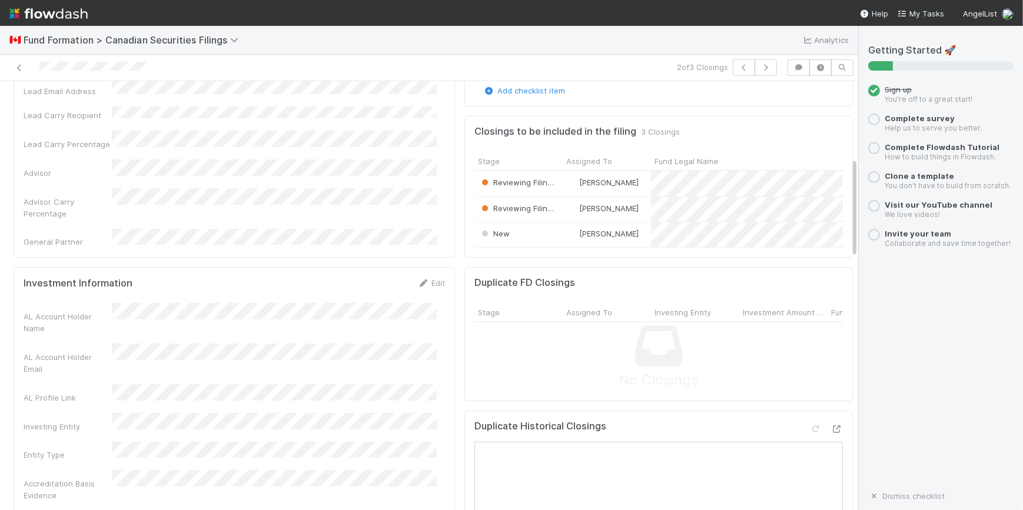
scroll to position [321, 0]
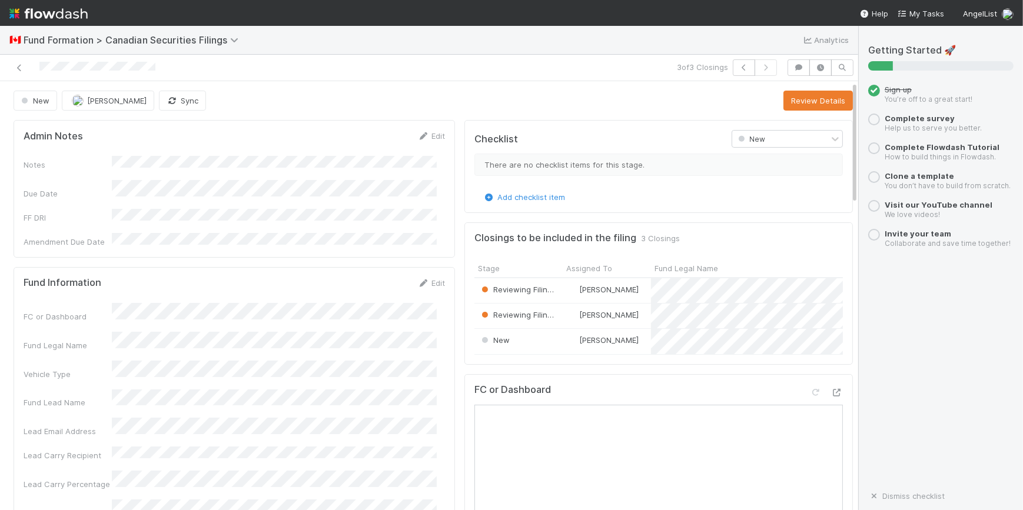
click at [160, 141] on div "Admin Notes Edit" at bounding box center [234, 136] width 421 height 12
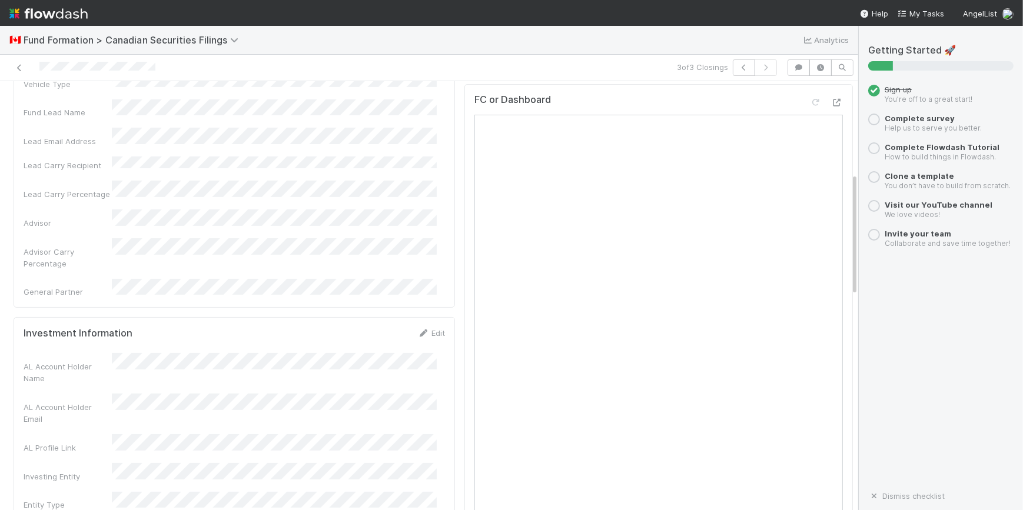
scroll to position [321, 0]
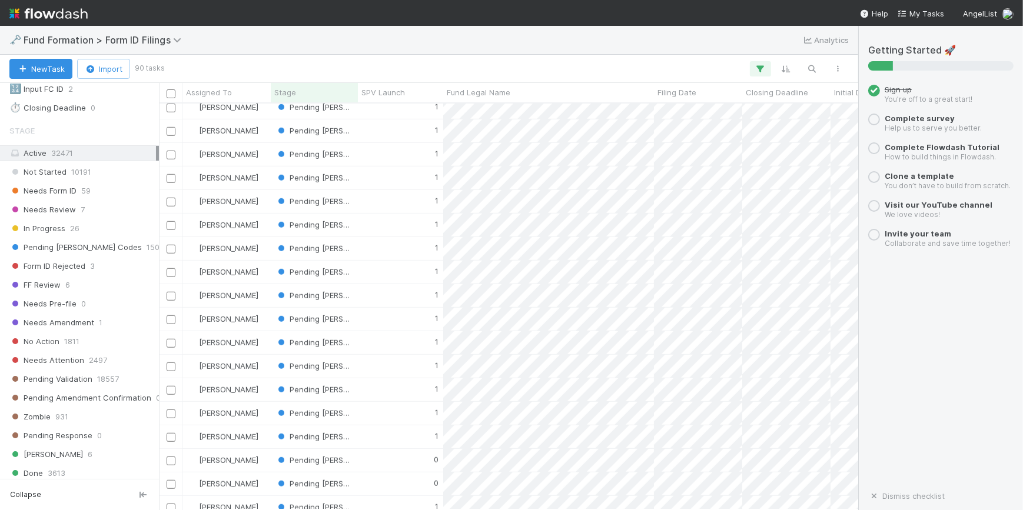
scroll to position [1070, 0]
